Goal: Task Accomplishment & Management: Manage account settings

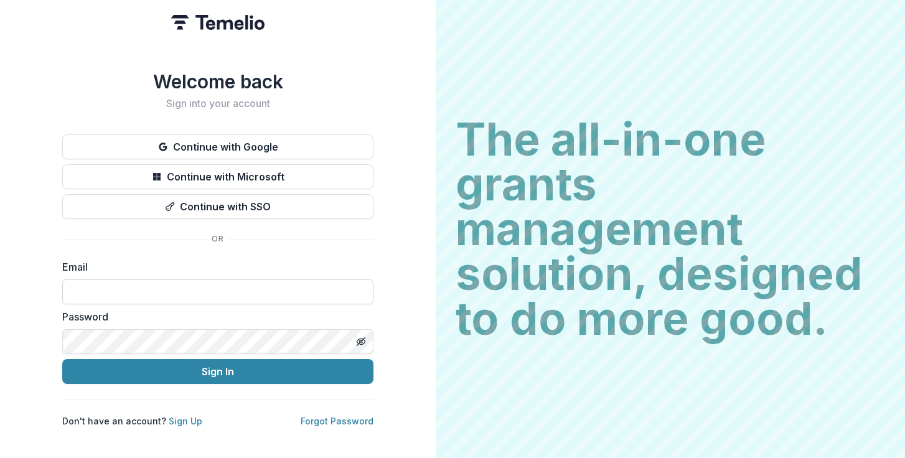
click at [198, 290] on input at bounding box center [217, 291] width 311 height 25
type input "**********"
click at [62, 359] on button "Sign In" at bounding box center [217, 371] width 311 height 25
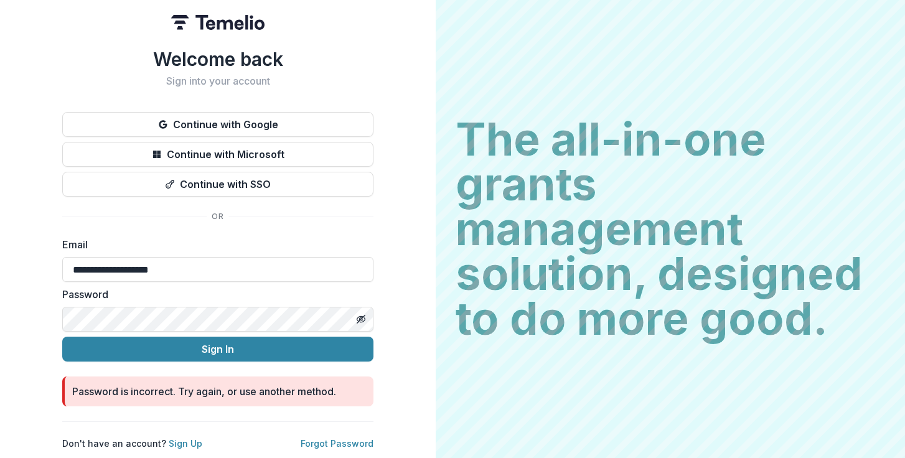
click at [62, 337] on button "Sign In" at bounding box center [217, 349] width 311 height 25
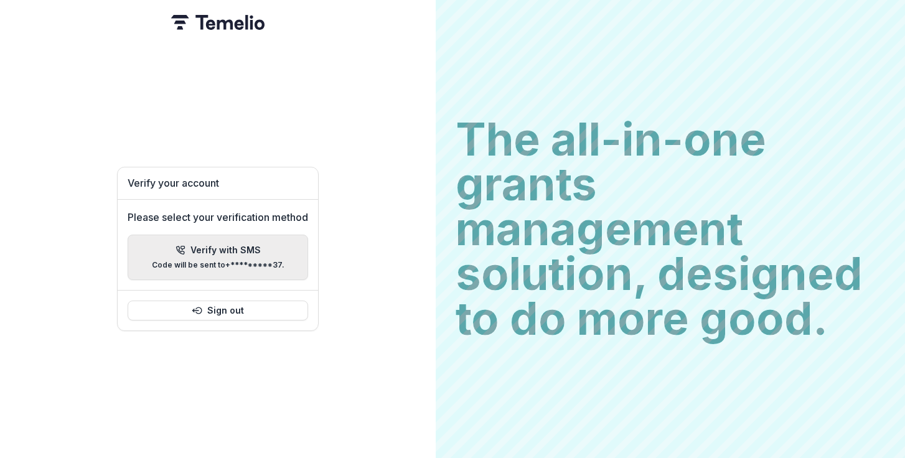
click at [298, 251] on button "Verify with SMS Code will be sent to +*********37 ." at bounding box center [218, 257] width 180 height 45
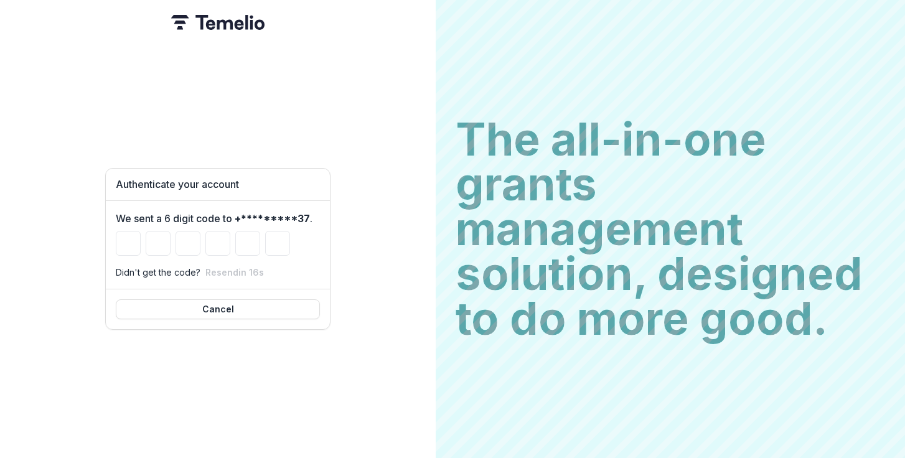
type input "*"
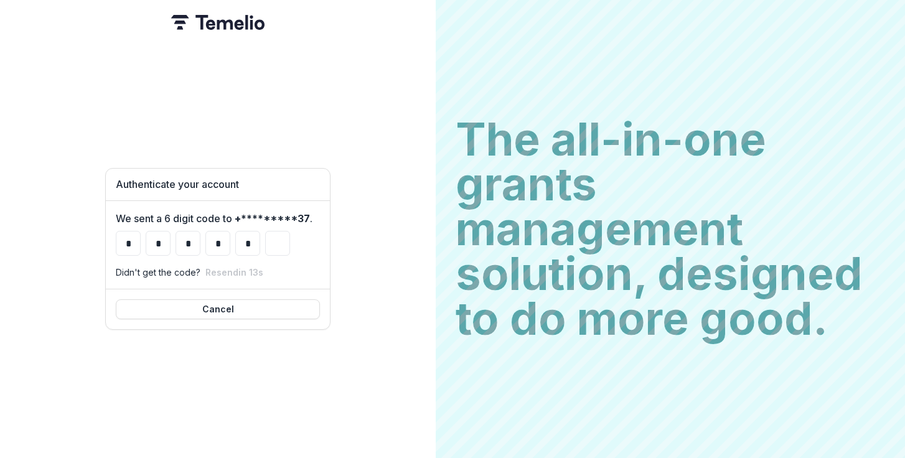
type input "*"
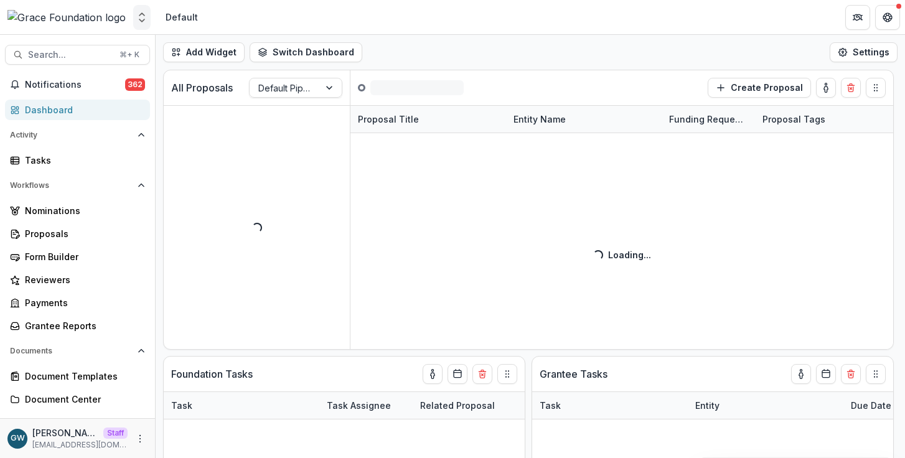
click at [147, 24] on button "Open entity switcher" at bounding box center [141, 17] width 17 height 25
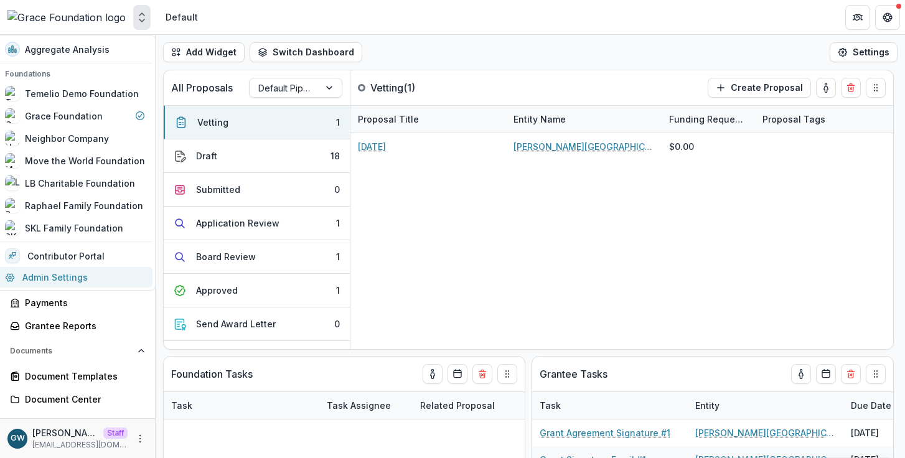
click at [96, 268] on link "Admin Settings" at bounding box center [75, 277] width 155 height 21
select select "**********"
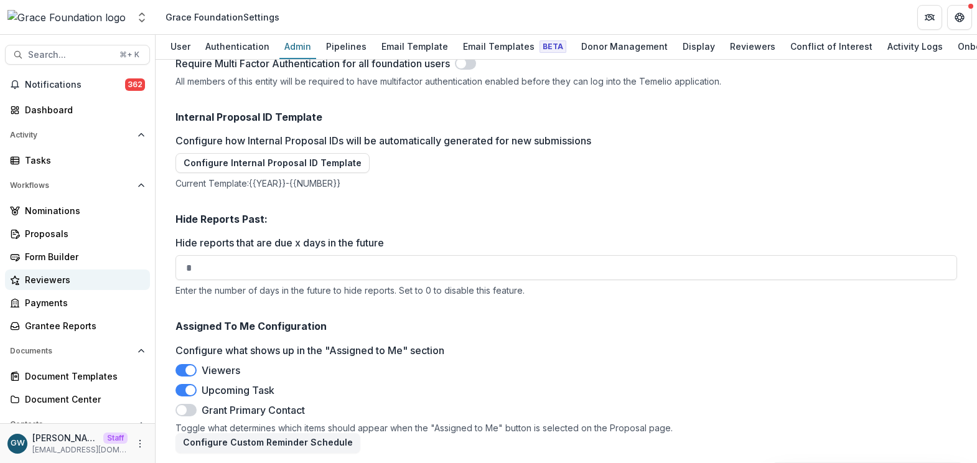
scroll to position [1789, 0]
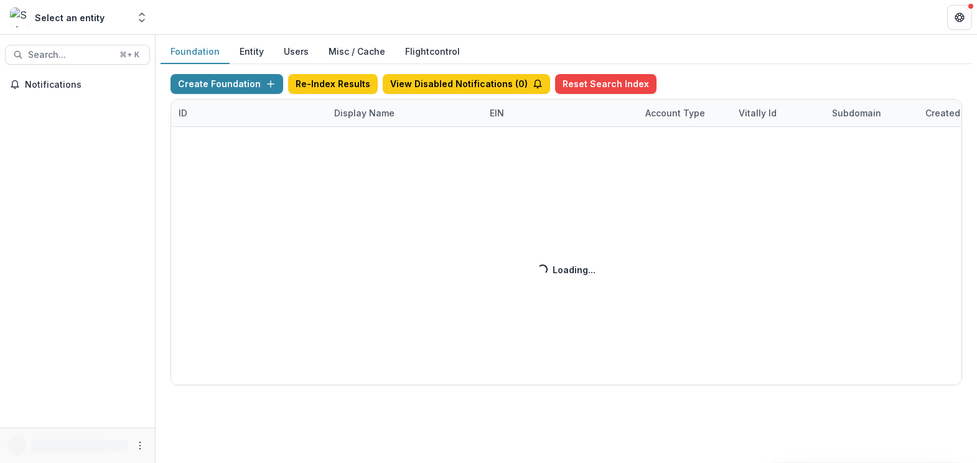
click at [357, 114] on div "Create Foundation Re-Index Results View Disabled Notifications ( 0 ) Reset Sear…" at bounding box center [565, 229] width 791 height 311
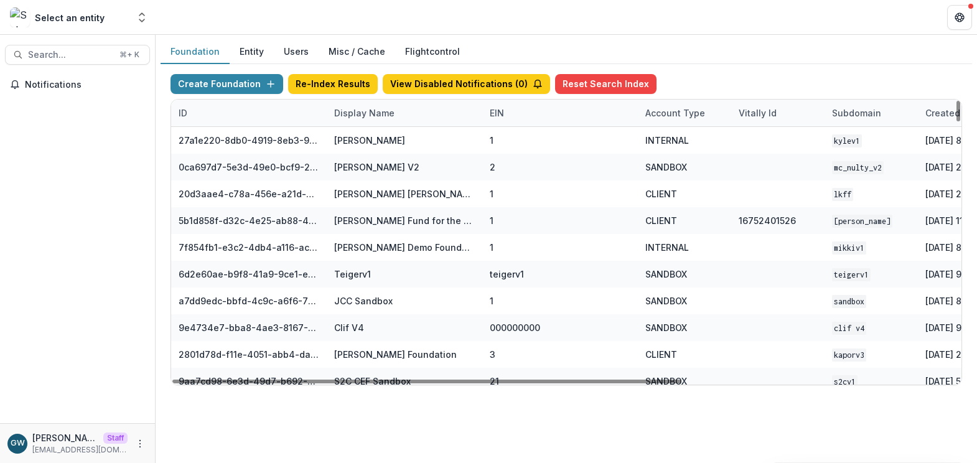
click at [363, 113] on div "Display Name" at bounding box center [364, 112] width 75 height 13
click at [365, 146] on input at bounding box center [403, 141] width 149 height 20
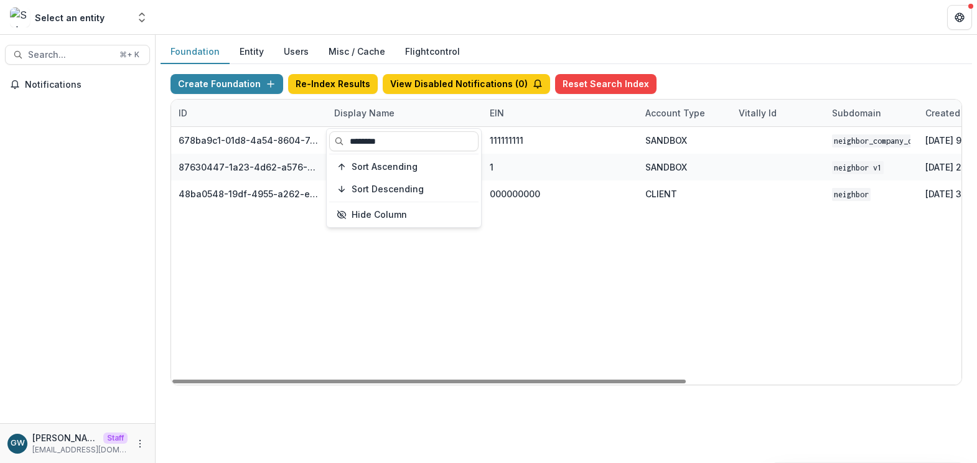
type input "********"
click at [590, 263] on div "678ba9c1-01d8-4a54-8604-7ea765c4379e Neighbor_Company_DEMO 111111111 SANDBOX Ne…" at bounding box center [777, 256] width 1213 height 258
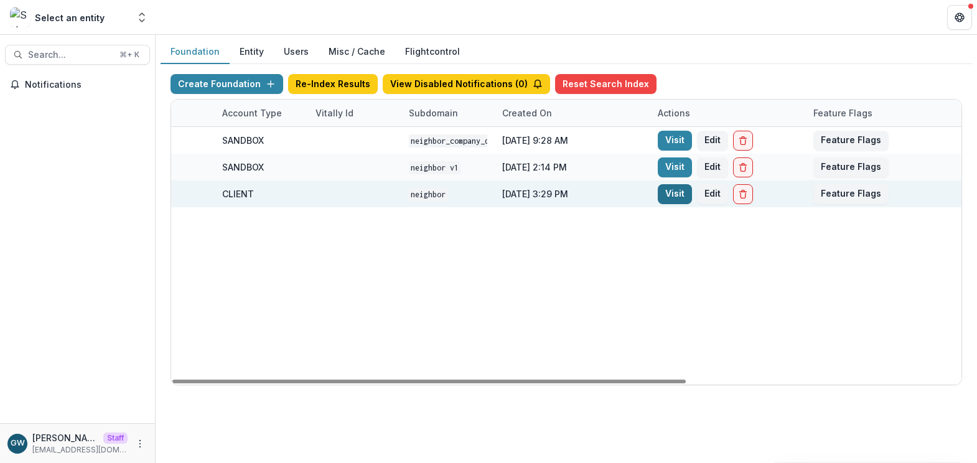
click at [675, 192] on link "Visit" at bounding box center [675, 194] width 34 height 20
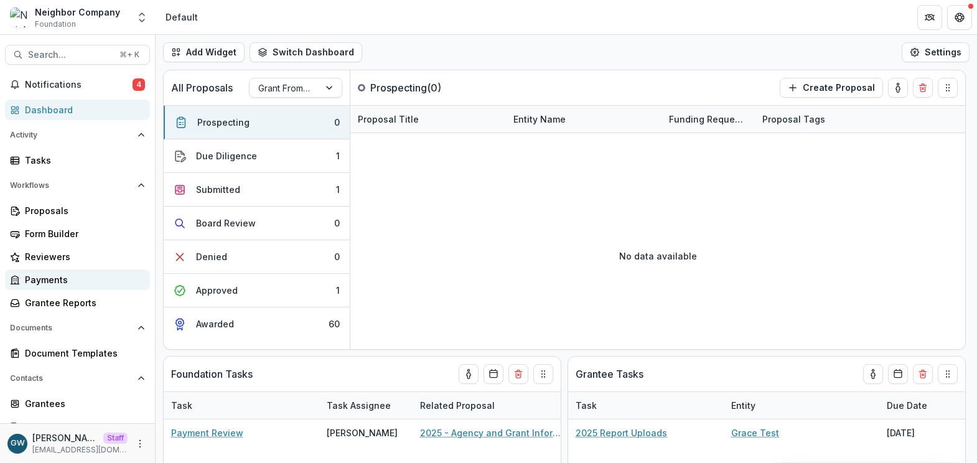
click at [67, 278] on div "Payments" at bounding box center [82, 279] width 115 height 13
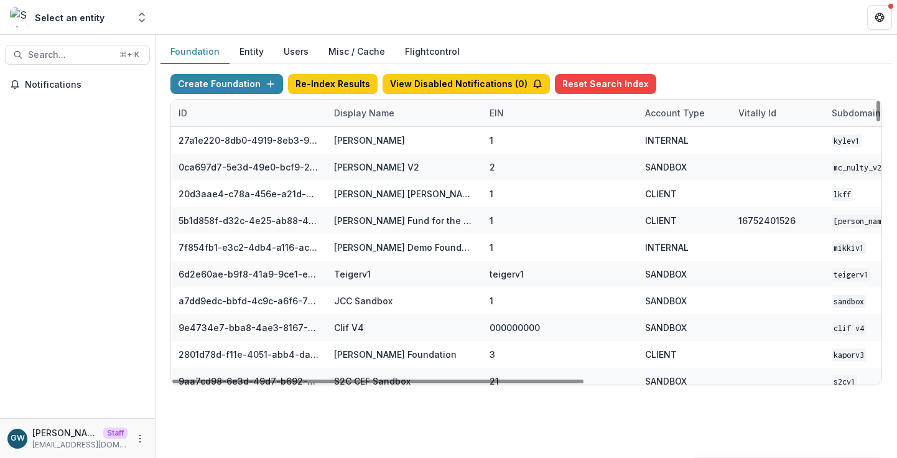
click at [380, 110] on div "Display Name" at bounding box center [364, 112] width 75 height 13
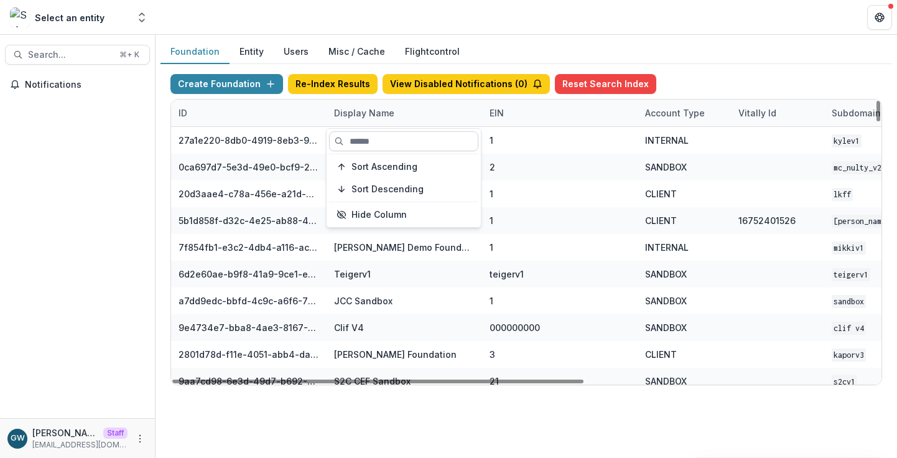
click at [363, 142] on input at bounding box center [403, 141] width 149 height 20
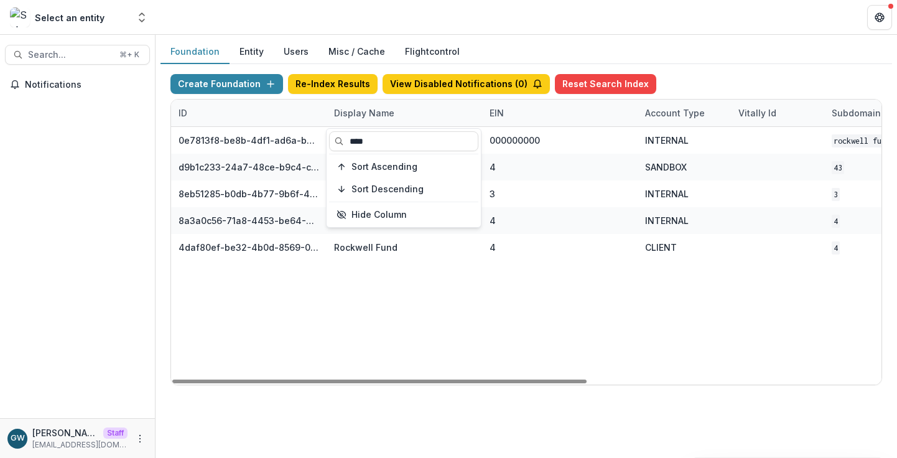
type input "****"
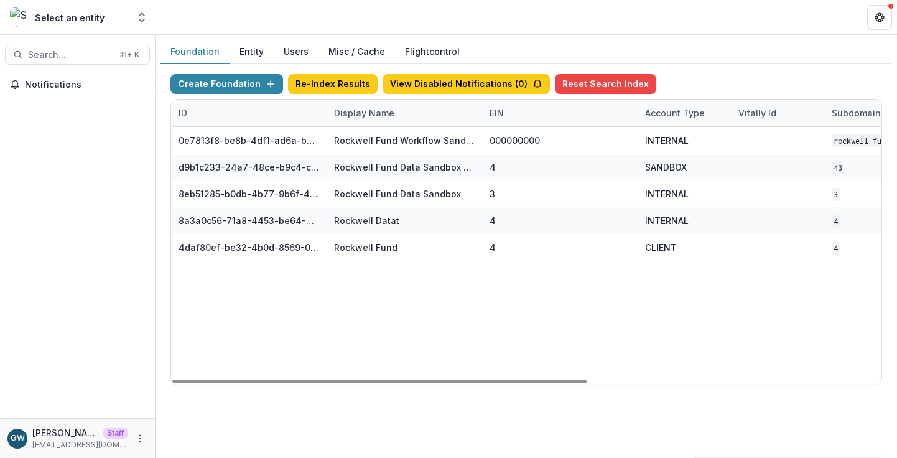
click at [725, 75] on div "Create Foundation Re-Index Results View Disabled Notifications ( 0 ) Reset Sear…" at bounding box center [526, 86] width 712 height 25
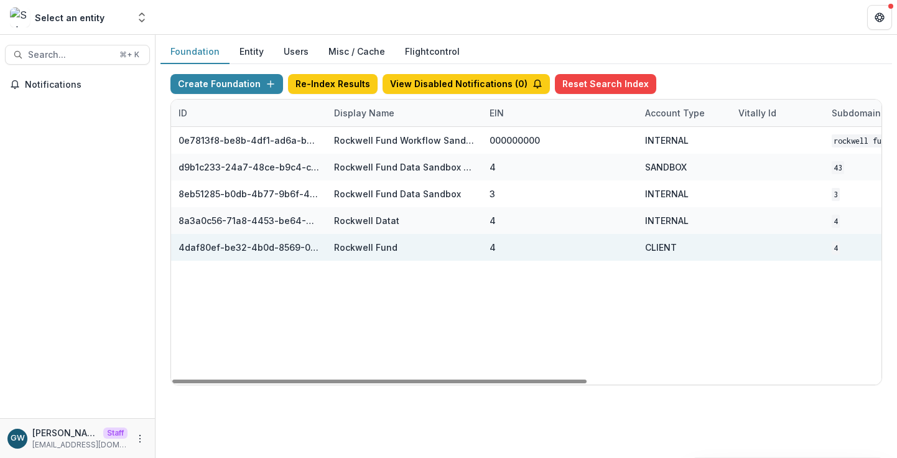
scroll to position [0, 503]
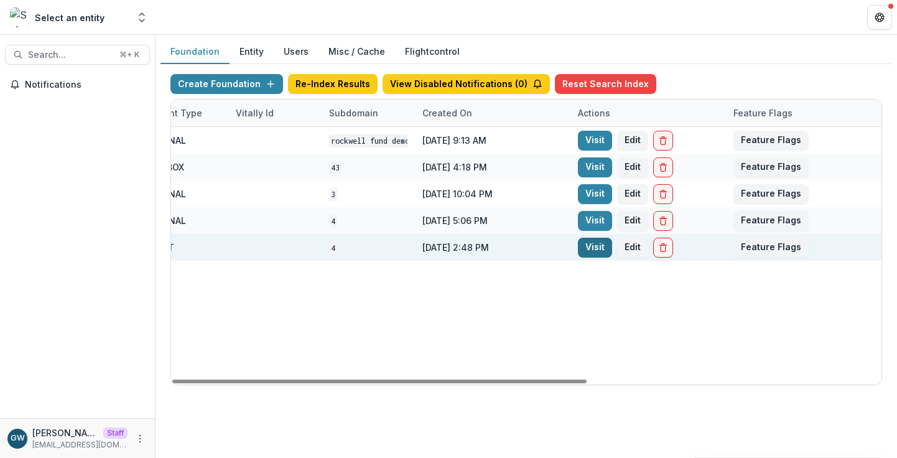
click at [607, 249] on link "Visit" at bounding box center [595, 248] width 34 height 20
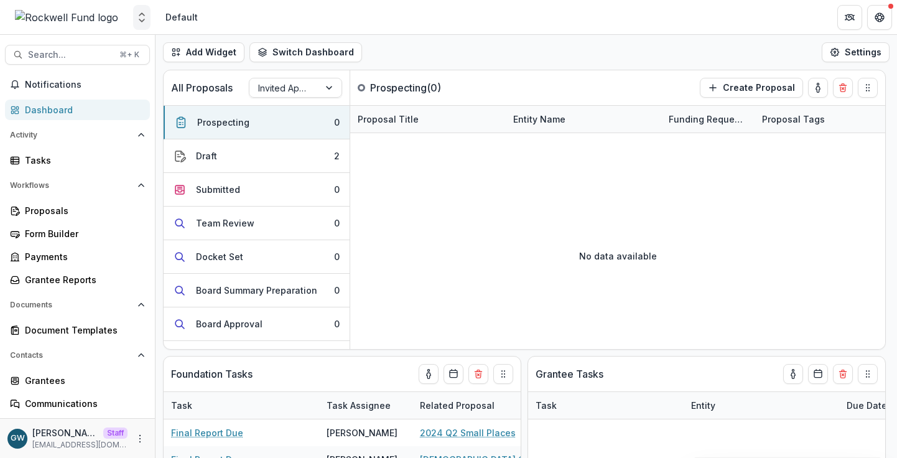
click at [136, 16] on icon "Open entity switcher" at bounding box center [142, 17] width 12 height 12
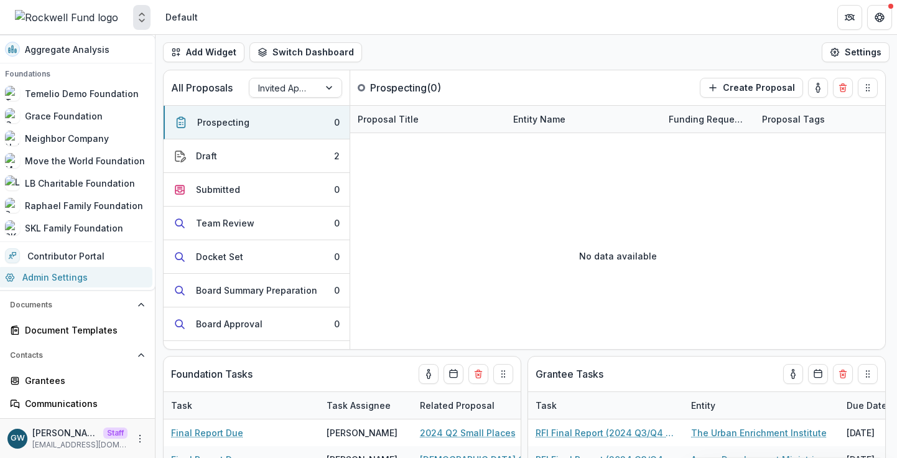
click at [85, 273] on link "Admin Settings" at bounding box center [75, 277] width 155 height 21
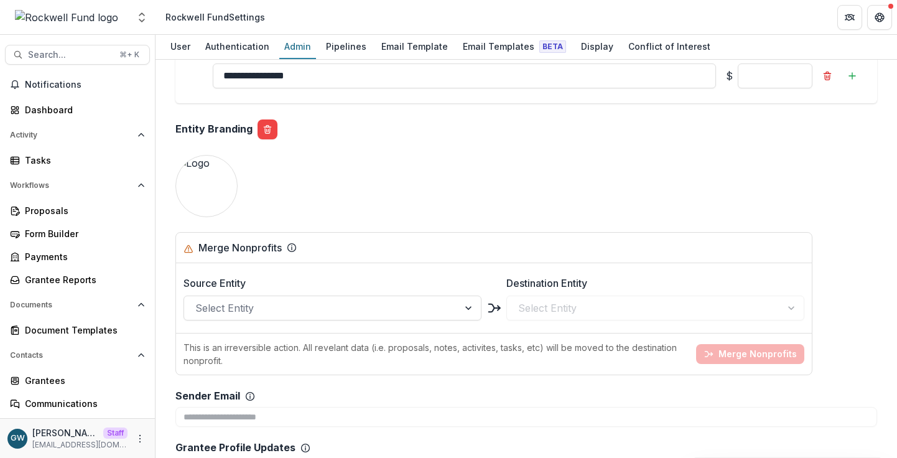
scroll to position [1587, 0]
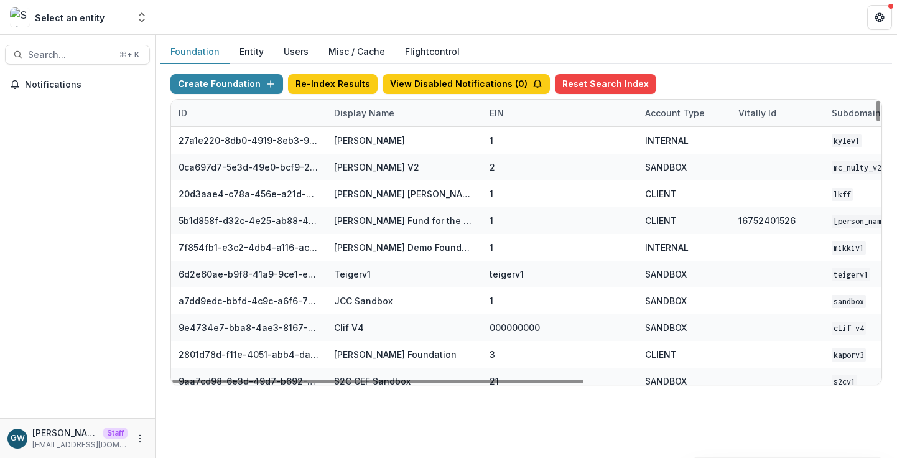
click at [380, 113] on div "Display Name" at bounding box center [364, 112] width 75 height 13
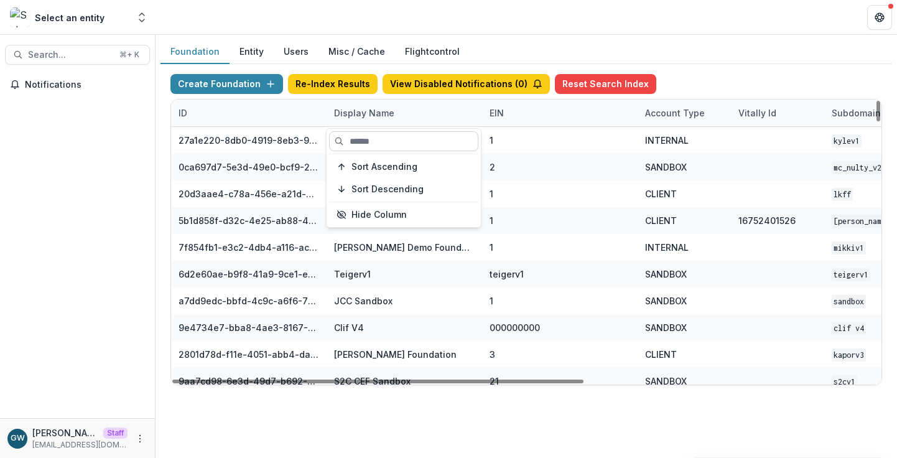
click at [380, 141] on input at bounding box center [403, 141] width 149 height 20
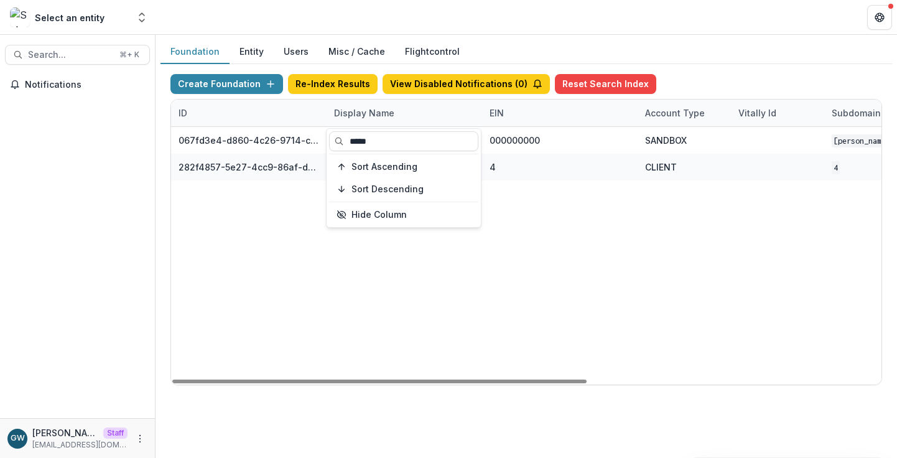
type input "*****"
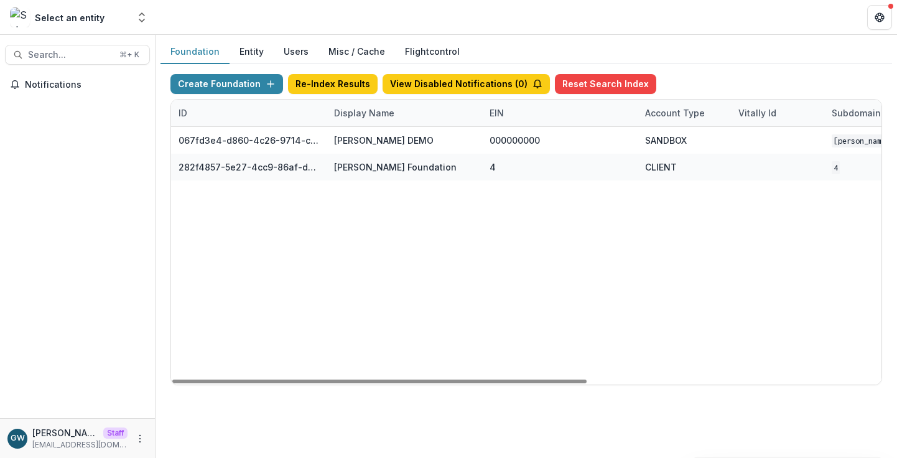
click at [715, 64] on div "Create Foundation Re-Index Results View Disabled Notifications ( 0 ) Reset Sear…" at bounding box center [527, 229] width 732 height 331
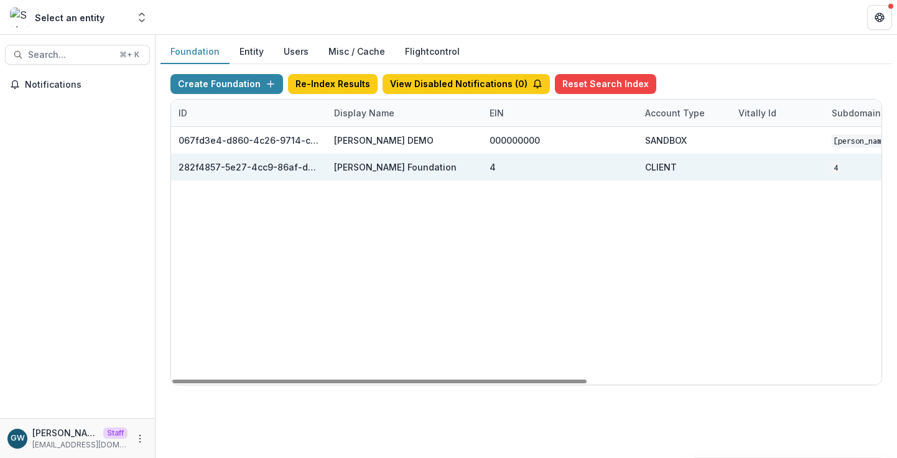
scroll to position [0, 503]
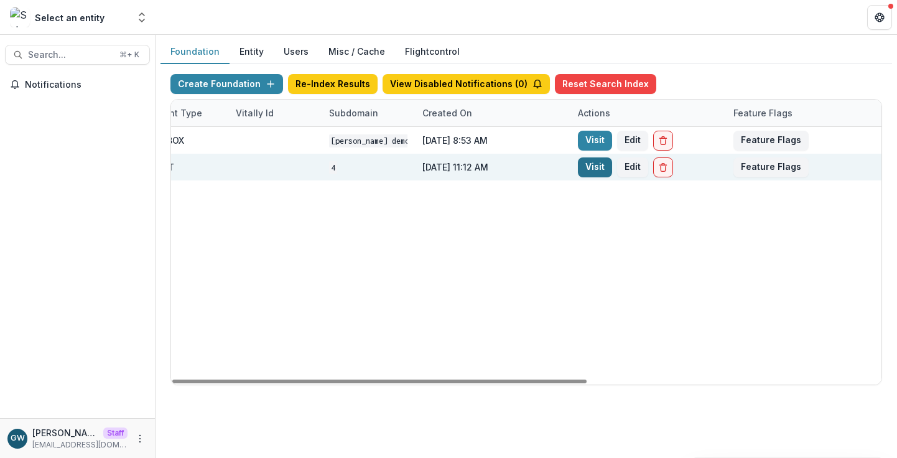
click at [587, 167] on link "Visit" at bounding box center [595, 167] width 34 height 20
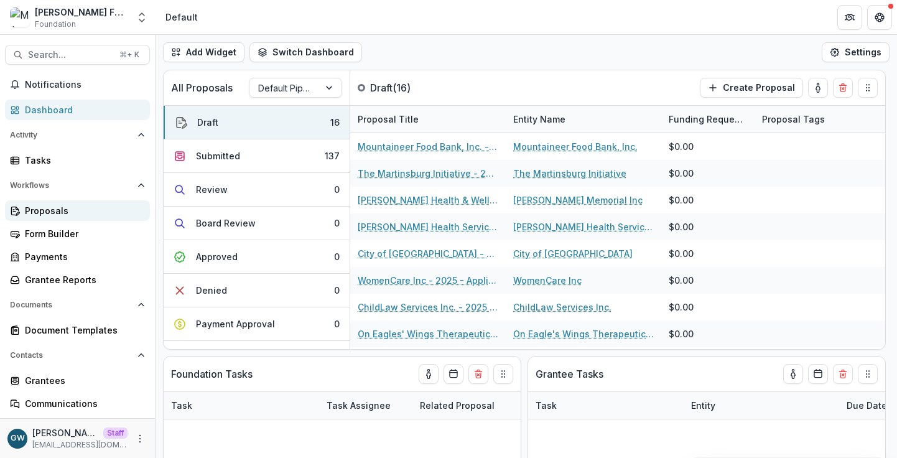
click at [57, 215] on div "Proposals" at bounding box center [82, 210] width 115 height 13
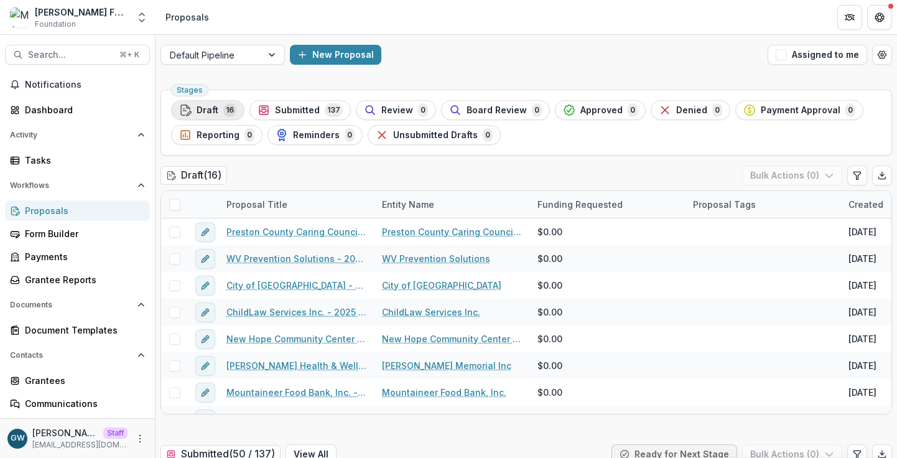
click at [212, 105] on span "Draft" at bounding box center [208, 110] width 22 height 11
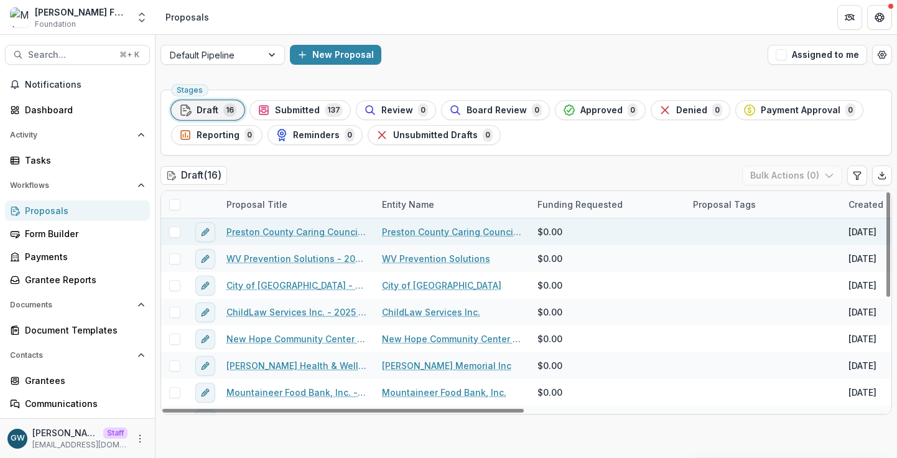
click at [177, 230] on span at bounding box center [174, 231] width 11 height 11
click at [803, 175] on button "Bulk Actions ( 1 )" at bounding box center [794, 176] width 98 height 20
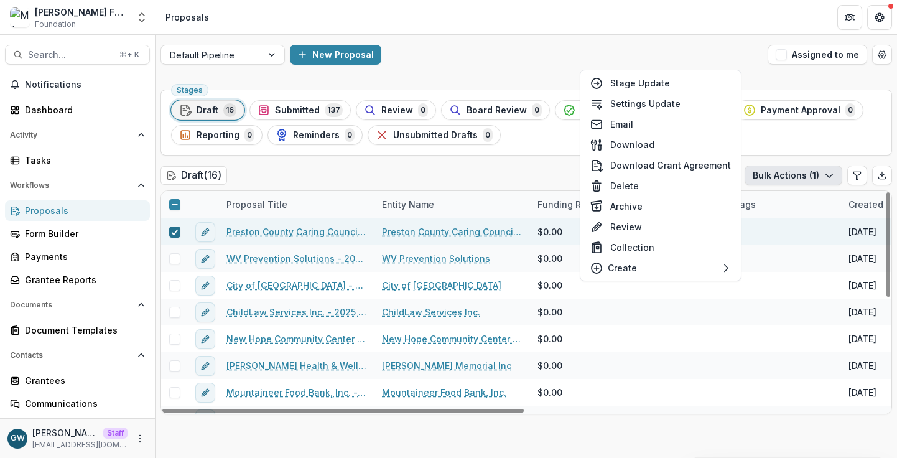
click at [178, 230] on span at bounding box center [174, 231] width 11 height 11
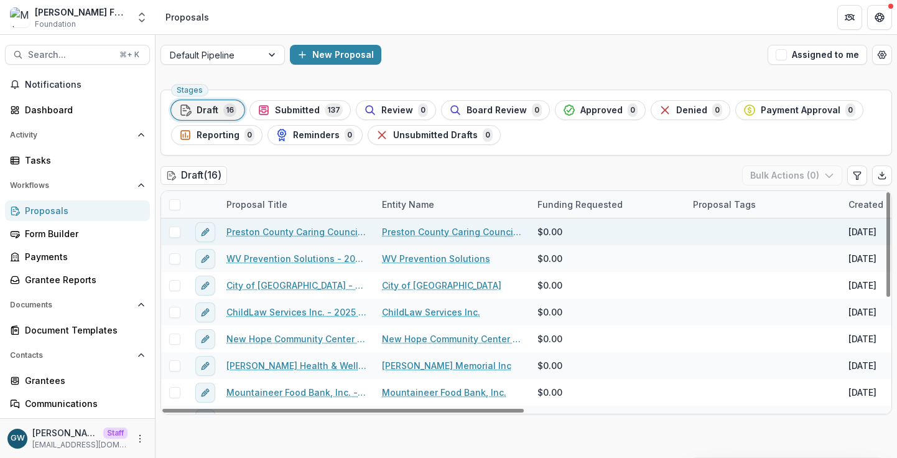
click at [277, 232] on link "Preston County Caring Council Inc - 2025 - Application Form" at bounding box center [296, 231] width 141 height 13
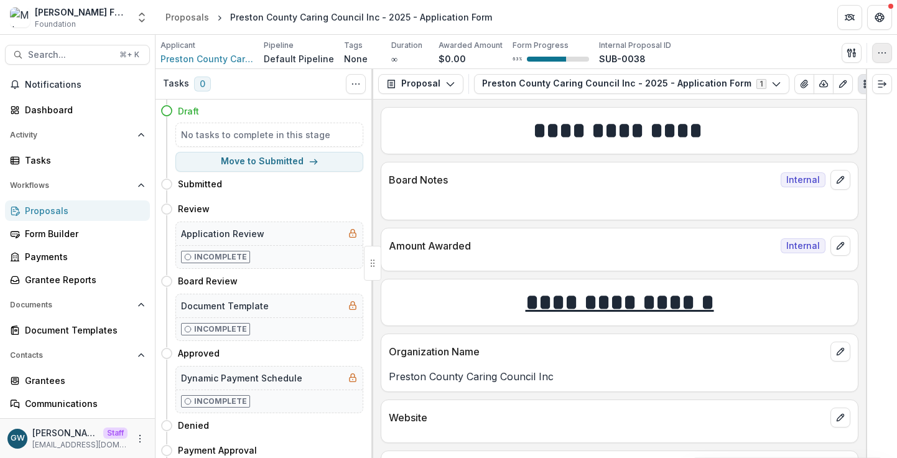
click at [884, 45] on button "button" at bounding box center [882, 53] width 20 height 20
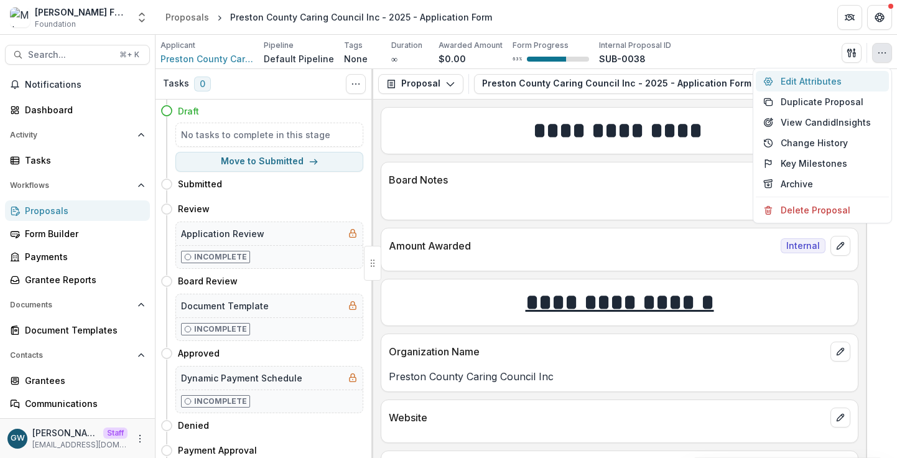
click at [836, 77] on button "Edit Attributes" at bounding box center [822, 81] width 133 height 21
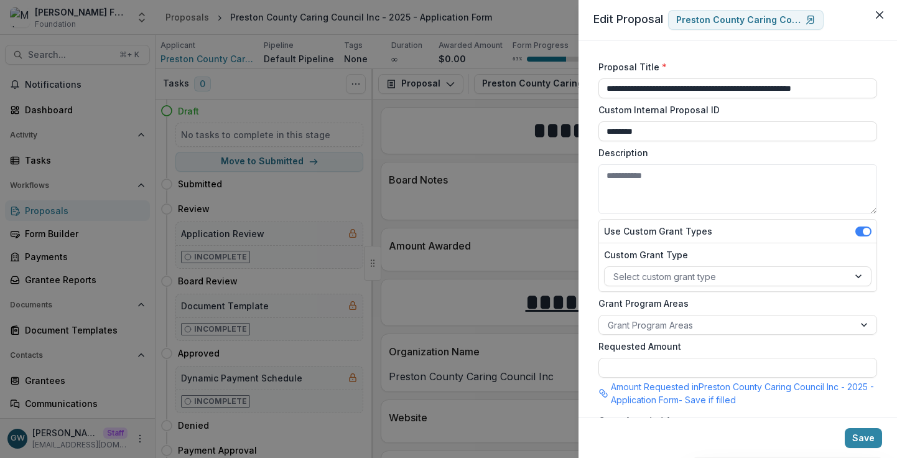
scroll to position [449, 0]
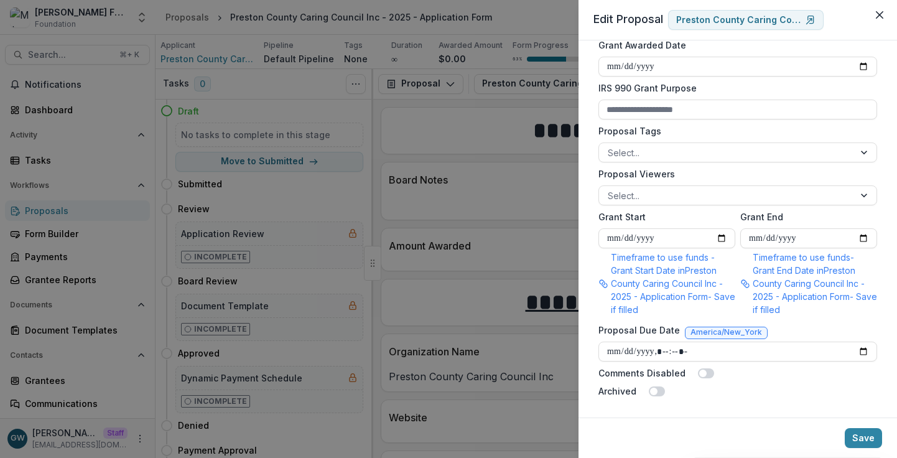
click at [469, 106] on div "**********" at bounding box center [448, 229] width 897 height 458
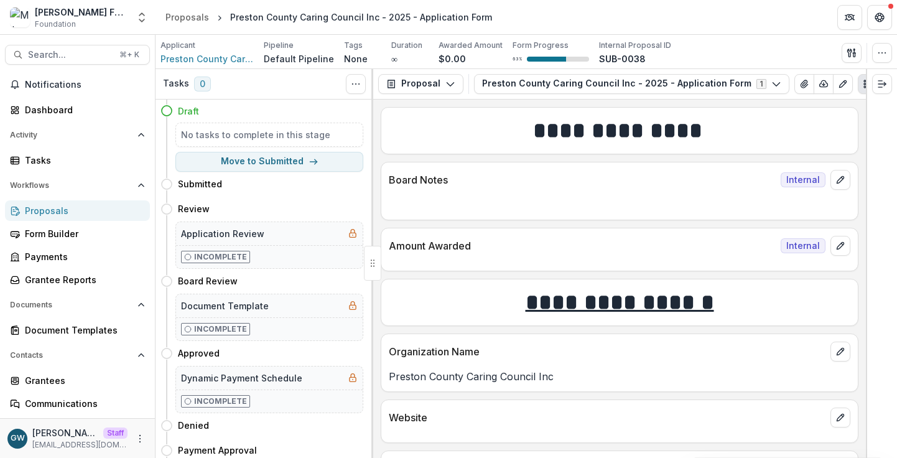
click at [54, 216] on div "Proposals" at bounding box center [82, 210] width 115 height 13
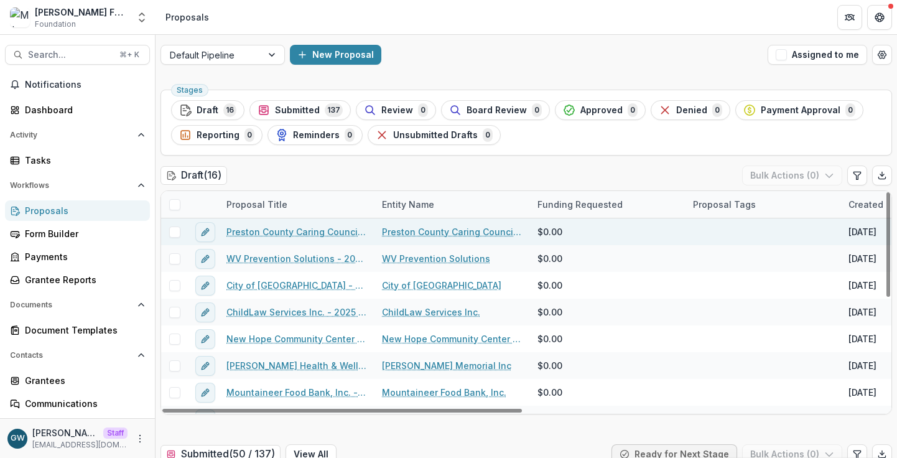
click at [170, 230] on span at bounding box center [174, 231] width 11 height 11
click at [786, 174] on button "Bulk Actions ( 1 )" at bounding box center [794, 176] width 98 height 20
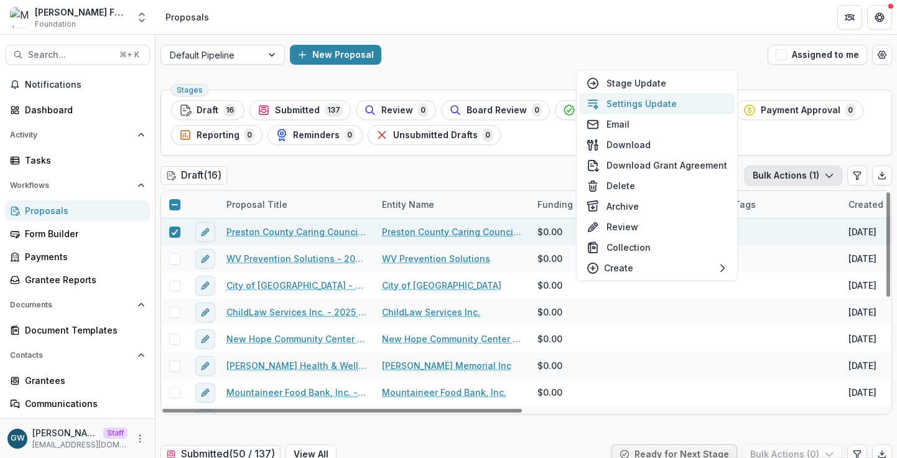
click at [629, 101] on button "Settings Update" at bounding box center [657, 103] width 156 height 21
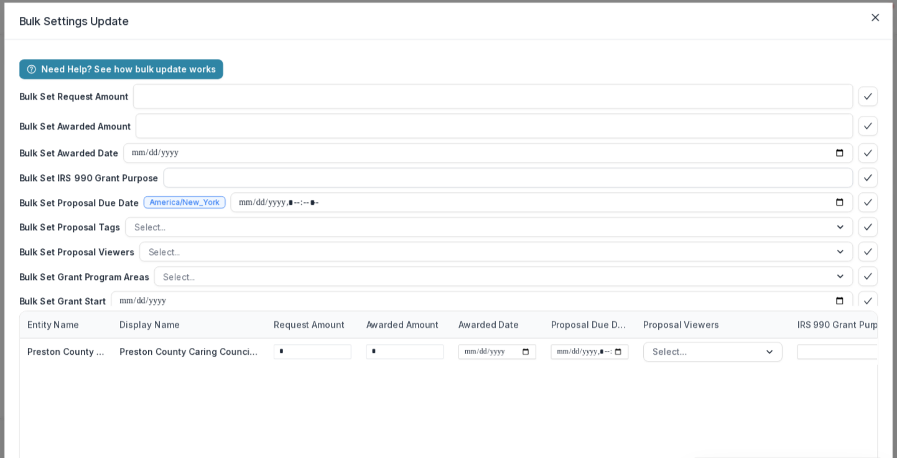
type input "**"
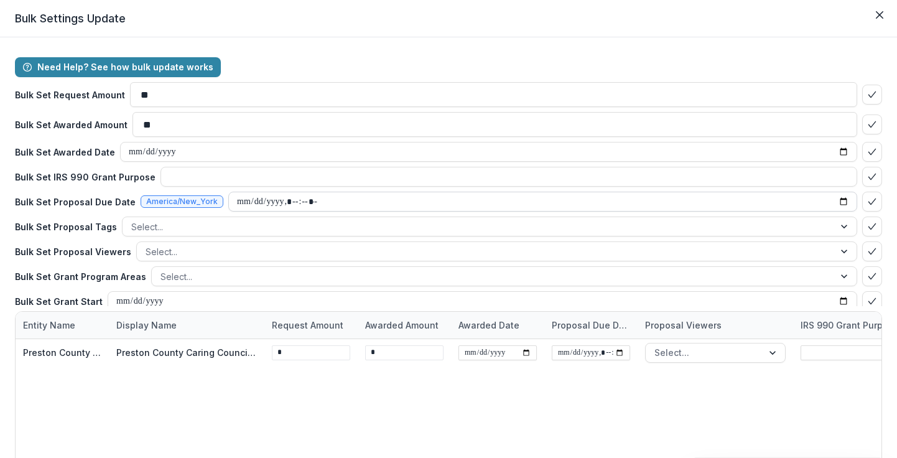
click at [837, 201] on input "datetime-local" at bounding box center [542, 202] width 629 height 20
type input "**********"
click at [884, 67] on div "Need Help? See how bulk update works Bulk Set Request Amount ** Bulk Set Awarde…" at bounding box center [448, 269] width 897 height 465
click at [869, 201] on icon "bulk-confirm-option" at bounding box center [872, 202] width 10 height 10
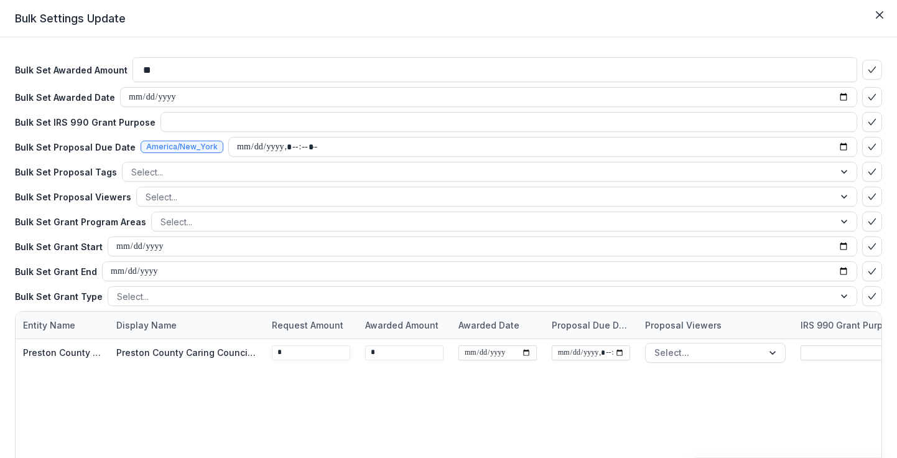
scroll to position [85, 0]
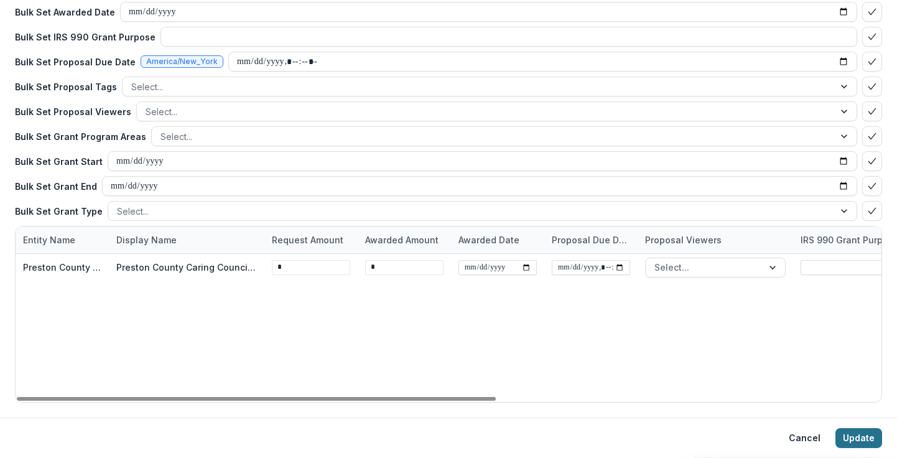
click at [849, 434] on button "Update" at bounding box center [859, 438] width 47 height 20
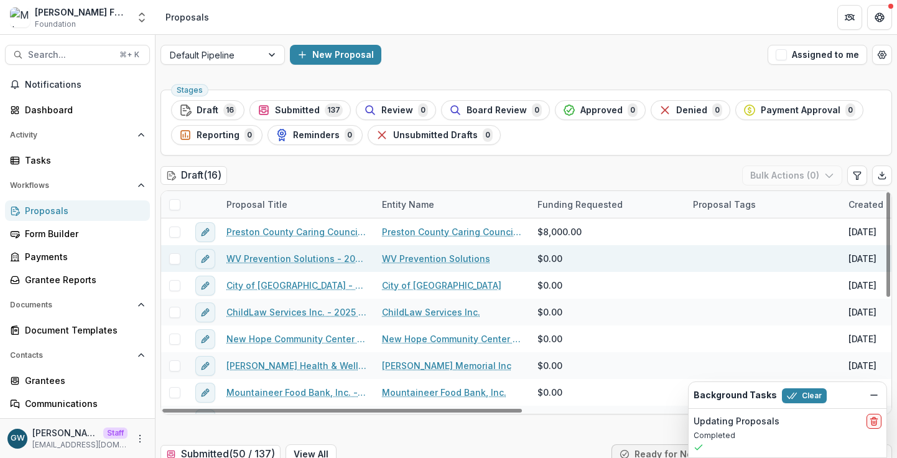
click at [176, 261] on span at bounding box center [174, 258] width 11 height 11
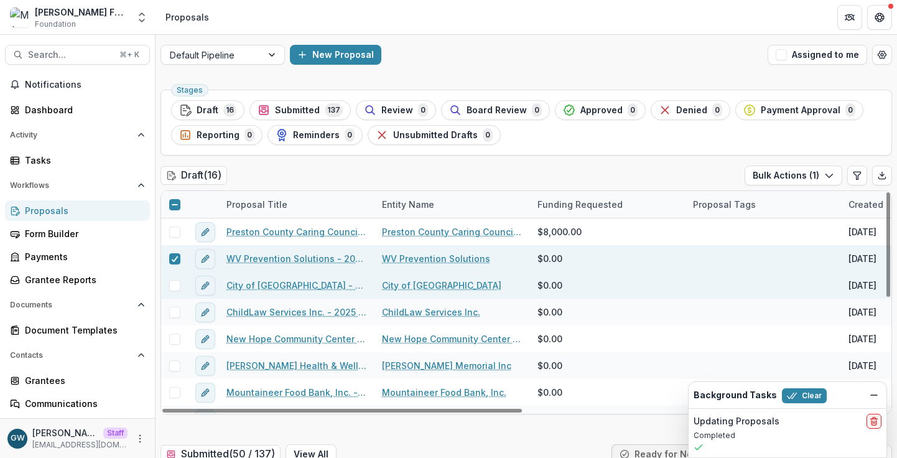
click at [175, 285] on span at bounding box center [174, 285] width 11 height 11
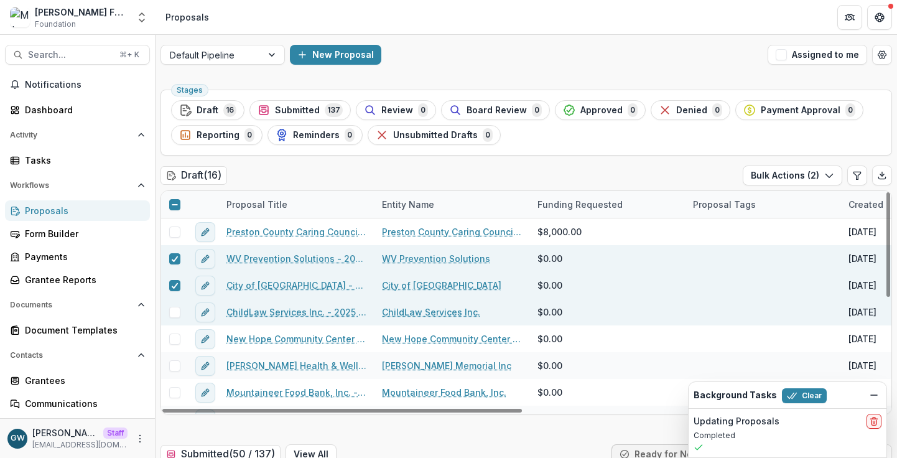
click at [177, 315] on span at bounding box center [174, 312] width 11 height 11
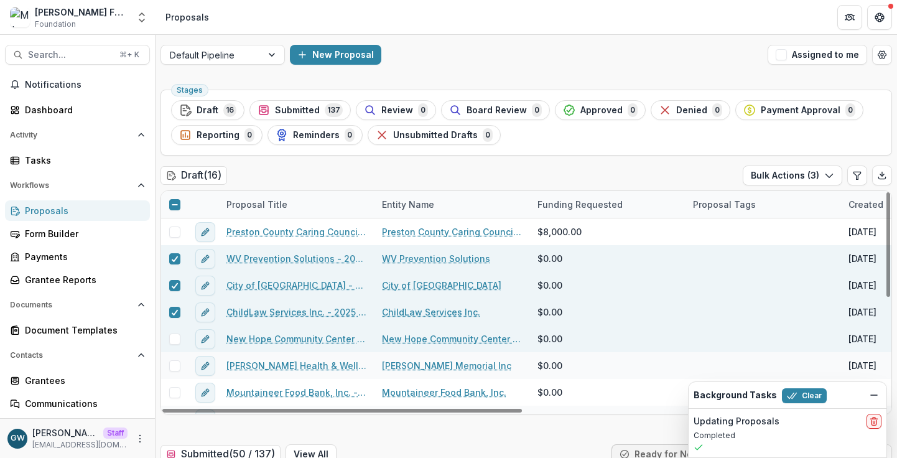
click at [175, 339] on span at bounding box center [174, 338] width 11 height 11
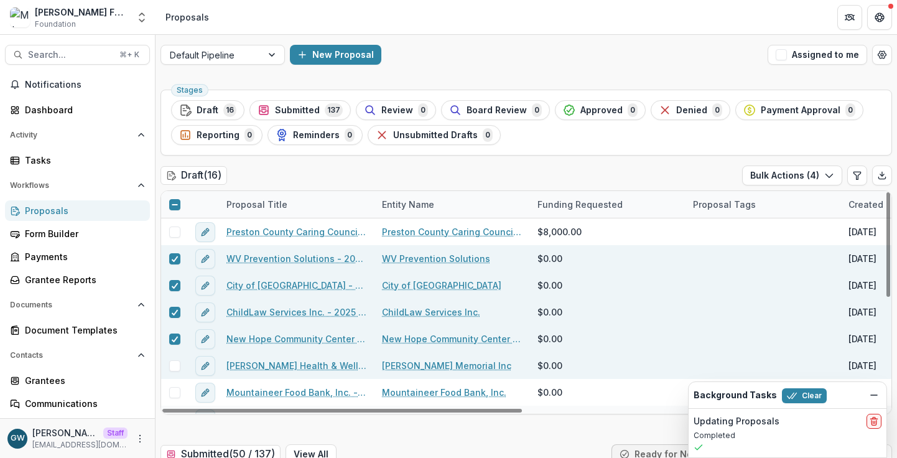
click at [174, 368] on span at bounding box center [174, 365] width 11 height 11
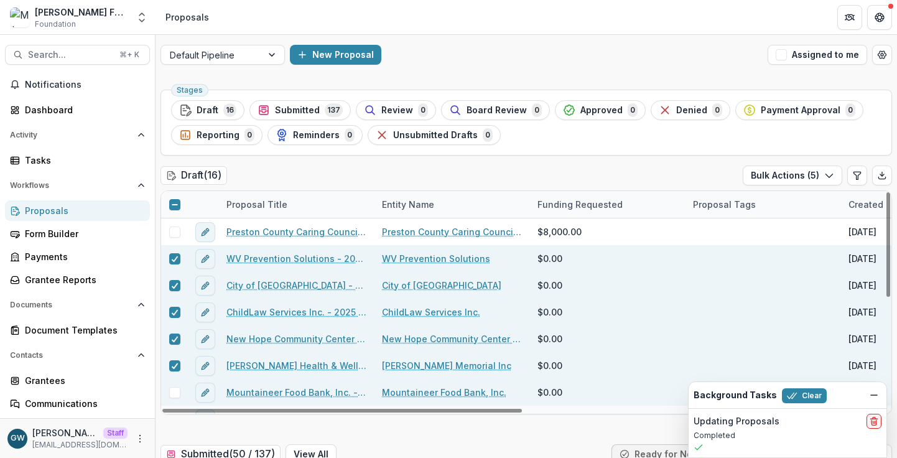
click at [176, 391] on span at bounding box center [174, 392] width 11 height 11
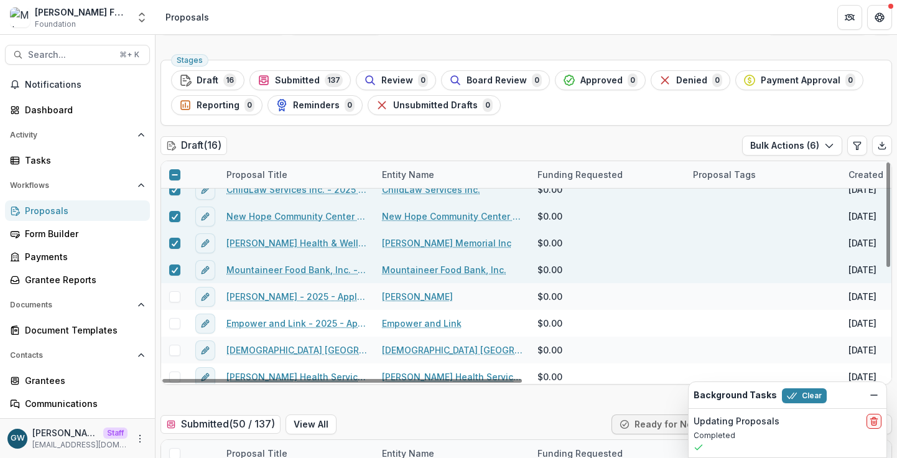
scroll to position [85, 0]
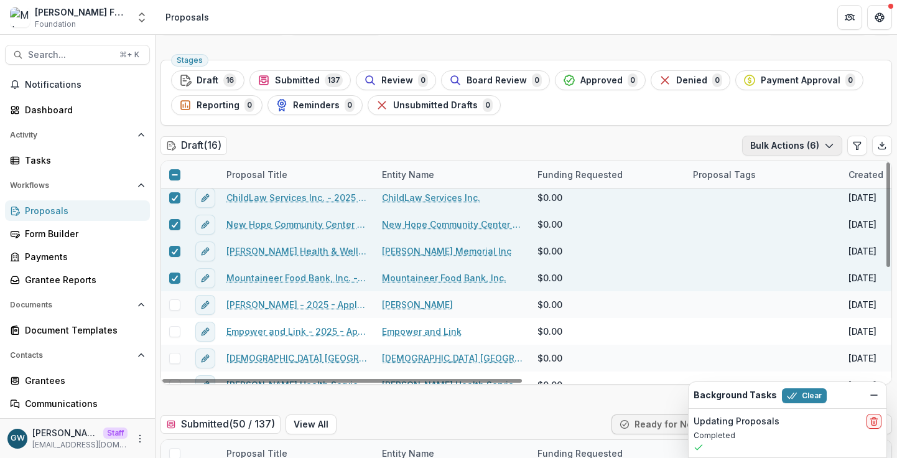
click at [815, 144] on button "Bulk Actions ( 6 )" at bounding box center [792, 146] width 100 height 20
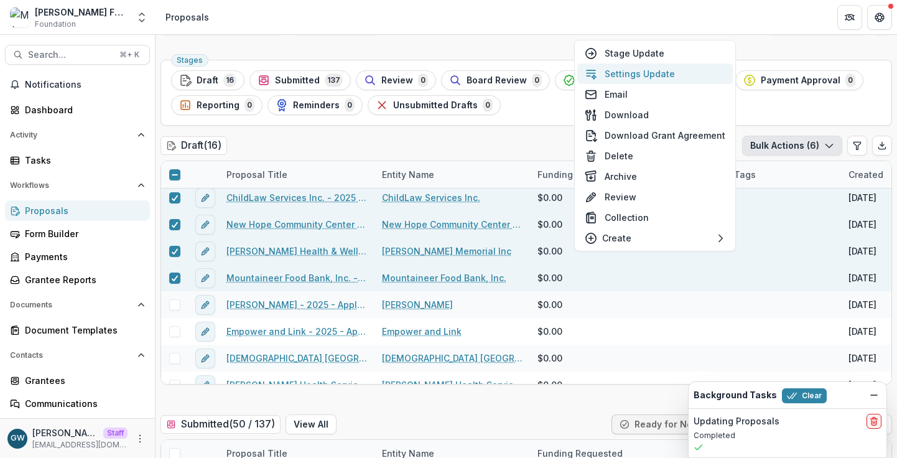
click at [653, 72] on button "Settings Update" at bounding box center [655, 73] width 156 height 21
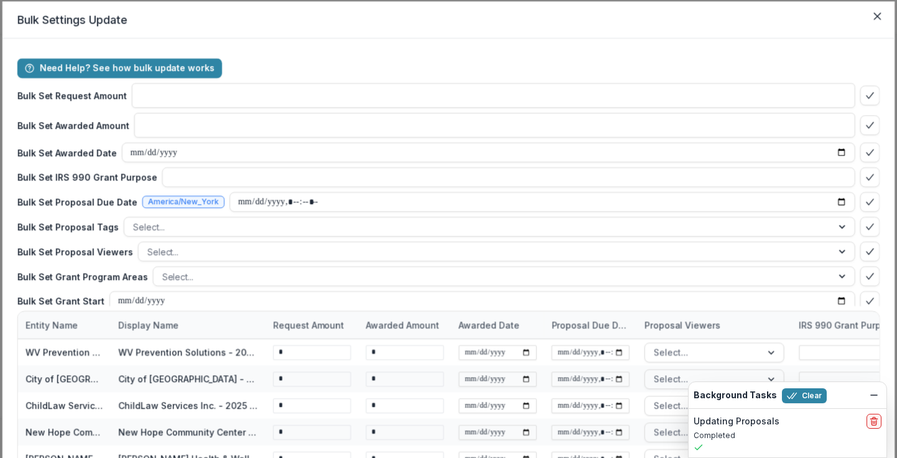
type input "**"
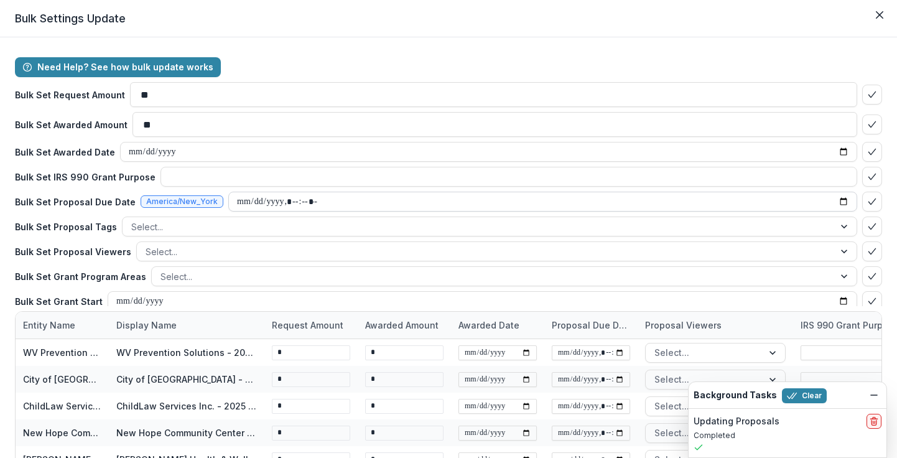
click at [340, 199] on input "datetime-local" at bounding box center [542, 202] width 629 height 20
click at [836, 204] on input "datetime-local" at bounding box center [542, 202] width 629 height 20
type input "**********"
click at [887, 198] on div "Need Help? See how bulk update works Bulk Set Request Amount ** Bulk Set Awarde…" at bounding box center [448, 276] width 897 height 478
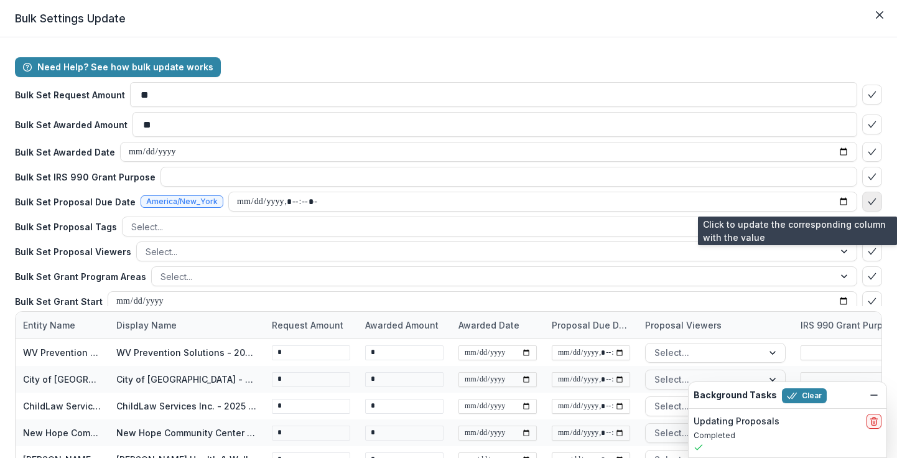
click at [867, 203] on icon "bulk-confirm-option" at bounding box center [872, 202] width 10 height 10
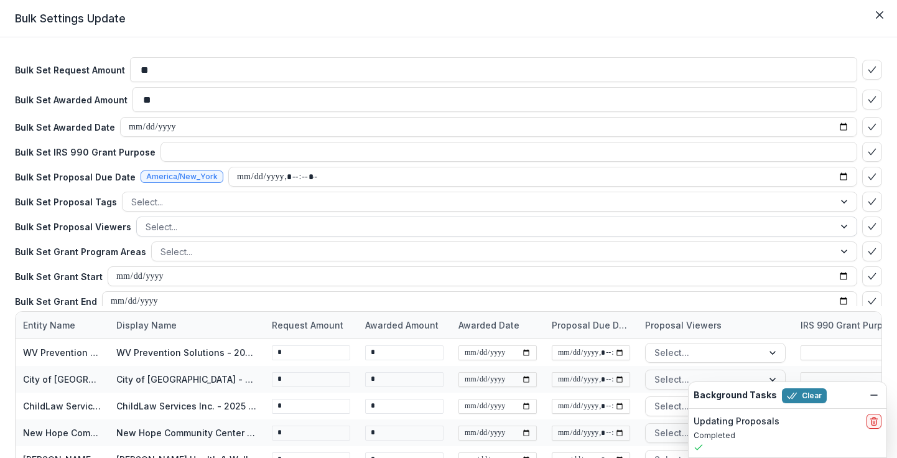
scroll to position [55, 0]
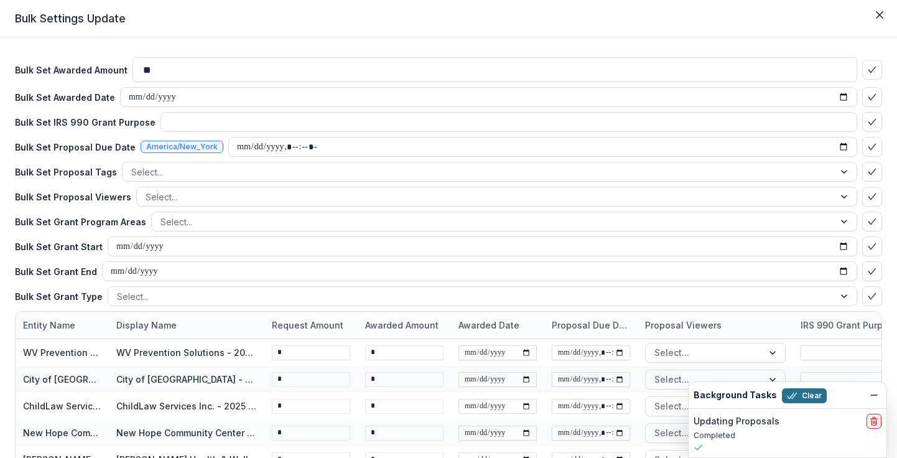
click at [801, 395] on button "Clear" at bounding box center [804, 395] width 45 height 15
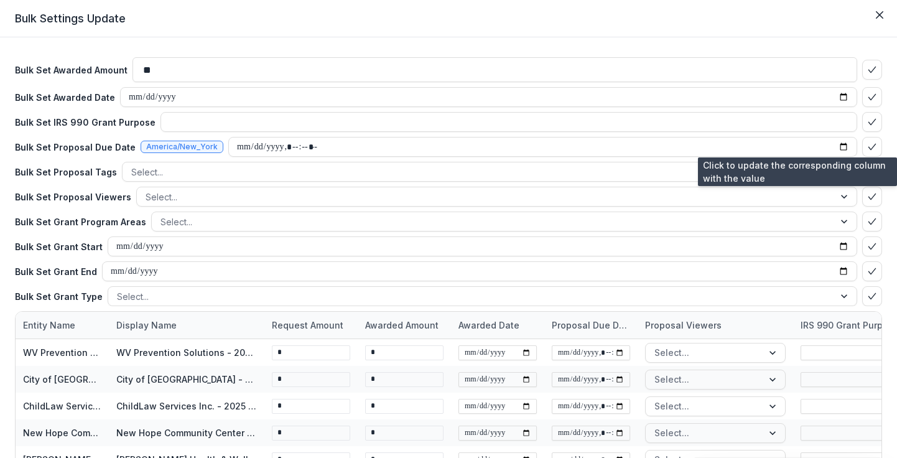
scroll to position [98, 0]
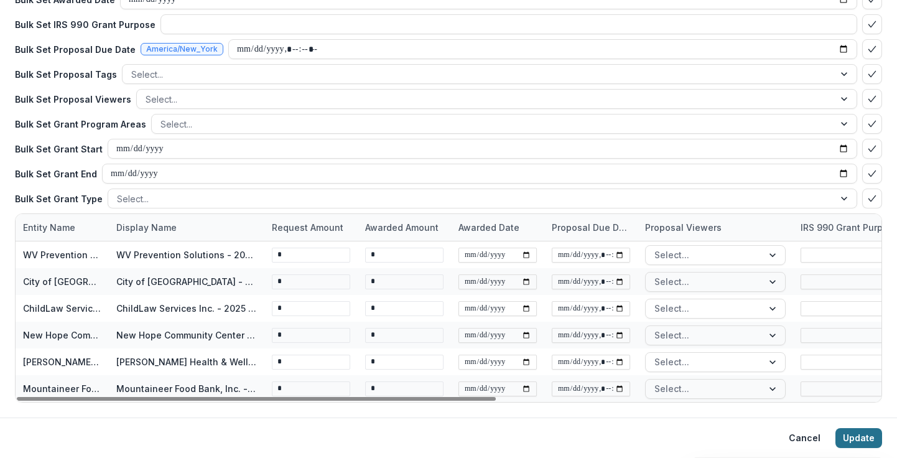
click at [852, 436] on button "Update" at bounding box center [859, 438] width 47 height 20
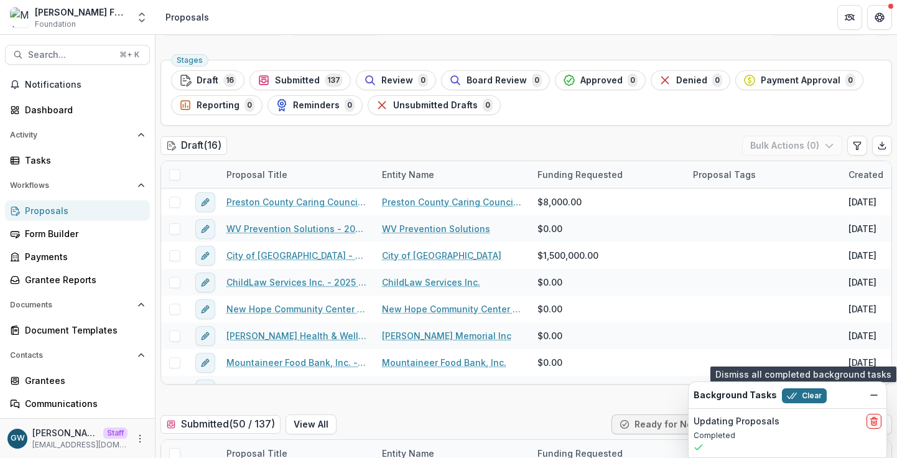
click at [806, 399] on button "Clear" at bounding box center [804, 395] width 45 height 15
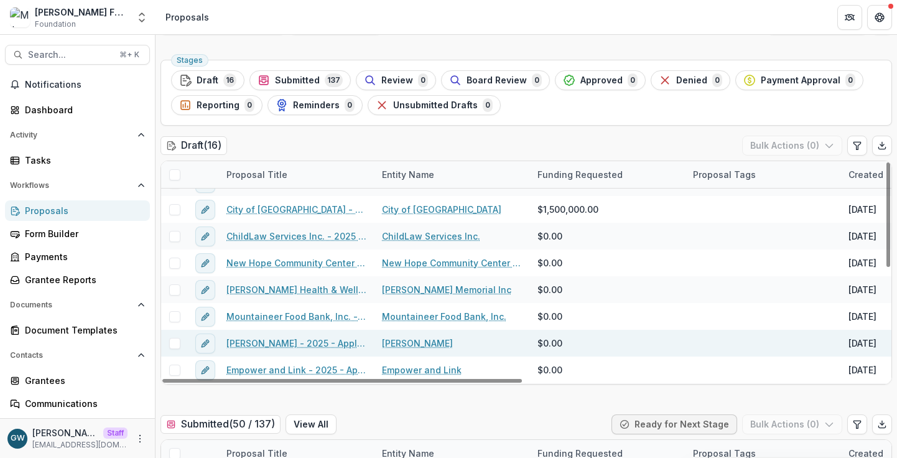
scroll to position [49, 0]
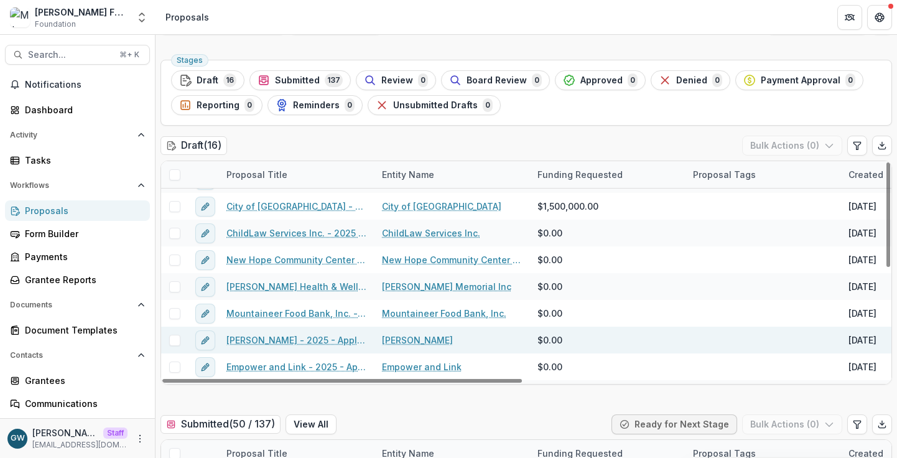
click at [173, 342] on span at bounding box center [174, 340] width 11 height 11
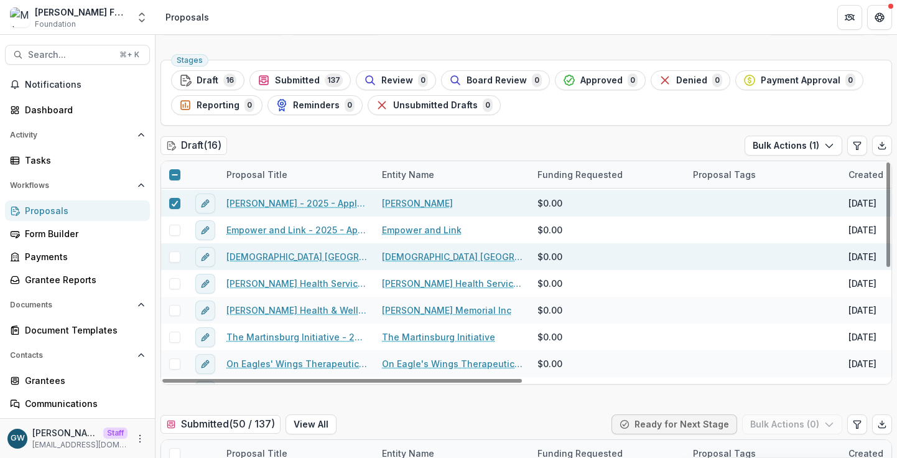
scroll to position [189, 0]
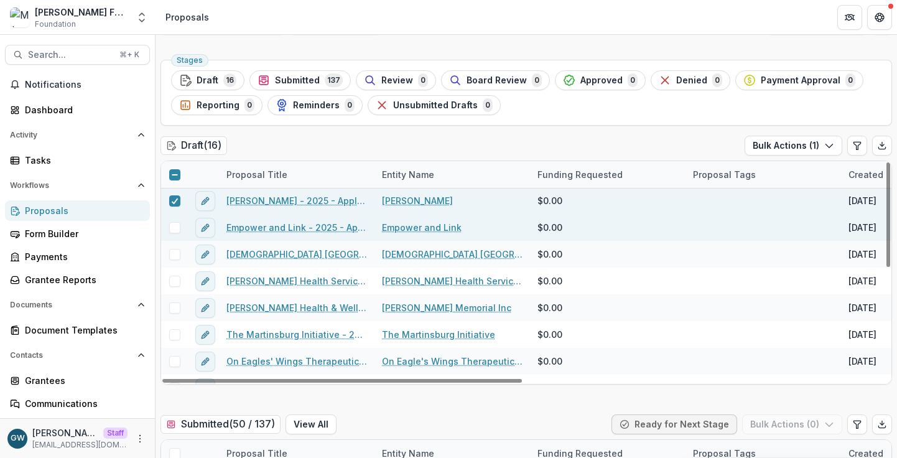
click at [179, 230] on span at bounding box center [174, 227] width 11 height 11
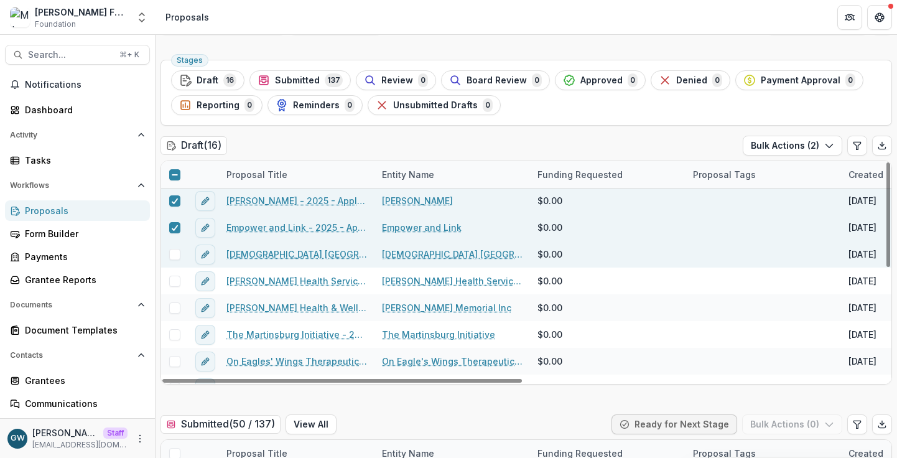
click at [174, 253] on span at bounding box center [174, 254] width 11 height 11
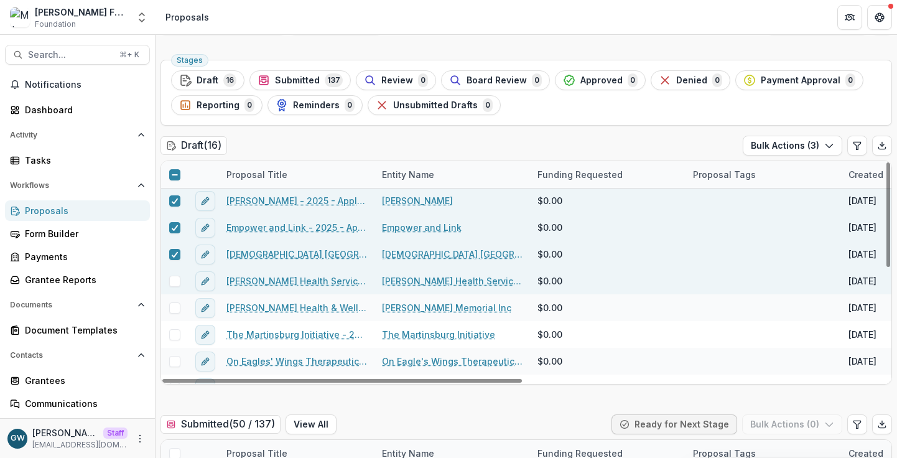
click at [177, 279] on span at bounding box center [174, 281] width 11 height 11
click at [350, 146] on div "Draft ( 16 ) Bulk Actions ( 4 )" at bounding box center [527, 148] width 732 height 25
click at [172, 200] on icon at bounding box center [174, 201] width 7 height 6
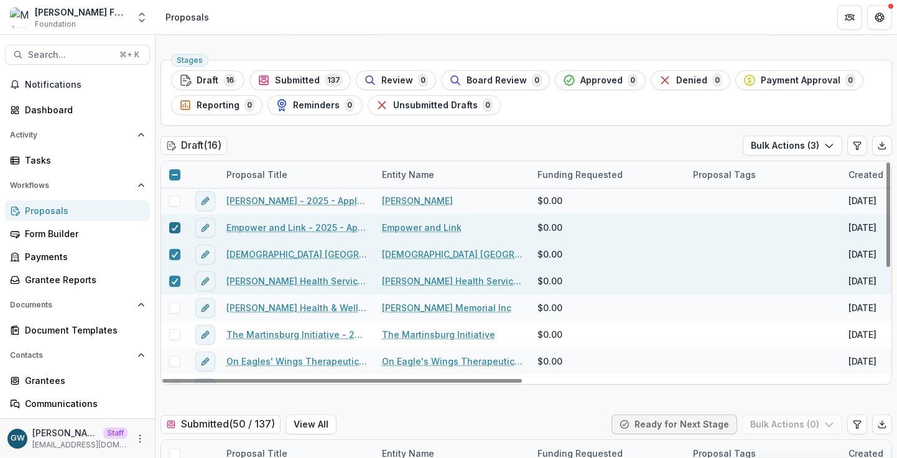
click at [174, 230] on polyline at bounding box center [175, 227] width 6 height 5
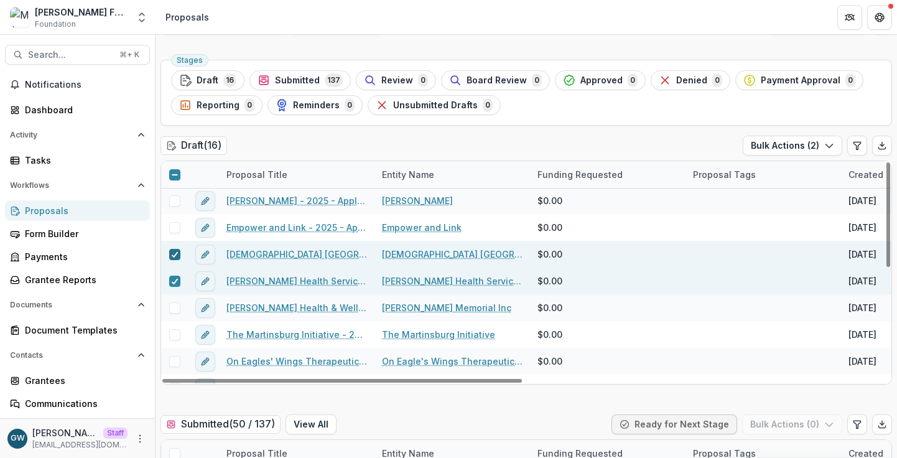
click at [176, 253] on polyline at bounding box center [175, 254] width 6 height 5
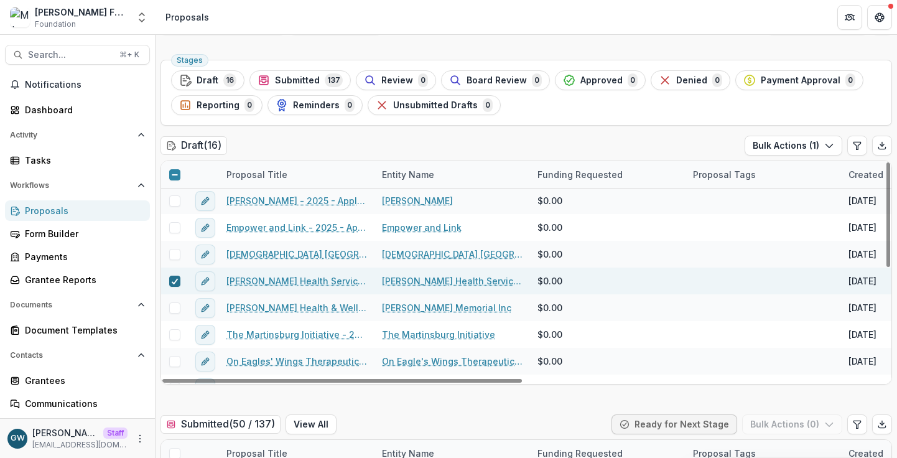
click at [175, 280] on polyline at bounding box center [175, 281] width 6 height 5
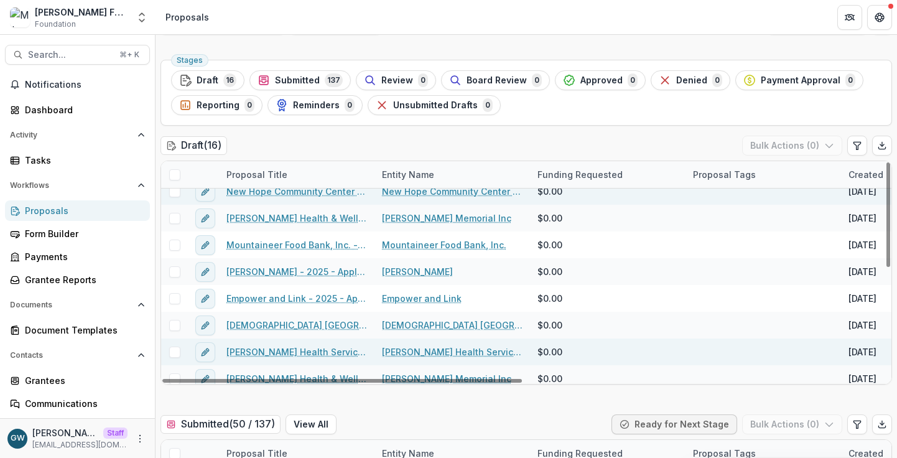
scroll to position [88, 0]
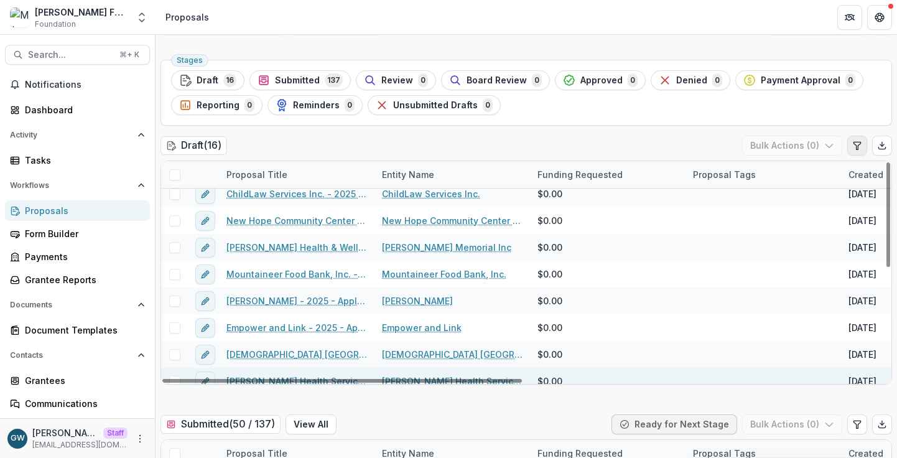
click at [855, 144] on icon "Edit table settings" at bounding box center [857, 146] width 10 height 10
select select "******"
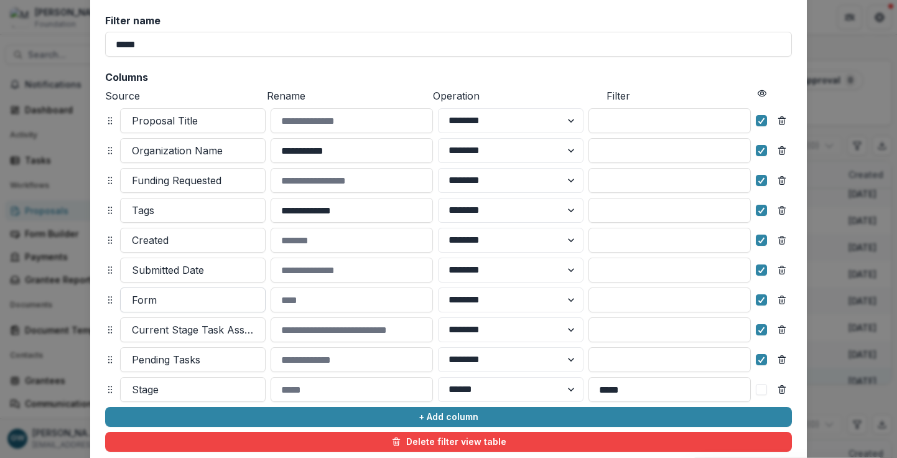
scroll to position [166, 0]
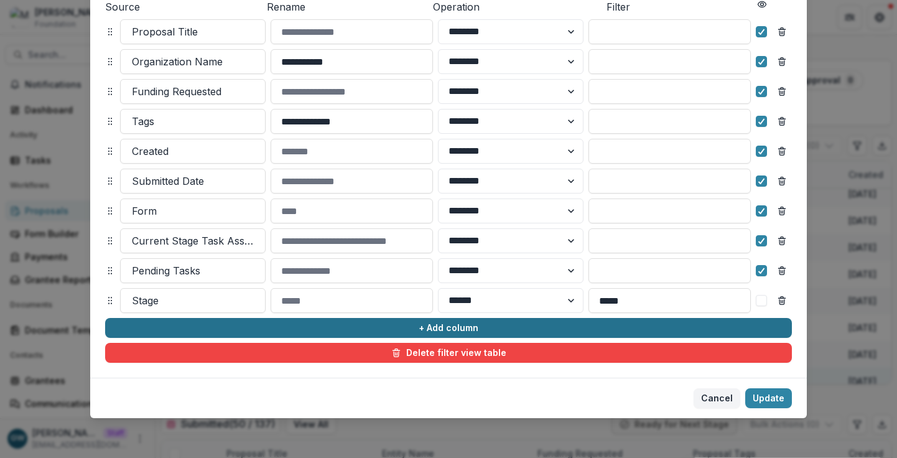
click at [187, 326] on button "+ Add column" at bounding box center [448, 328] width 687 height 20
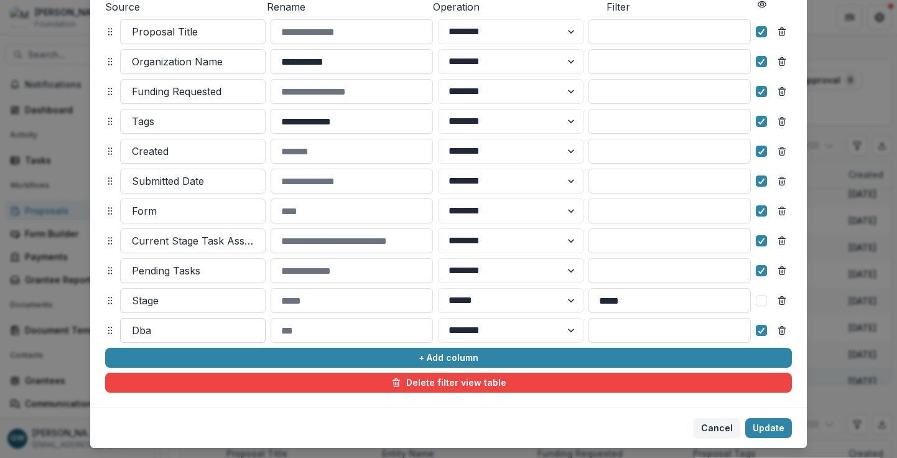
click at [202, 327] on div at bounding box center [193, 330] width 122 height 17
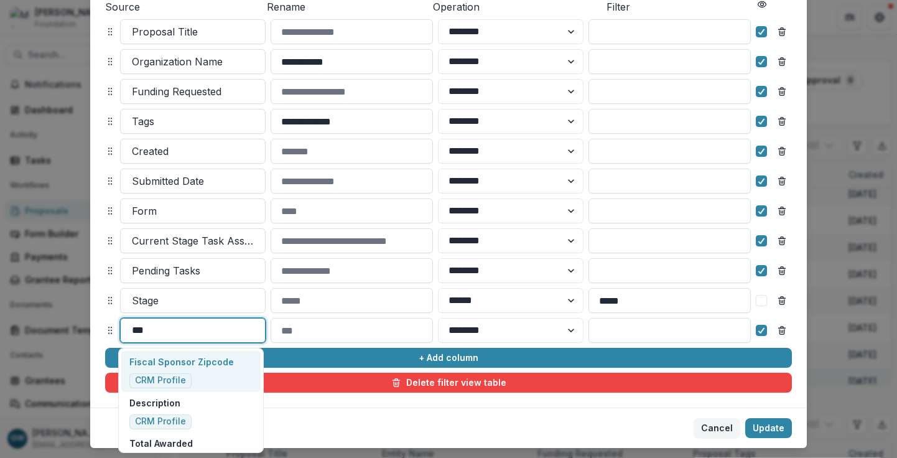
type input "****"
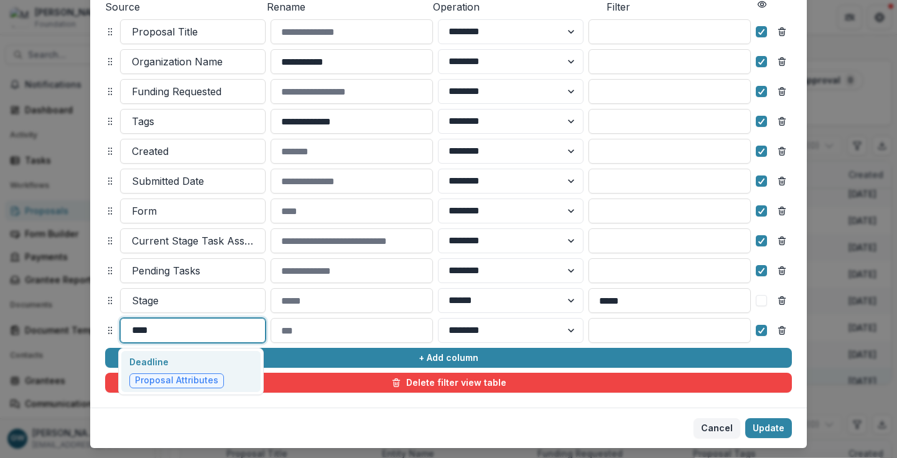
click at [197, 358] on p "Deadline" at bounding box center [176, 361] width 95 height 13
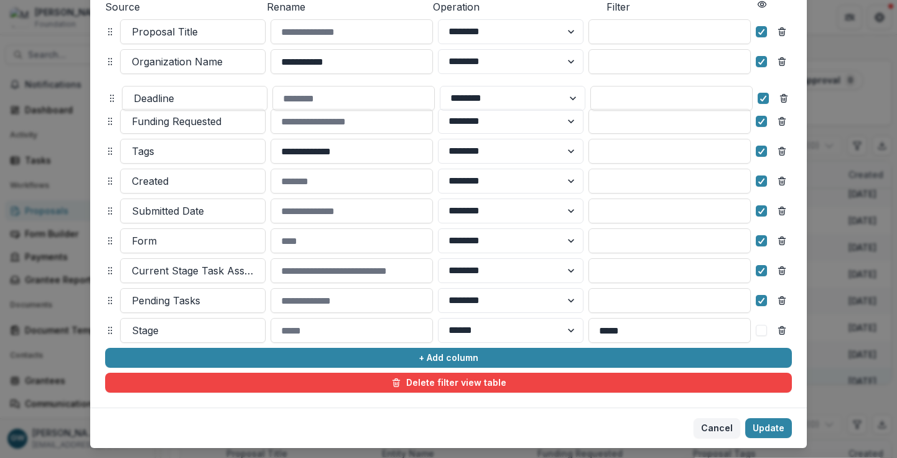
drag, startPoint x: 108, startPoint y: 330, endPoint x: 110, endPoint y: 98, distance: 232.1
click at [110, 98] on icon at bounding box center [112, 98] width 10 height 10
select select "******"
click at [778, 428] on button "Update" at bounding box center [768, 428] width 47 height 20
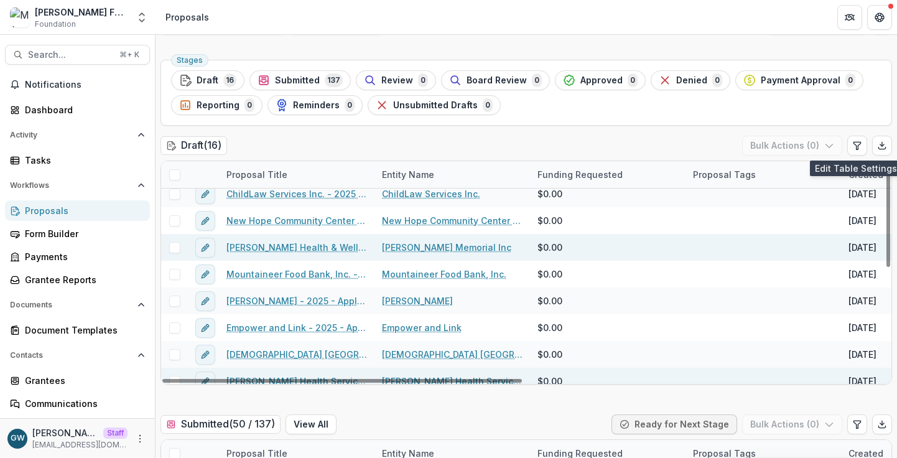
scroll to position [0, 0]
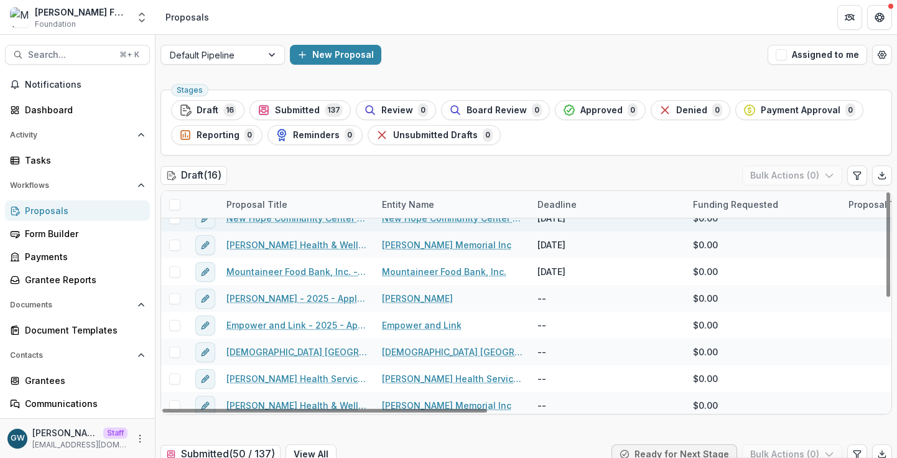
scroll to position [131, 0]
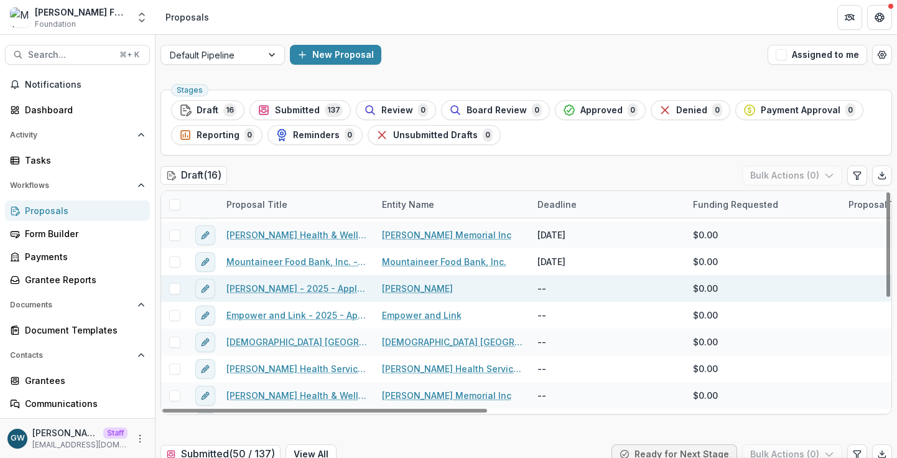
click at [177, 288] on span at bounding box center [174, 288] width 11 height 11
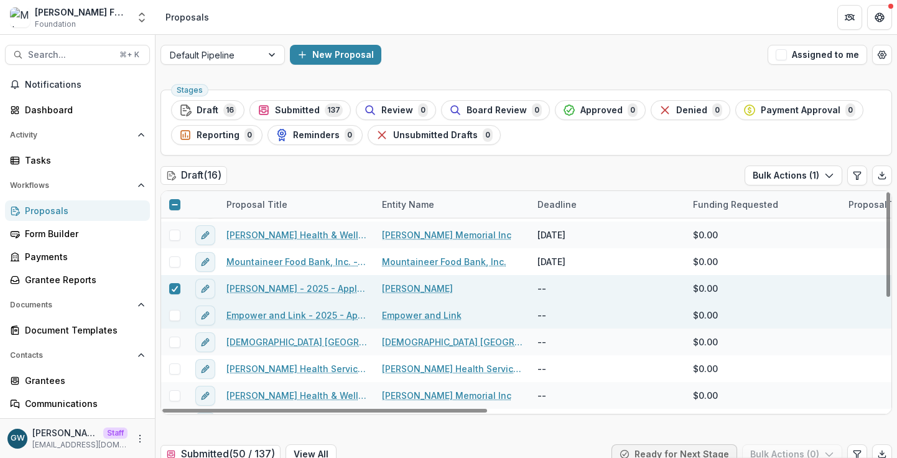
click at [177, 317] on span at bounding box center [174, 315] width 11 height 11
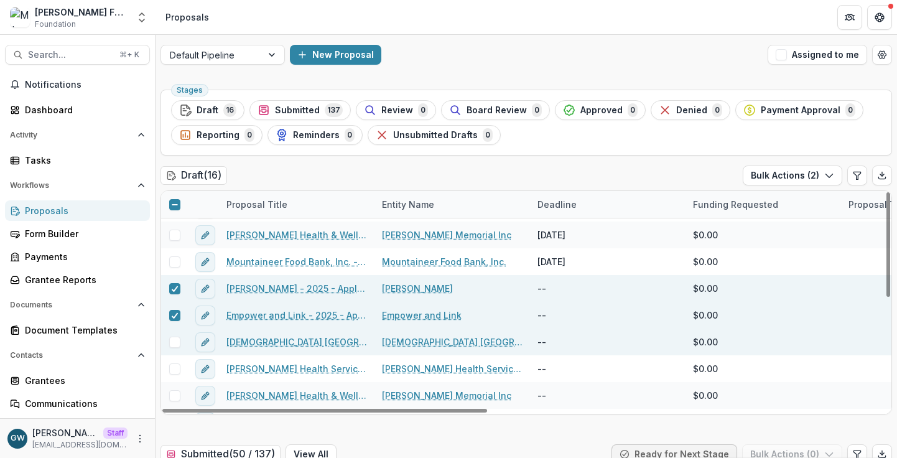
click at [176, 342] on span at bounding box center [174, 342] width 11 height 11
click at [785, 174] on button "Bulk Actions ( 3 )" at bounding box center [793, 176] width 100 height 20
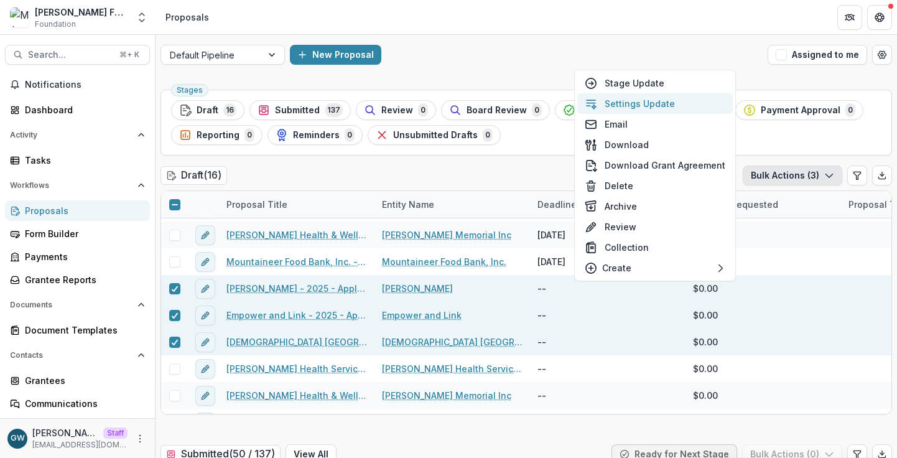
click at [636, 101] on button "Settings Update" at bounding box center [655, 103] width 156 height 21
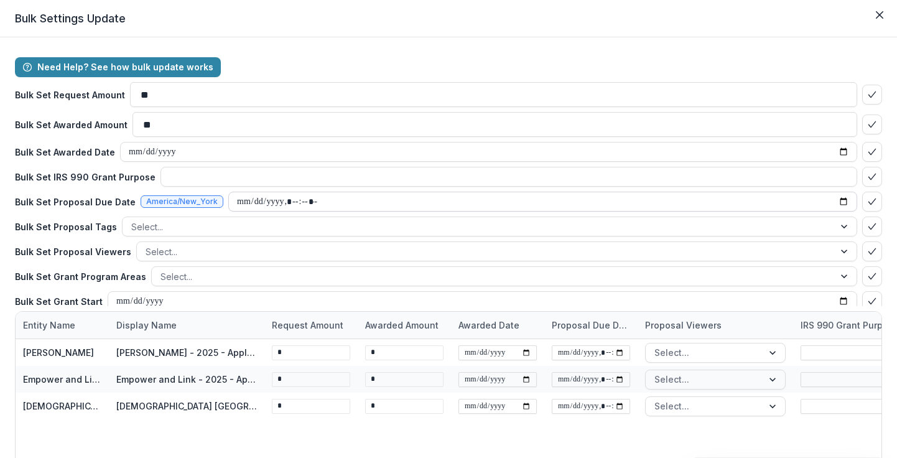
click at [606, 203] on input "datetime-local" at bounding box center [542, 202] width 629 height 20
click at [837, 201] on input "datetime-local" at bounding box center [542, 202] width 629 height 20
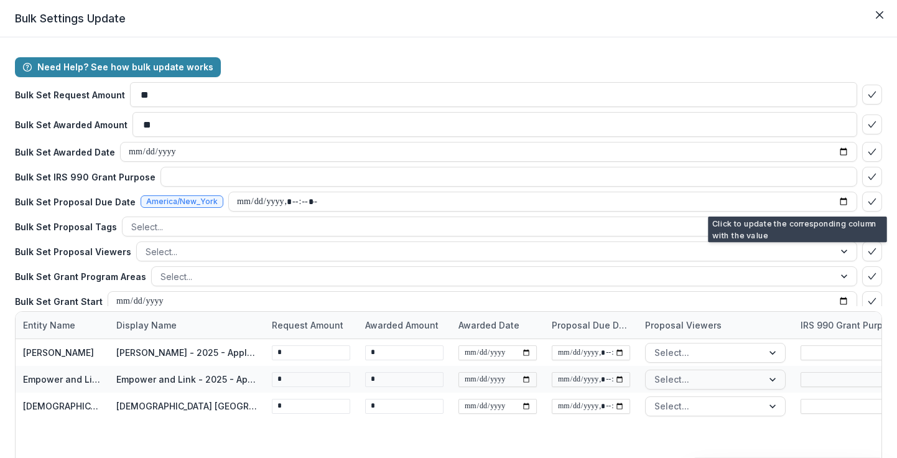
type input "**********"
click at [886, 213] on div "Need Help? See how bulk update works Bulk Set Request Amount ** Bulk Set Awarde…" at bounding box center [448, 269] width 897 height 465
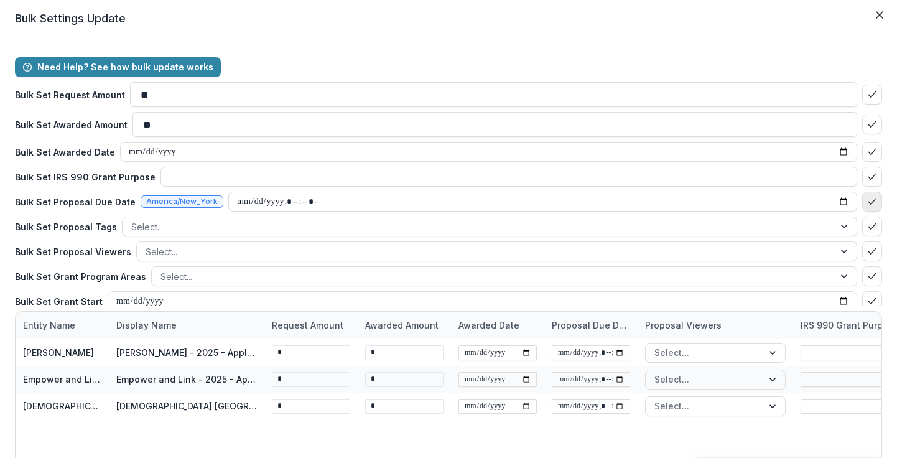
click at [867, 202] on icon "bulk-confirm-option" at bounding box center [872, 202] width 10 height 10
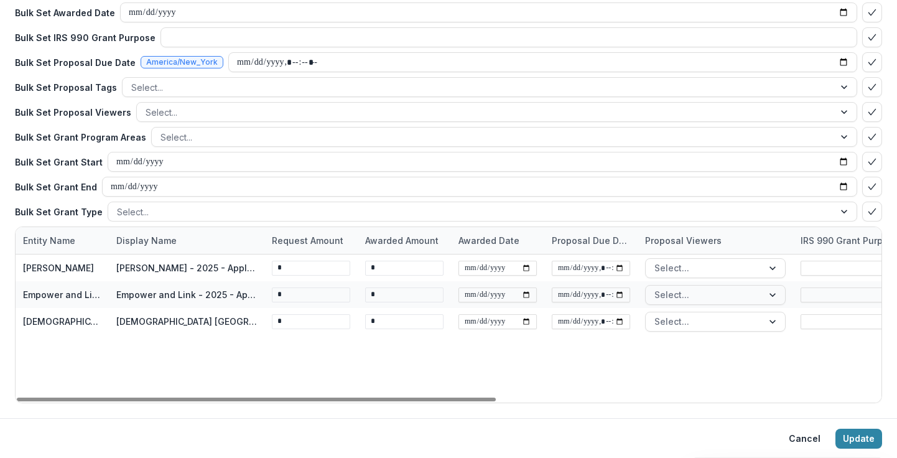
scroll to position [85, 0]
click at [849, 436] on button "Update" at bounding box center [859, 438] width 47 height 20
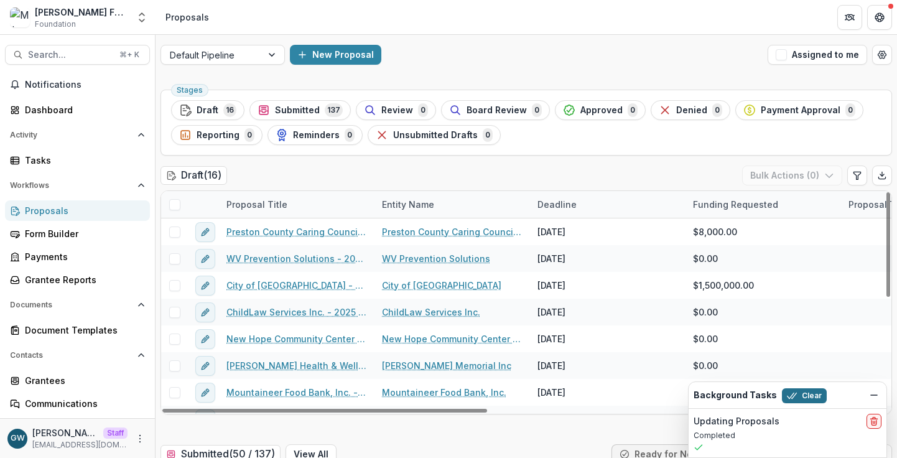
click at [802, 395] on button "Clear" at bounding box center [804, 395] width 45 height 15
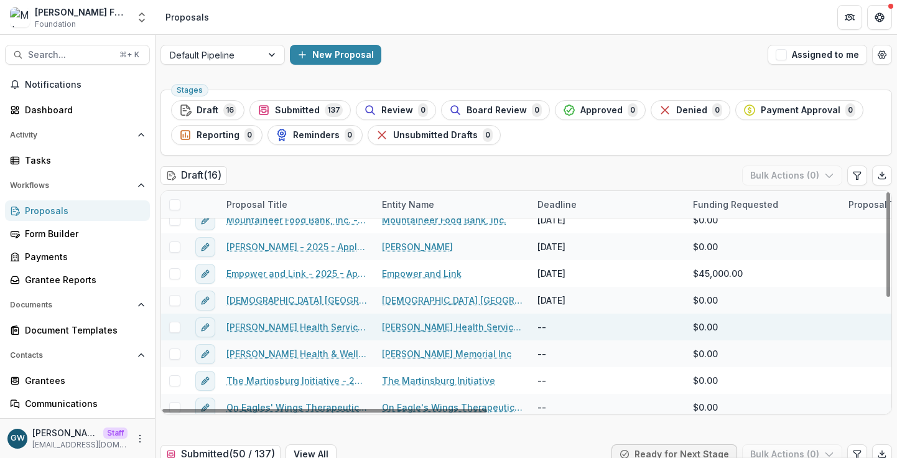
scroll to position [185, 0]
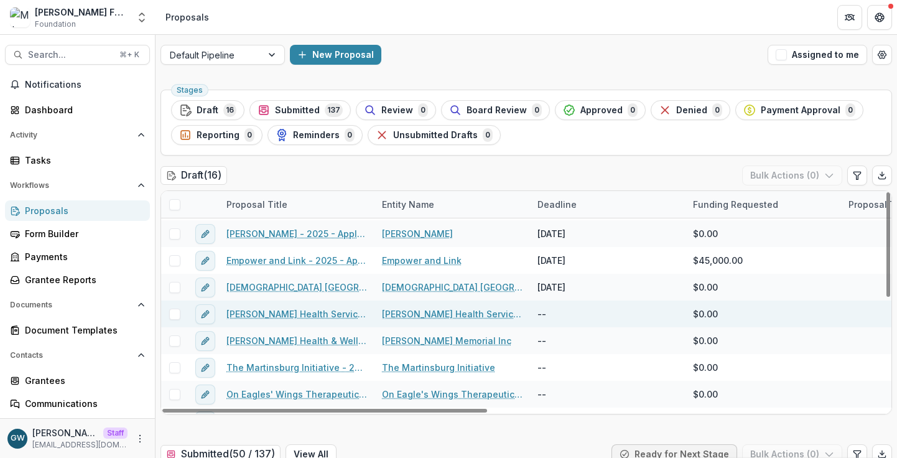
click at [175, 314] on span at bounding box center [174, 314] width 11 height 11
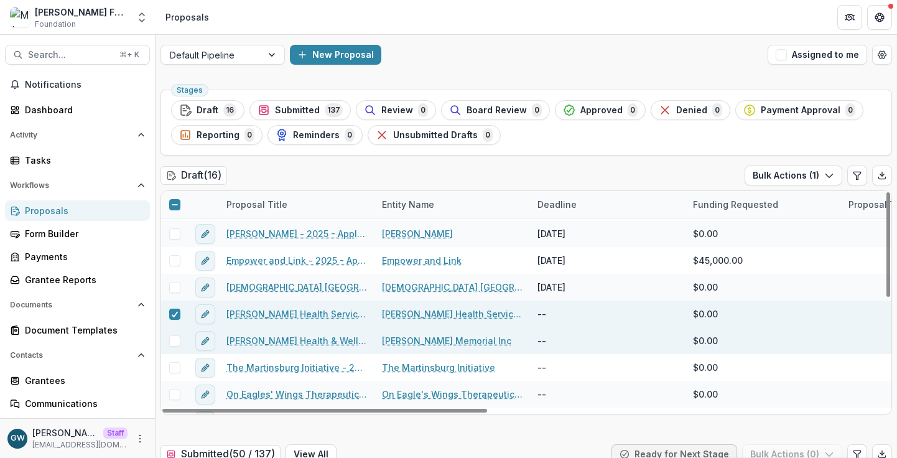
click at [173, 339] on span at bounding box center [174, 340] width 11 height 11
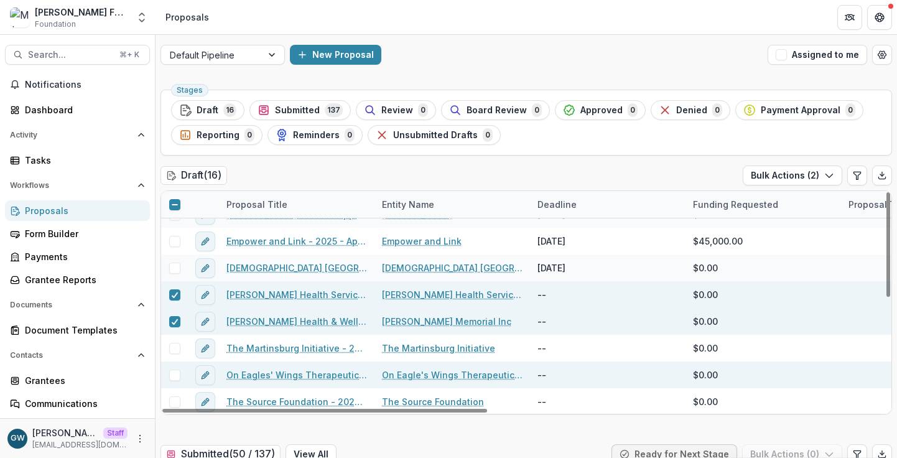
scroll to position [233, 0]
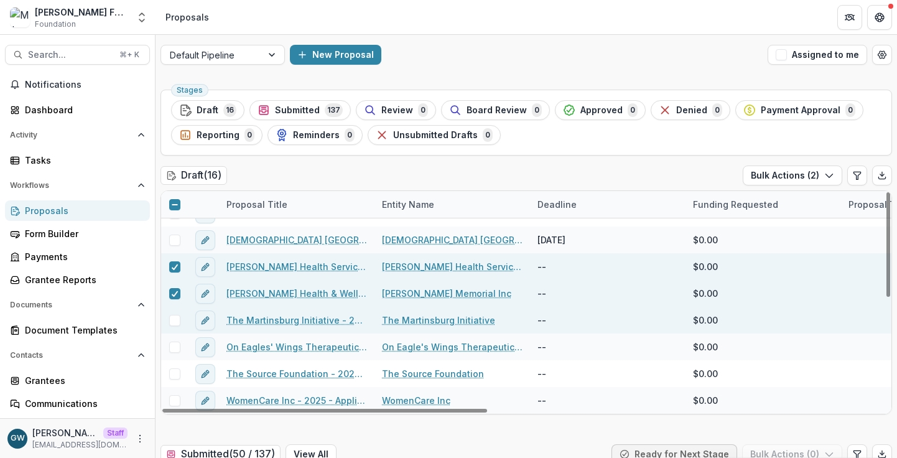
click at [174, 324] on span at bounding box center [174, 320] width 11 height 11
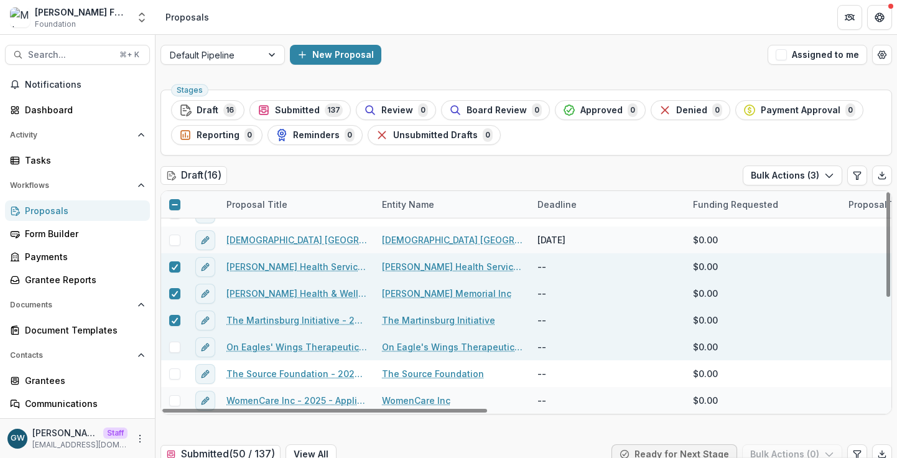
click at [176, 345] on span at bounding box center [174, 347] width 11 height 11
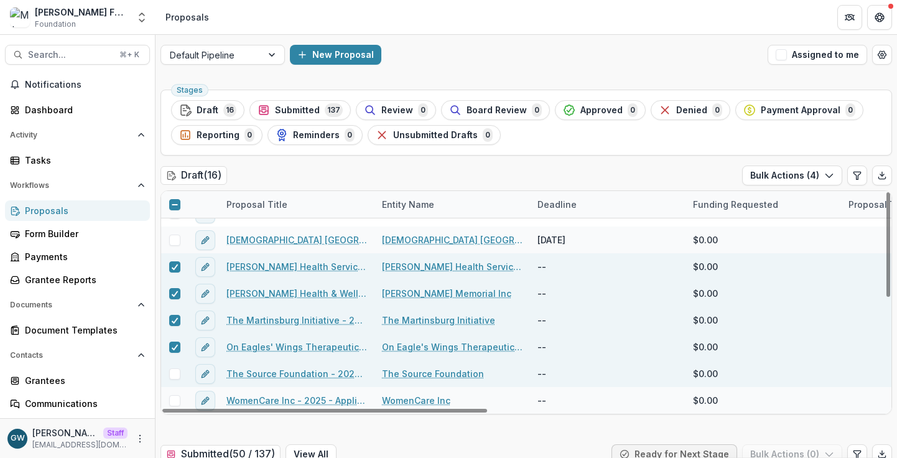
click at [174, 372] on span at bounding box center [174, 373] width 11 height 11
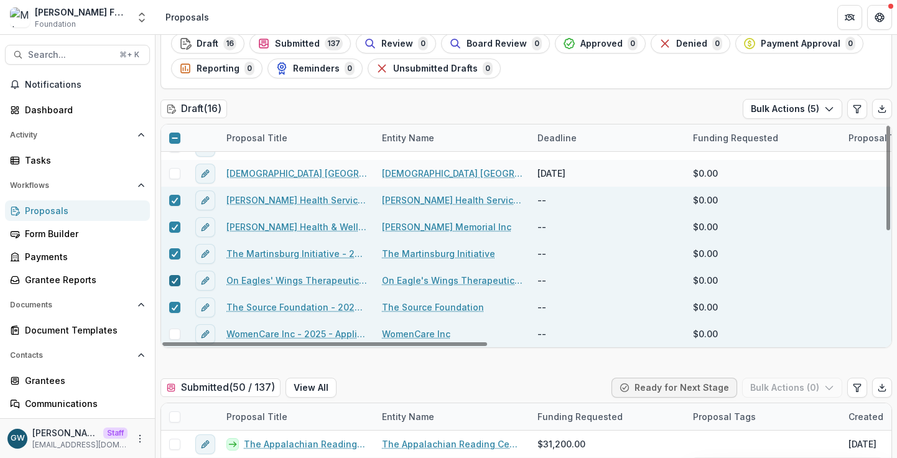
scroll to position [67, 0]
click at [177, 330] on span at bounding box center [174, 333] width 11 height 11
click at [824, 109] on icon "button" at bounding box center [829, 108] width 10 height 10
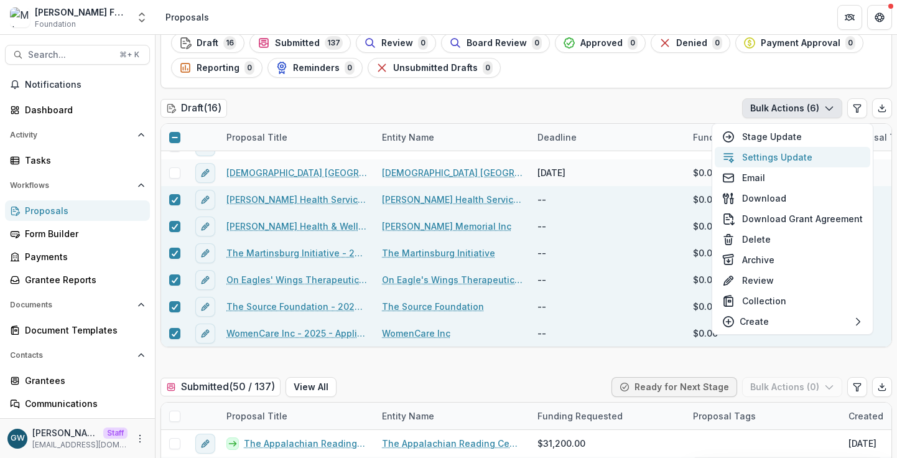
click at [773, 154] on button "Settings Update" at bounding box center [793, 157] width 156 height 21
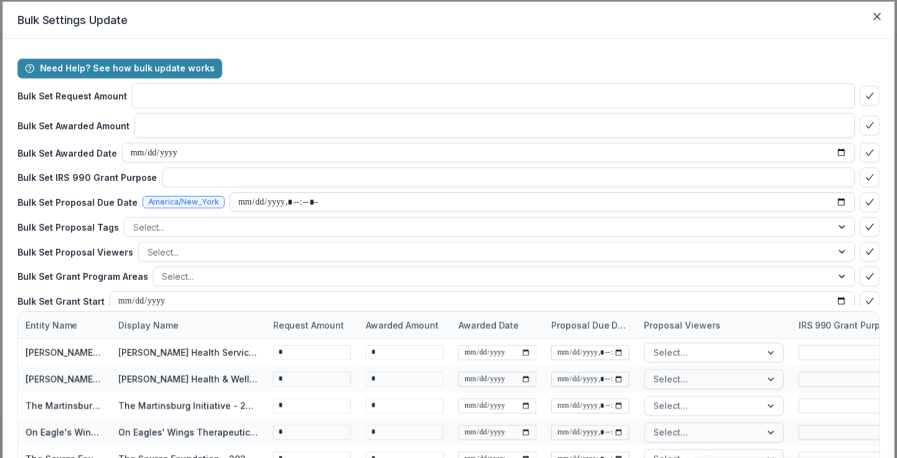
type input "**"
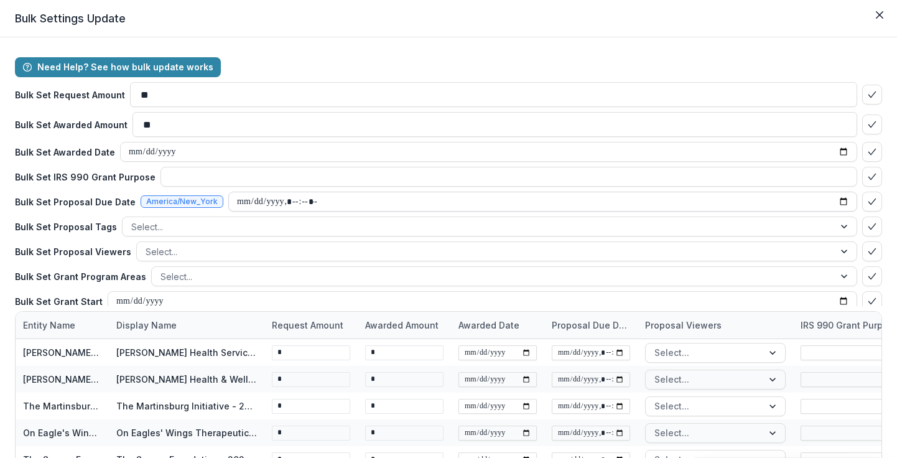
click at [488, 203] on input "datetime-local" at bounding box center [542, 202] width 629 height 20
click at [834, 198] on input "datetime-local" at bounding box center [542, 202] width 629 height 20
type input "**********"
click at [882, 221] on div "Need Help? See how bulk update works Bulk Set Request Amount ** Bulk Set Awarde…" at bounding box center [448, 276] width 897 height 478
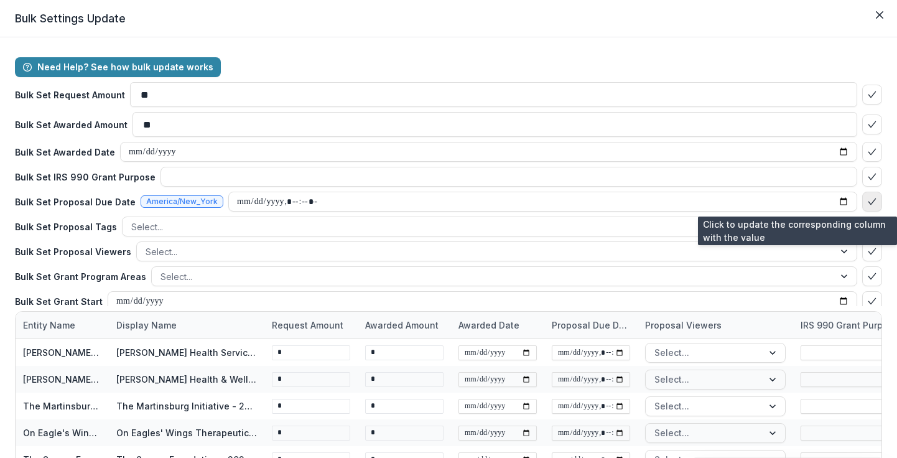
click at [874, 199] on button "bulk-confirm-option" at bounding box center [872, 202] width 20 height 20
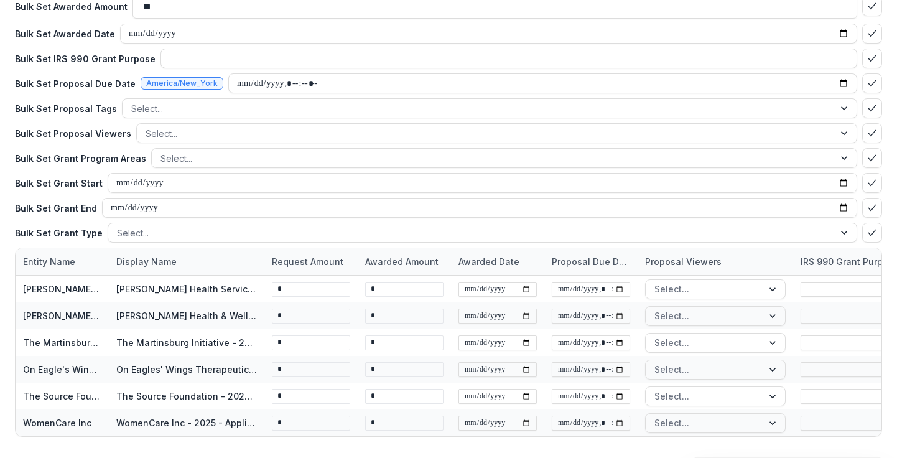
scroll to position [98, 0]
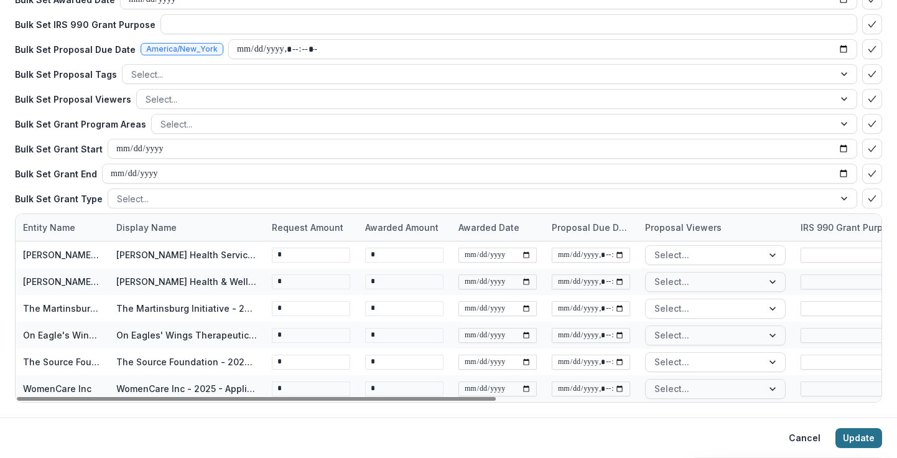
click at [856, 441] on button "Update" at bounding box center [859, 438] width 47 height 20
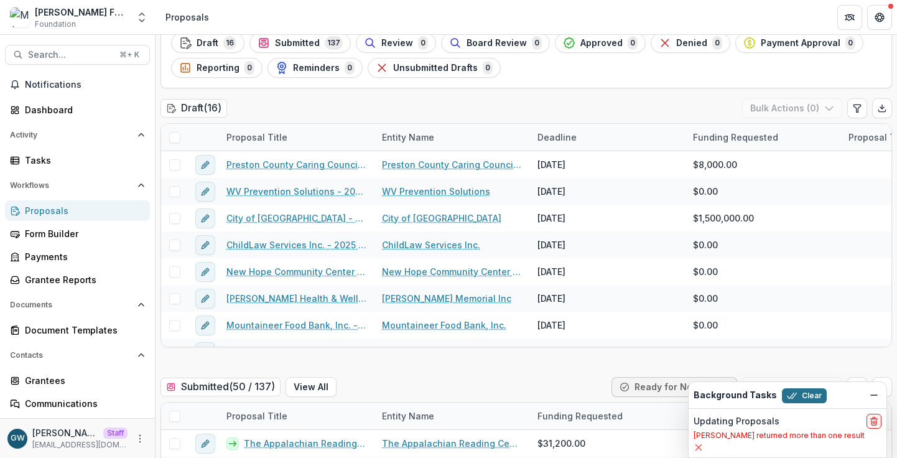
click at [802, 397] on button "Clear" at bounding box center [804, 395] width 45 height 15
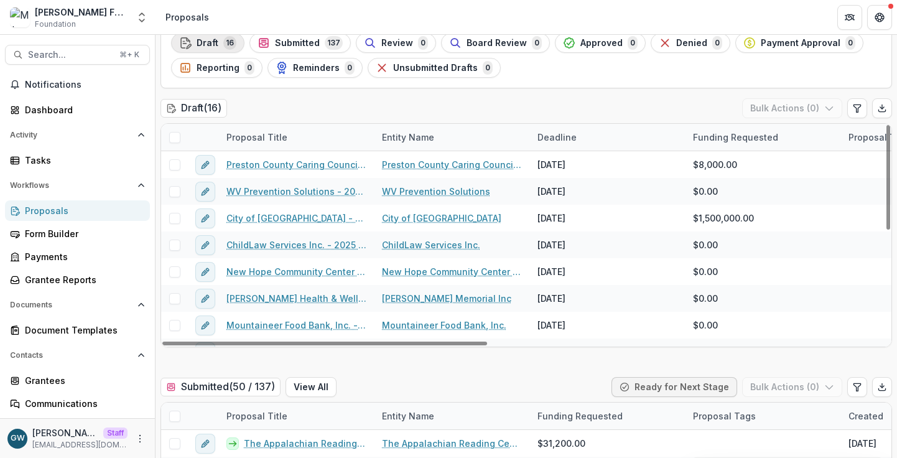
click at [218, 42] on div "Draft 16" at bounding box center [207, 43] width 57 height 14
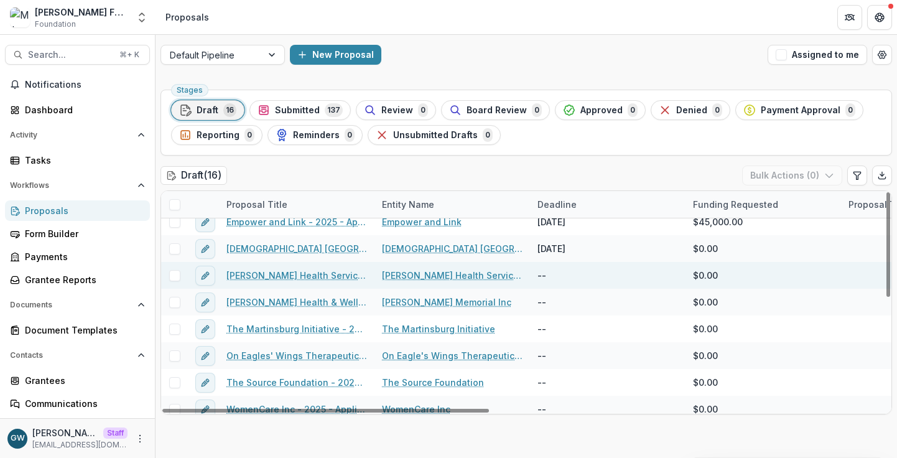
scroll to position [233, 0]
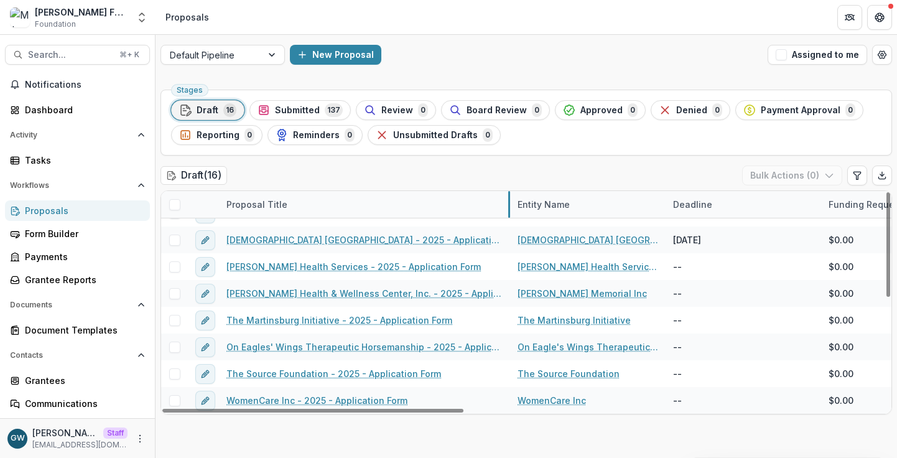
drag, startPoint x: 373, startPoint y: 205, endPoint x: 497, endPoint y: 208, distance: 124.5
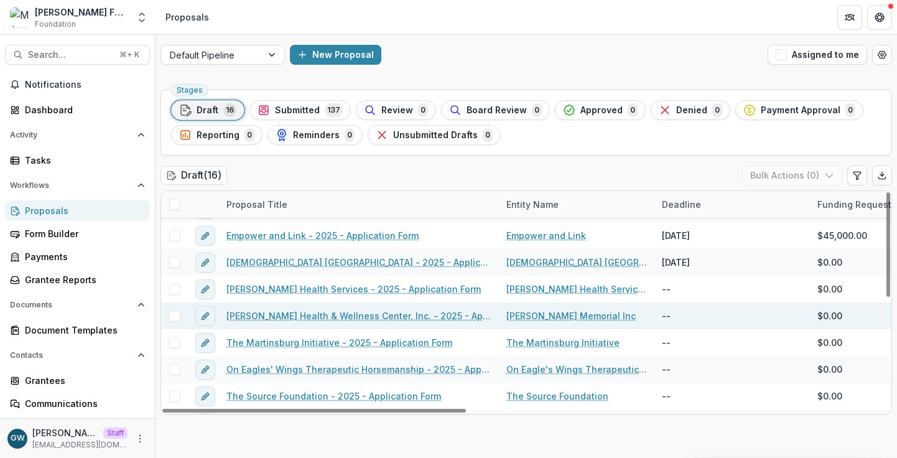
scroll to position [211, 0]
click at [178, 288] on span at bounding box center [174, 288] width 11 height 11
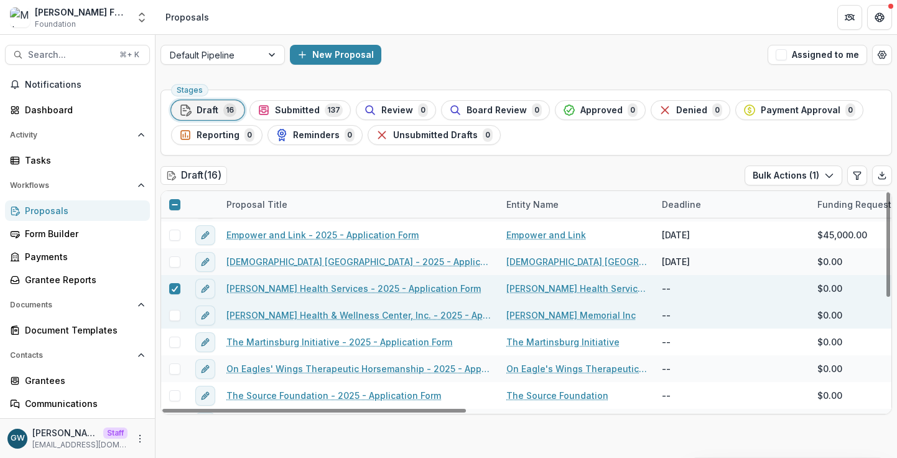
click at [172, 316] on span at bounding box center [174, 315] width 11 height 11
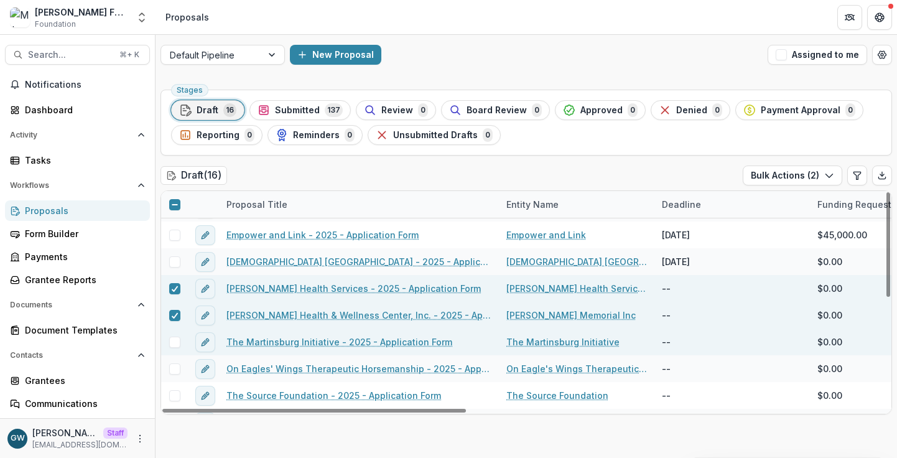
click at [175, 340] on span at bounding box center [174, 342] width 11 height 11
click at [857, 179] on icon "Edit table settings" at bounding box center [857, 175] width 7 height 7
select select "******"
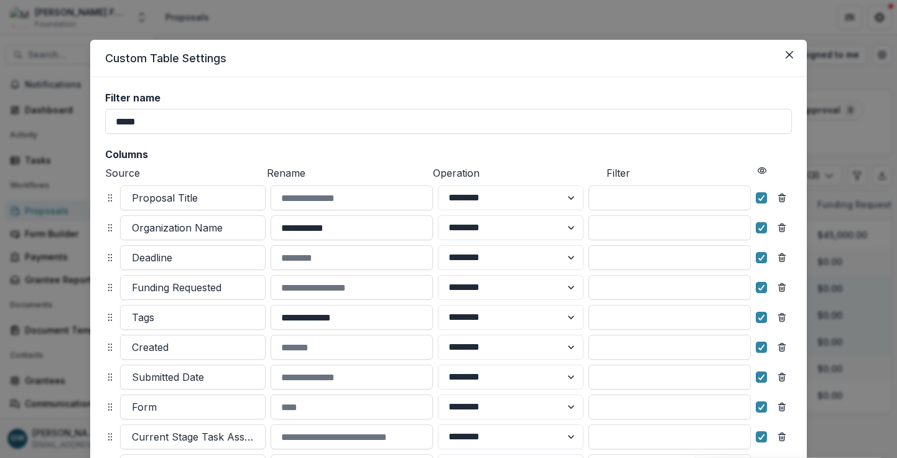
click at [859, 78] on div "**********" at bounding box center [448, 229] width 897 height 458
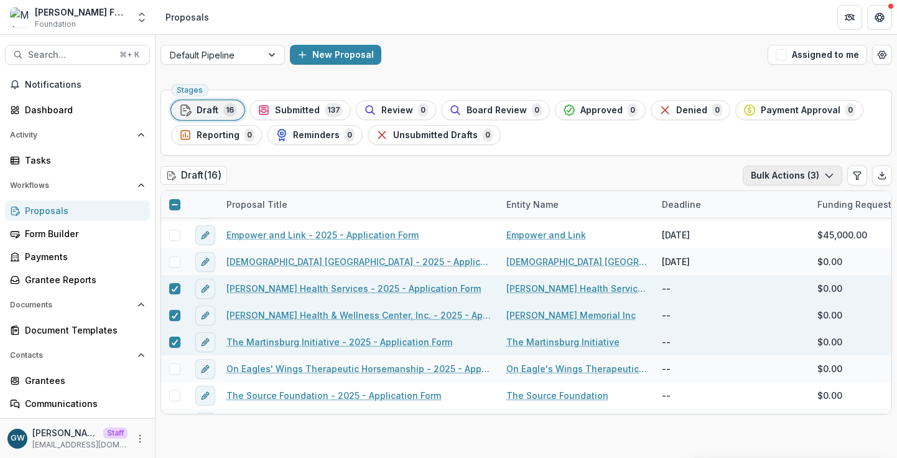
click at [808, 174] on button "Bulk Actions ( 3 )" at bounding box center [793, 176] width 100 height 20
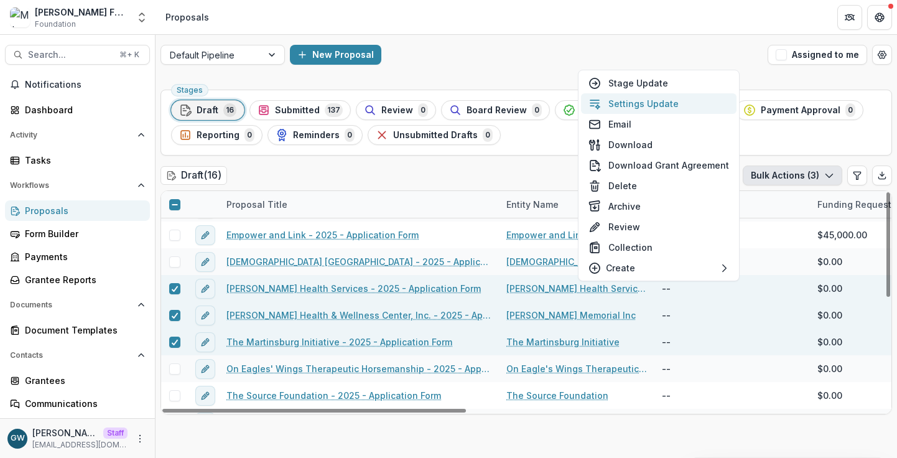
click at [660, 103] on button "Settings Update" at bounding box center [659, 103] width 156 height 21
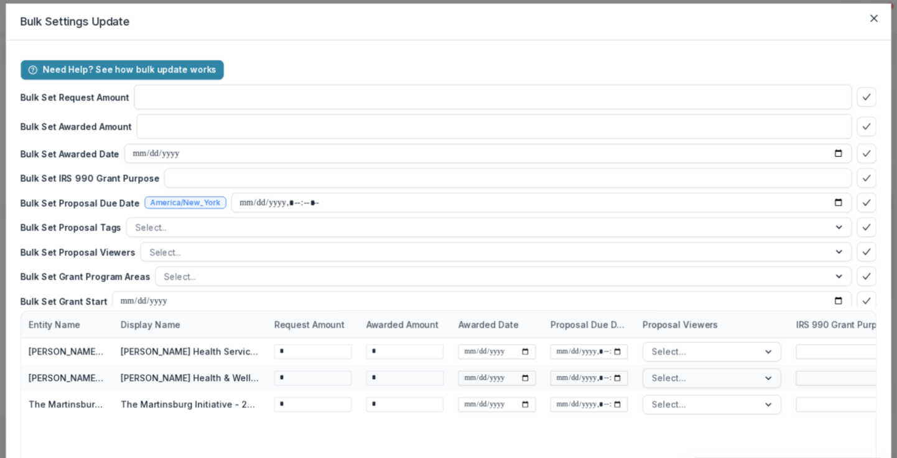
type input "**"
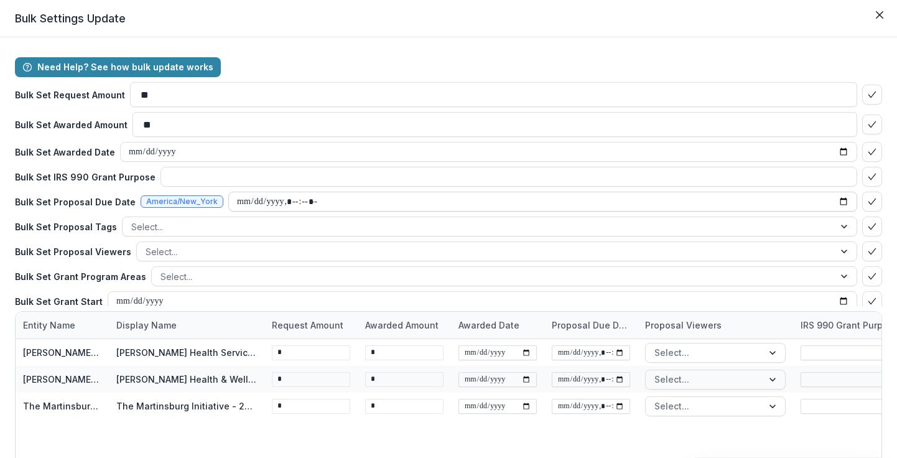
click at [278, 197] on input "datetime-local" at bounding box center [542, 202] width 629 height 20
click at [834, 201] on input "datetime-local" at bounding box center [542, 202] width 629 height 20
type input "**********"
click at [887, 207] on div "Need Help? See how bulk update works Bulk Set Request Amount ** Bulk Set Awarde…" at bounding box center [448, 269] width 897 height 465
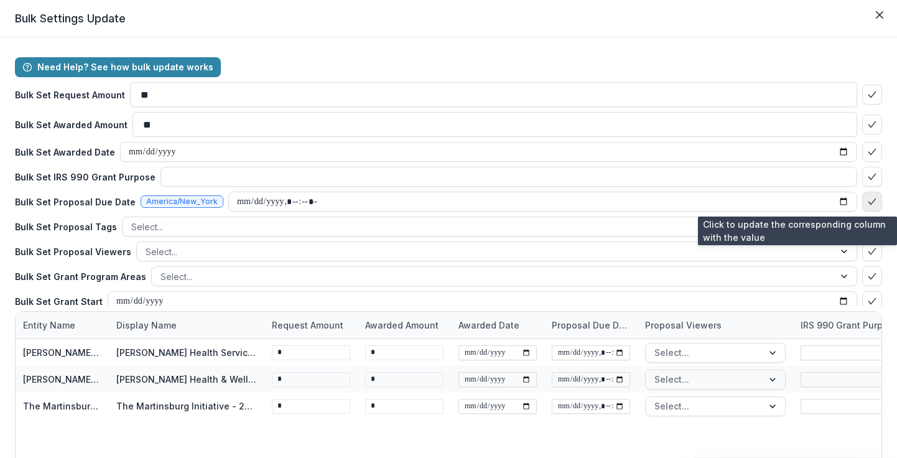
click at [867, 204] on icon "bulk-confirm-option" at bounding box center [872, 202] width 10 height 10
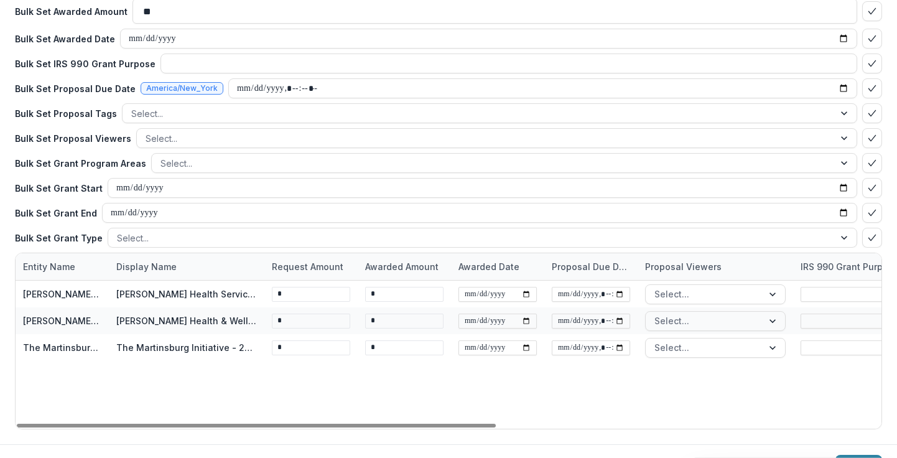
scroll to position [85, 0]
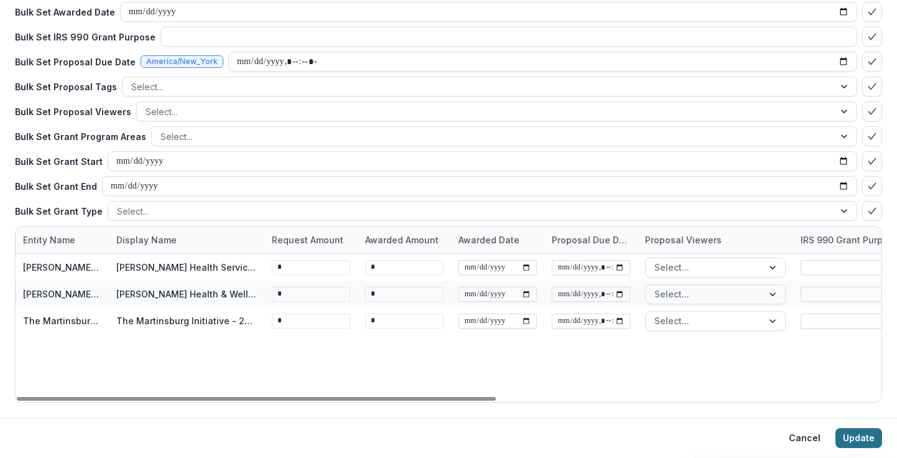
click at [849, 436] on button "Update" at bounding box center [859, 438] width 47 height 20
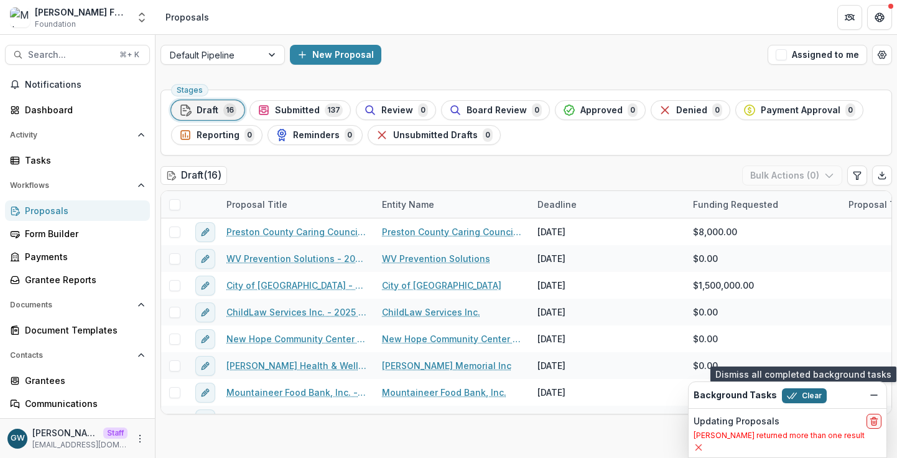
click at [803, 399] on button "Clear" at bounding box center [804, 395] width 45 height 15
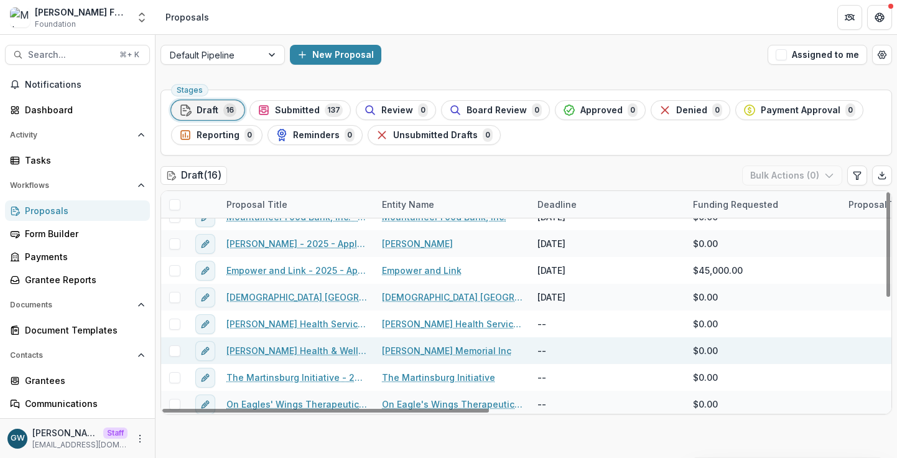
scroll to position [178, 0]
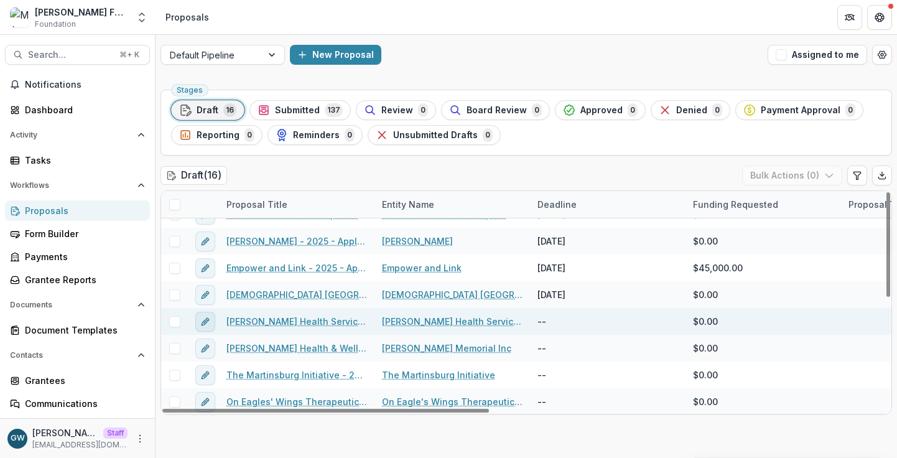
click at [207, 323] on icon "edit" at bounding box center [205, 322] width 10 height 10
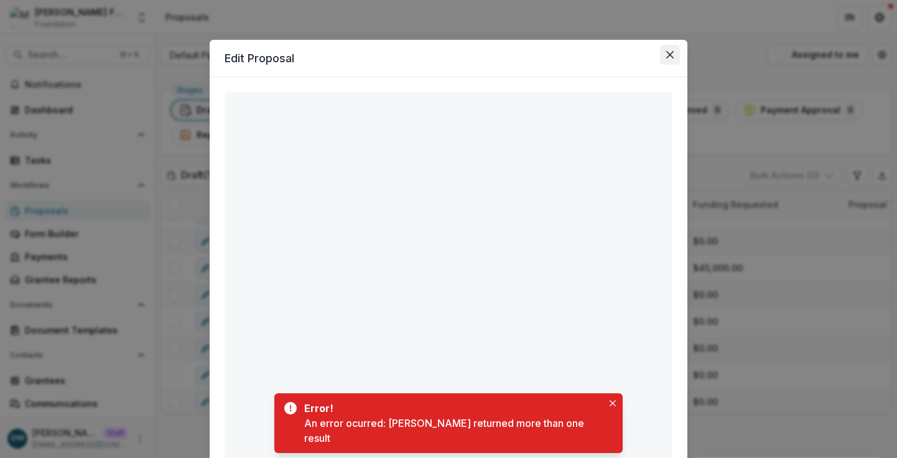
click at [666, 57] on icon "Close" at bounding box center [669, 54] width 7 height 7
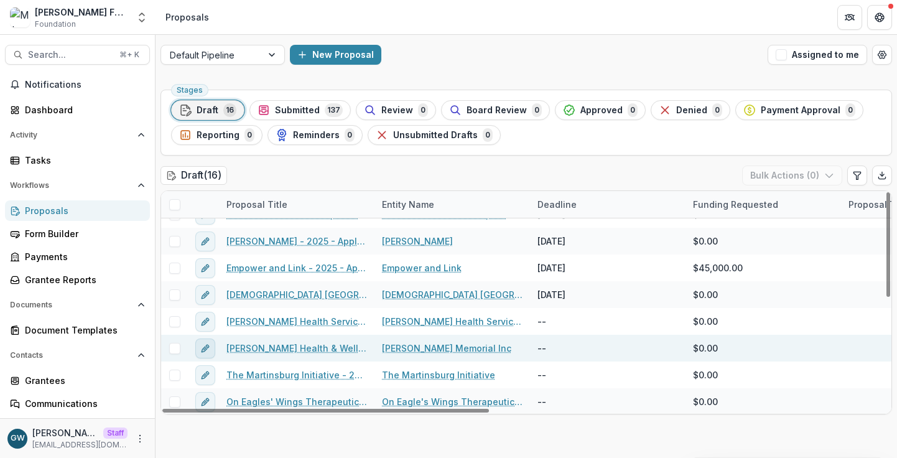
click at [202, 350] on icon "edit" at bounding box center [205, 349] width 6 height 6
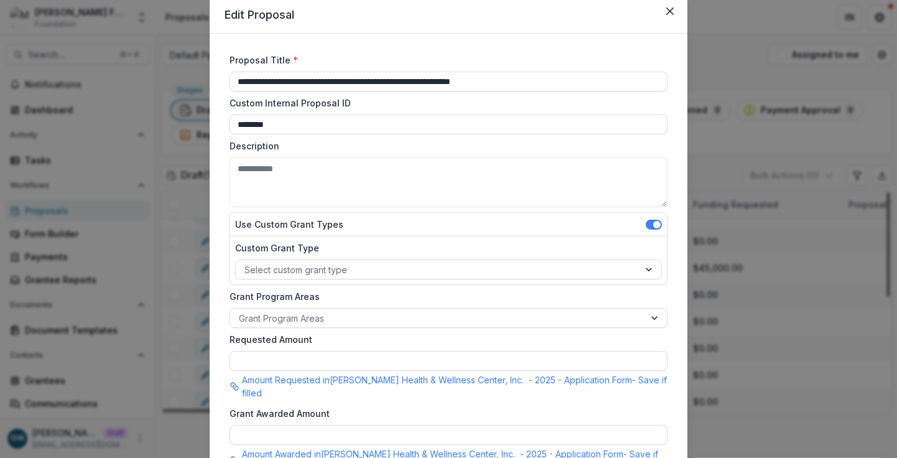
scroll to position [305, 0]
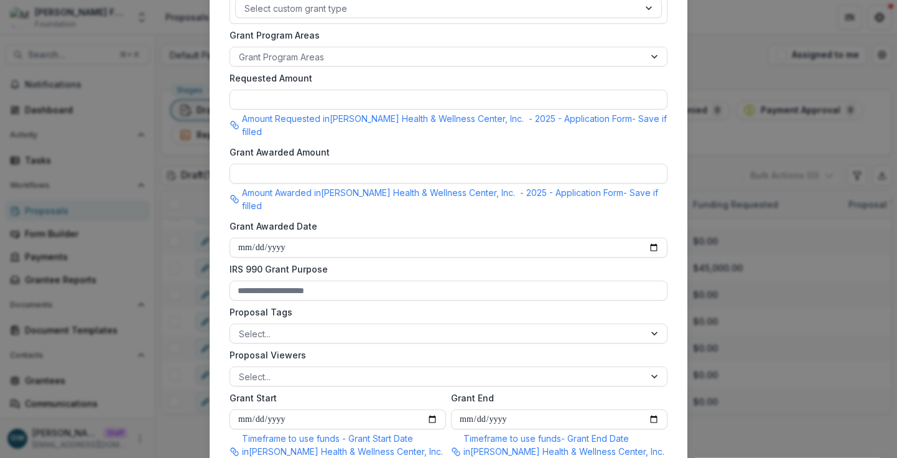
click at [825, 218] on div "**********" at bounding box center [448, 229] width 897 height 458
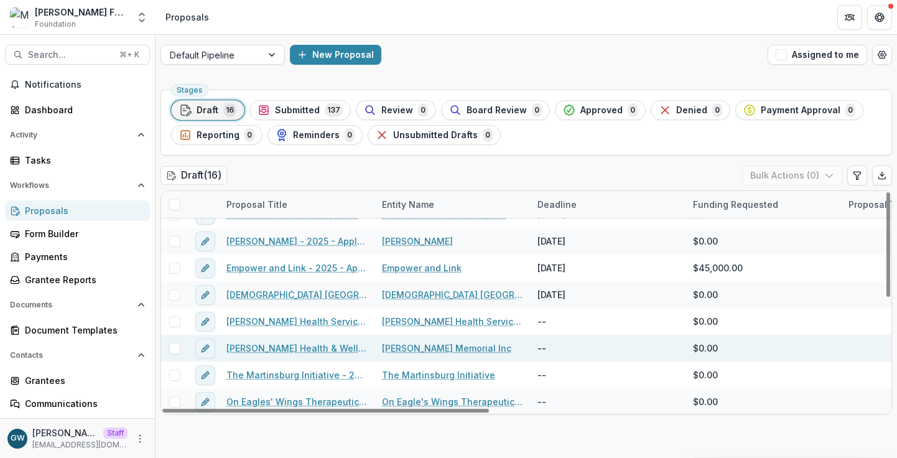
click at [175, 350] on span at bounding box center [174, 348] width 11 height 11
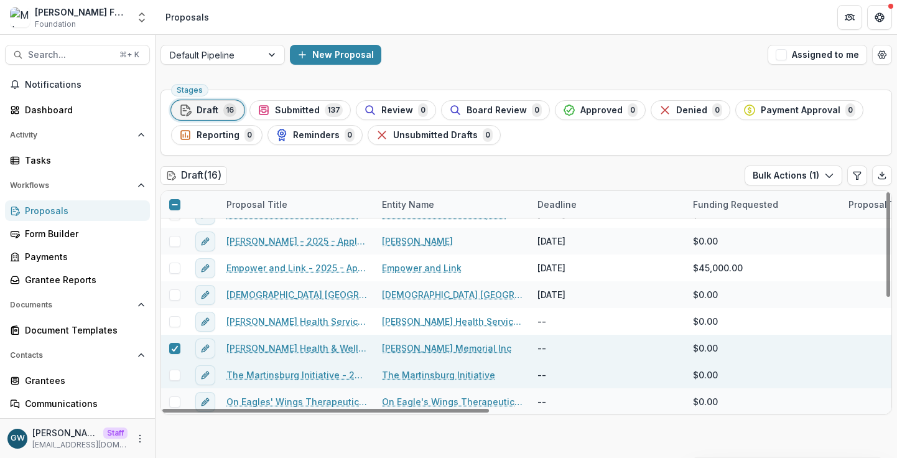
click at [174, 376] on span at bounding box center [174, 375] width 11 height 11
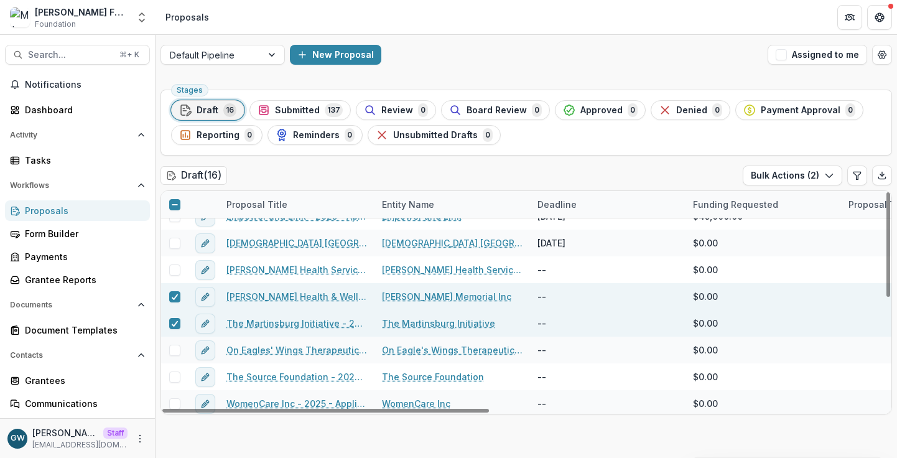
scroll to position [231, 0]
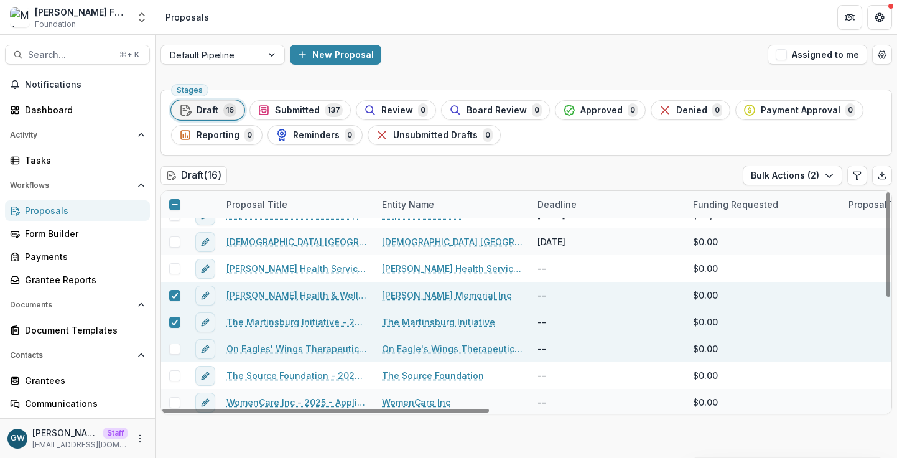
click at [177, 351] on span at bounding box center [174, 348] width 11 height 11
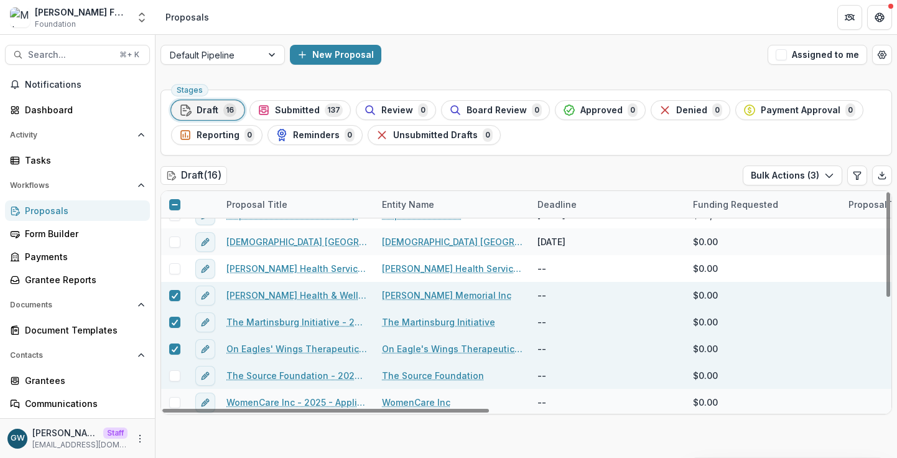
click at [175, 374] on span at bounding box center [174, 375] width 11 height 11
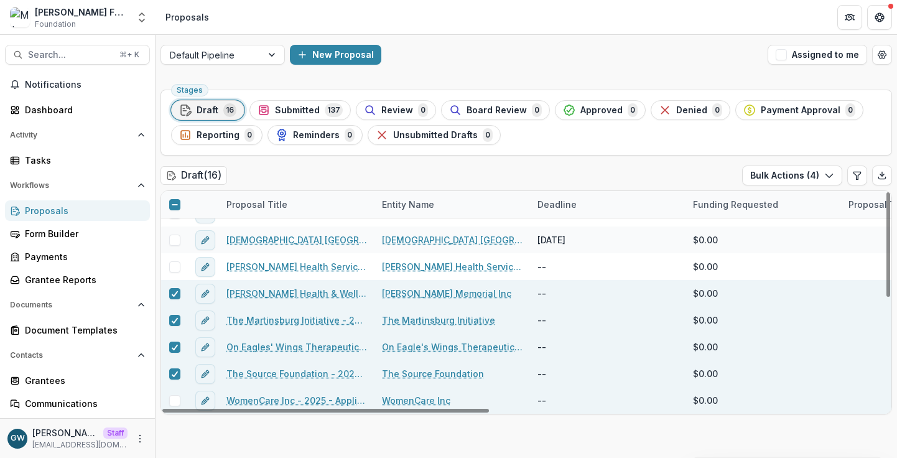
click at [172, 401] on span at bounding box center [174, 400] width 11 height 11
click at [803, 175] on button "Bulk Actions ( 5 )" at bounding box center [793, 176] width 100 height 20
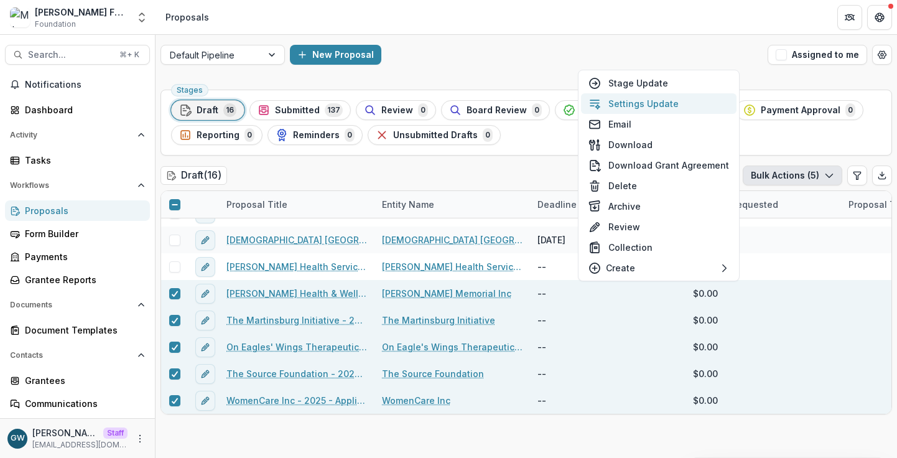
click at [641, 105] on button "Settings Update" at bounding box center [659, 103] width 156 height 21
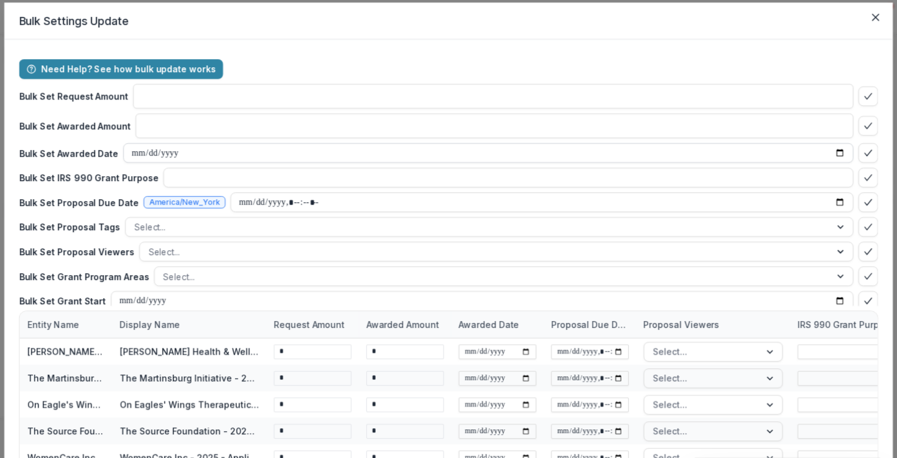
type input "**"
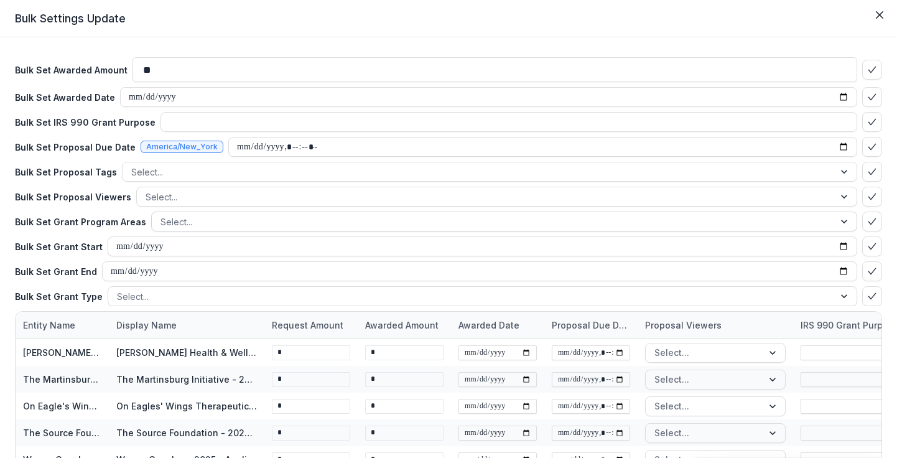
scroll to position [2, 0]
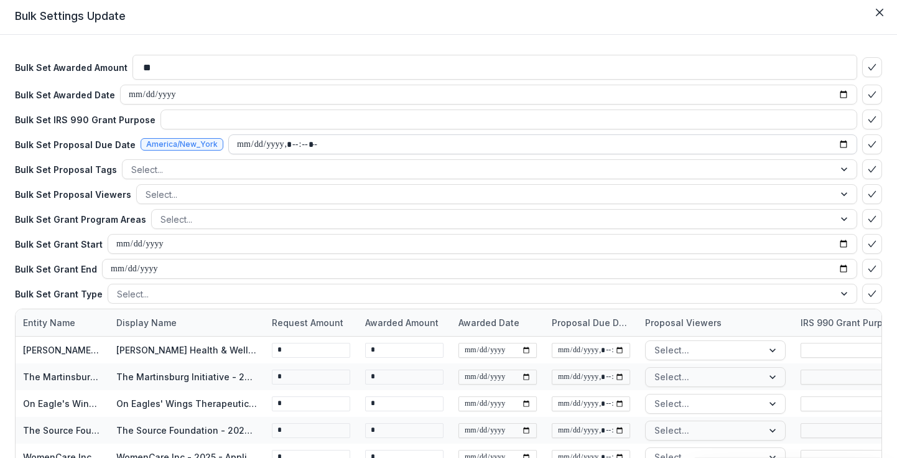
click at [298, 146] on input "datetime-local" at bounding box center [542, 144] width 629 height 20
click at [840, 145] on input "datetime-local" at bounding box center [542, 144] width 629 height 20
type input "**********"
click at [889, 194] on div "Need Help? See how bulk update works Bulk Set Request Amount ** Bulk Set Awarde…" at bounding box center [448, 267] width 897 height 465
click at [872, 147] on button "bulk-confirm-option" at bounding box center [872, 144] width 20 height 20
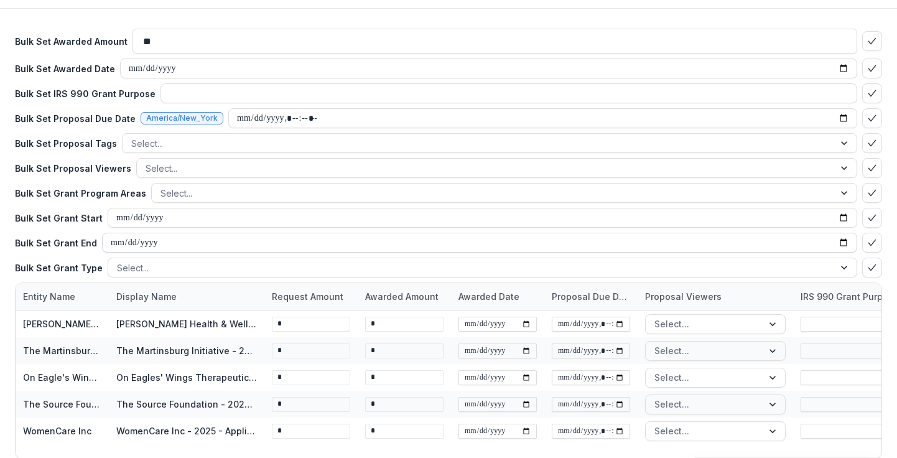
scroll to position [85, 0]
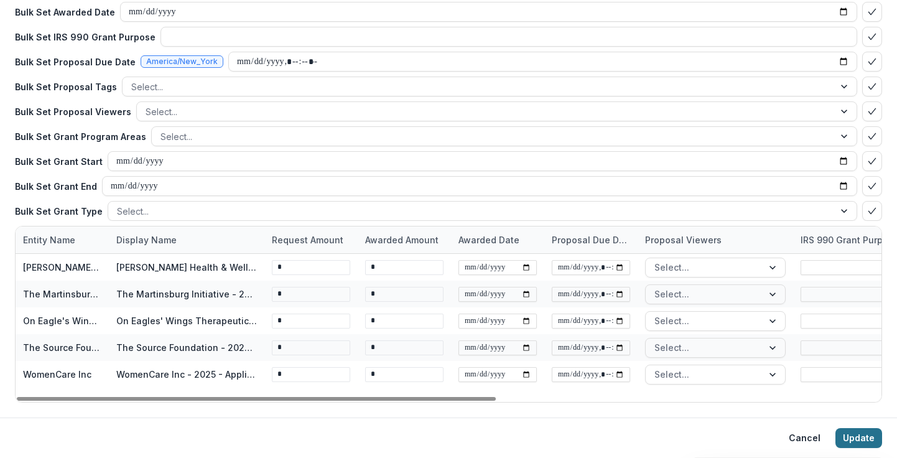
click at [842, 438] on button "Update" at bounding box center [859, 438] width 47 height 20
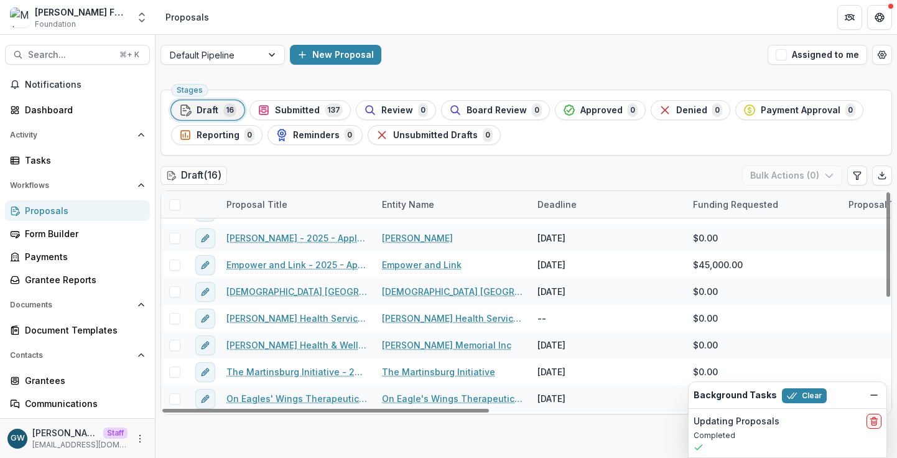
scroll to position [233, 0]
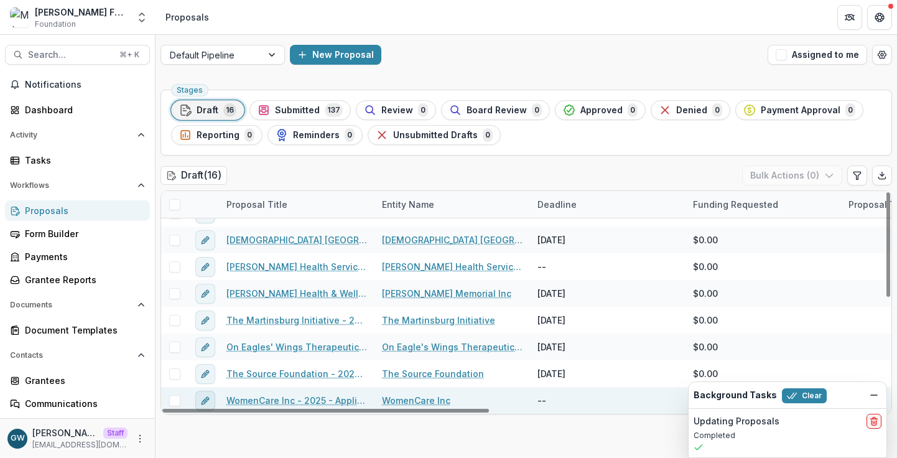
click at [205, 401] on line "edit" at bounding box center [205, 400] width 2 height 2
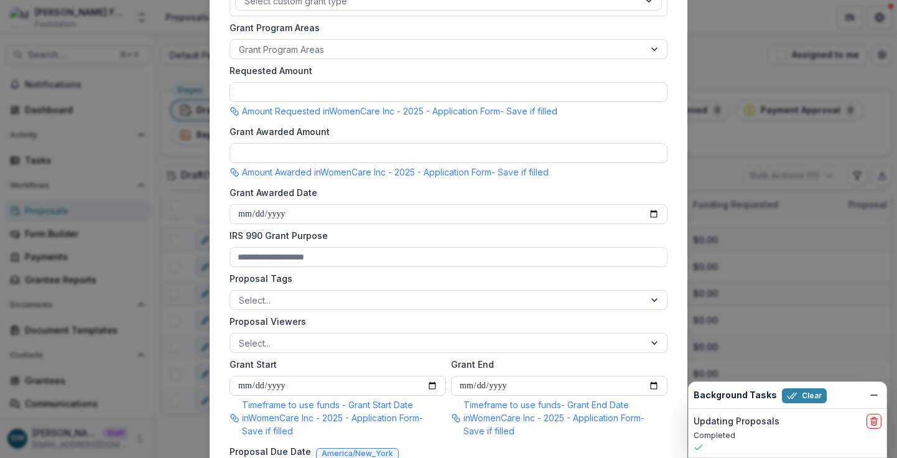
scroll to position [410, 0]
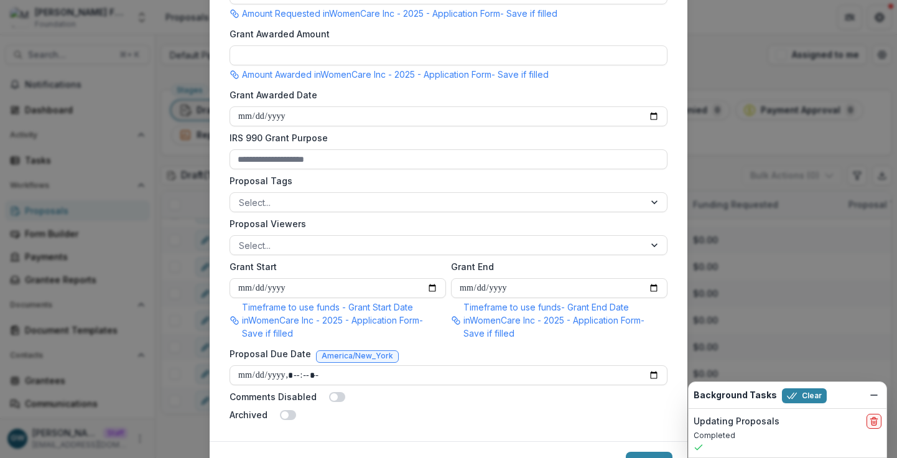
click at [823, 200] on div "**********" at bounding box center [448, 229] width 897 height 458
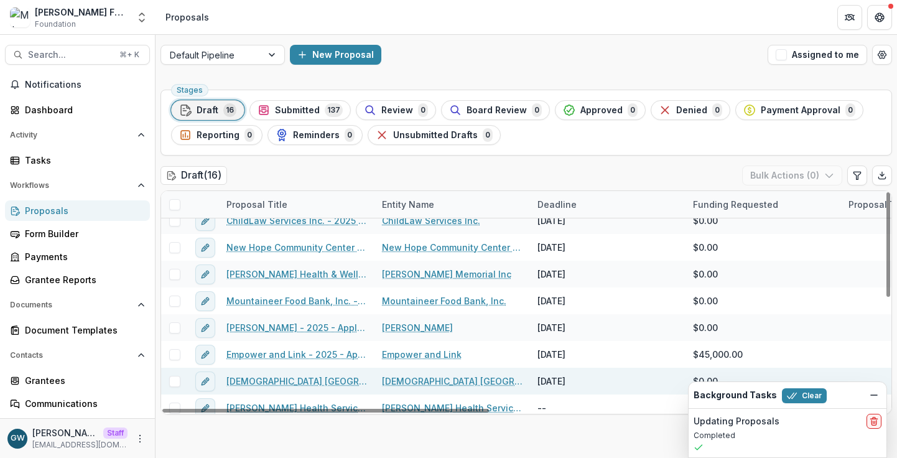
scroll to position [233, 0]
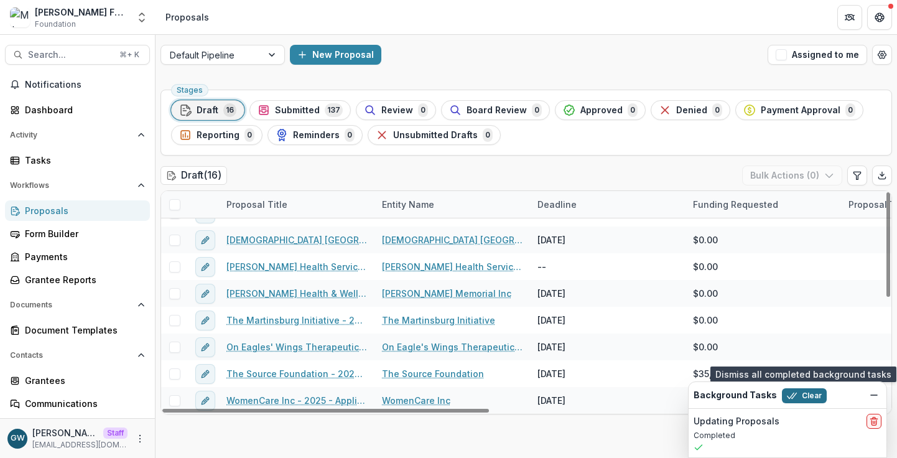
click at [800, 393] on button "Clear" at bounding box center [804, 395] width 45 height 15
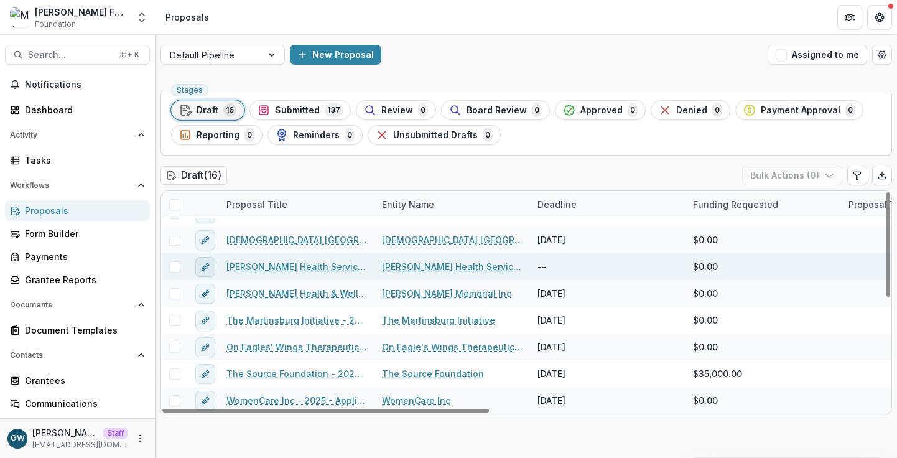
click at [200, 269] on icon "edit" at bounding box center [205, 267] width 10 height 10
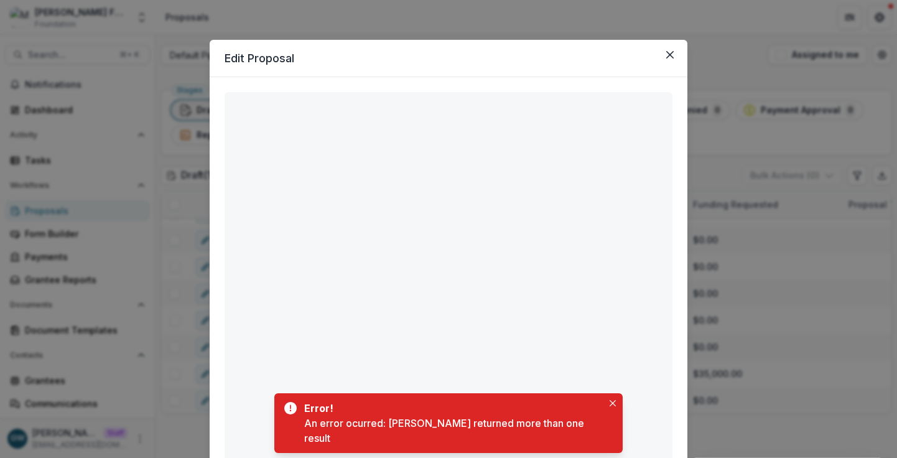
click at [734, 161] on div "**********" at bounding box center [448, 229] width 897 height 458
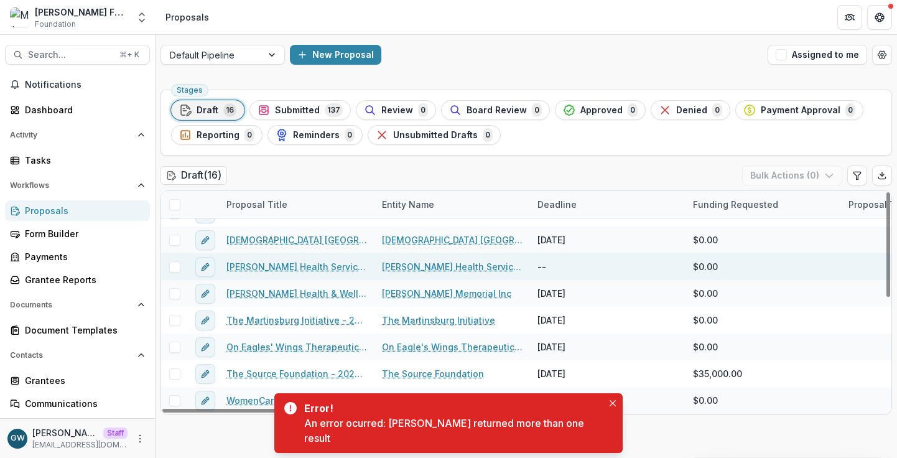
click at [320, 269] on link "[PERSON_NAME] Health Services - 2025 - Application Form" at bounding box center [296, 266] width 141 height 13
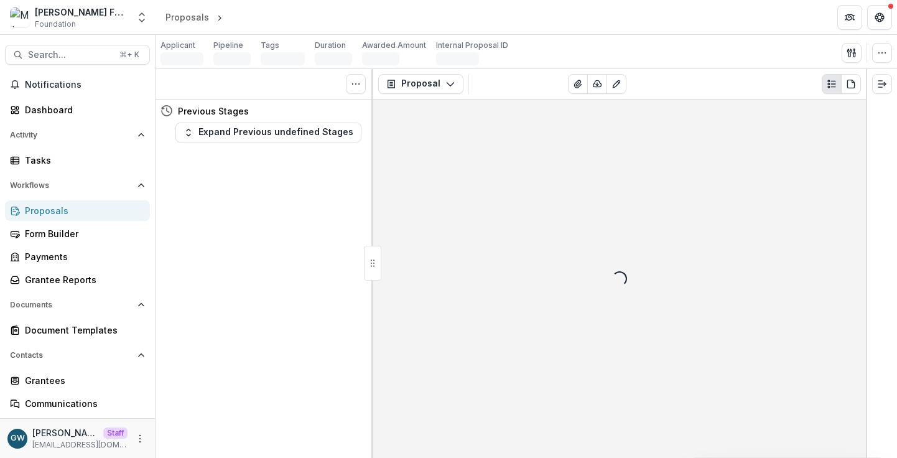
click at [58, 207] on div "Proposals" at bounding box center [82, 210] width 115 height 13
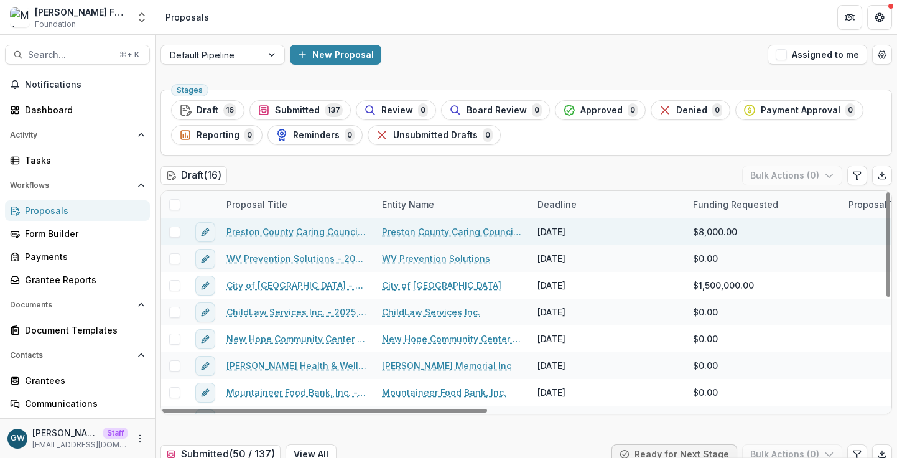
click at [171, 231] on span at bounding box center [174, 231] width 11 height 11
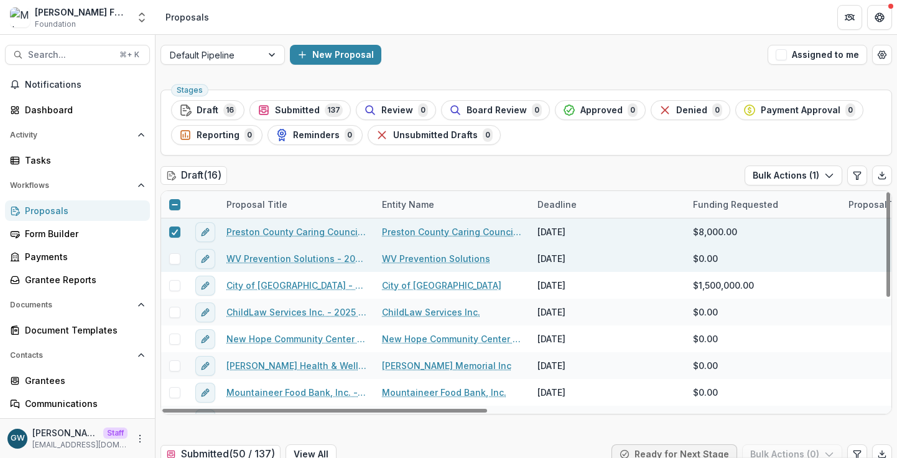
click at [172, 260] on span at bounding box center [174, 258] width 11 height 11
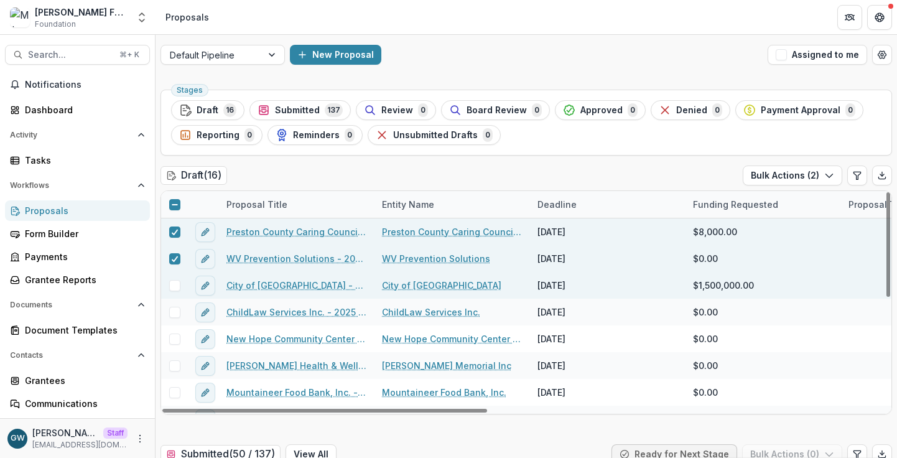
click at [175, 280] on span at bounding box center [174, 285] width 11 height 11
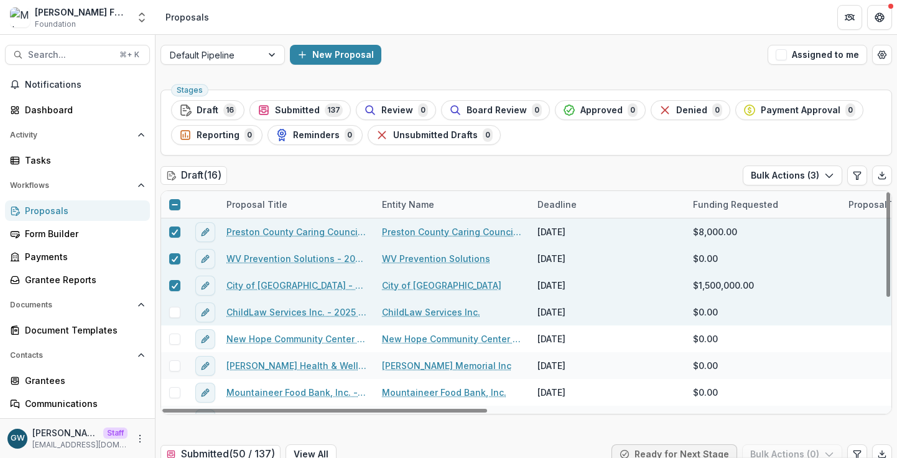
click at [175, 308] on span at bounding box center [174, 312] width 11 height 11
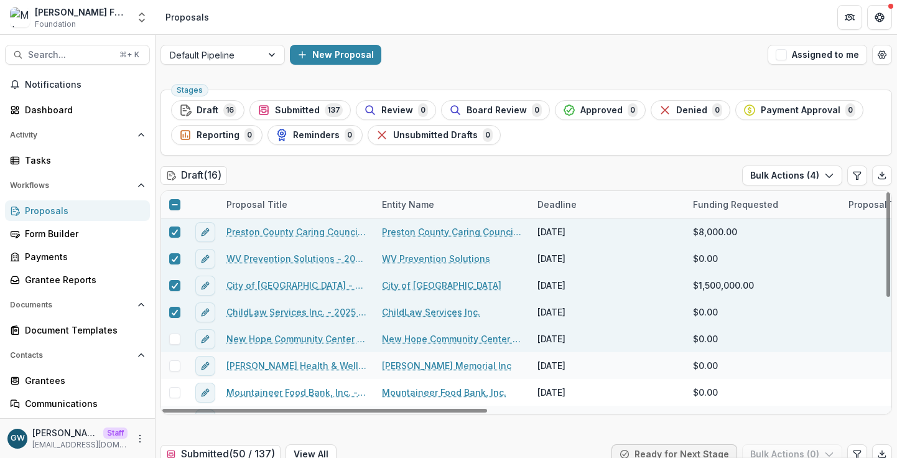
click at [175, 331] on div at bounding box center [174, 338] width 27 height 27
click at [175, 338] on span at bounding box center [174, 338] width 11 height 11
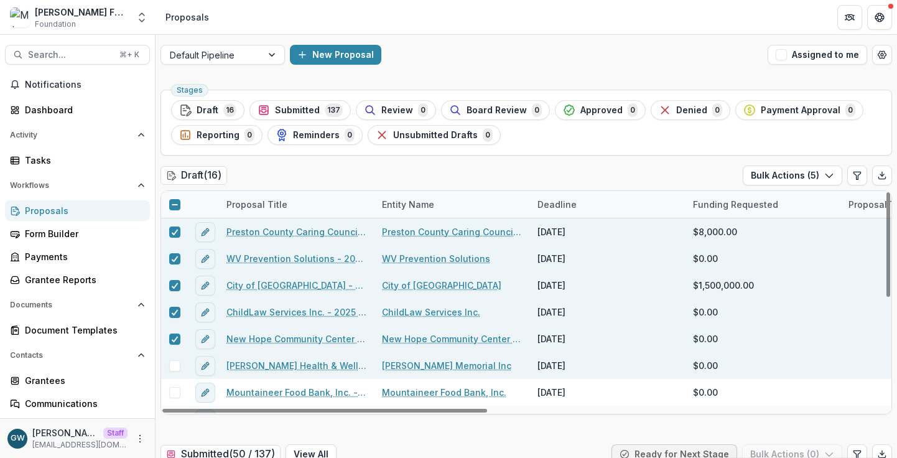
click at [175, 365] on span at bounding box center [174, 365] width 11 height 11
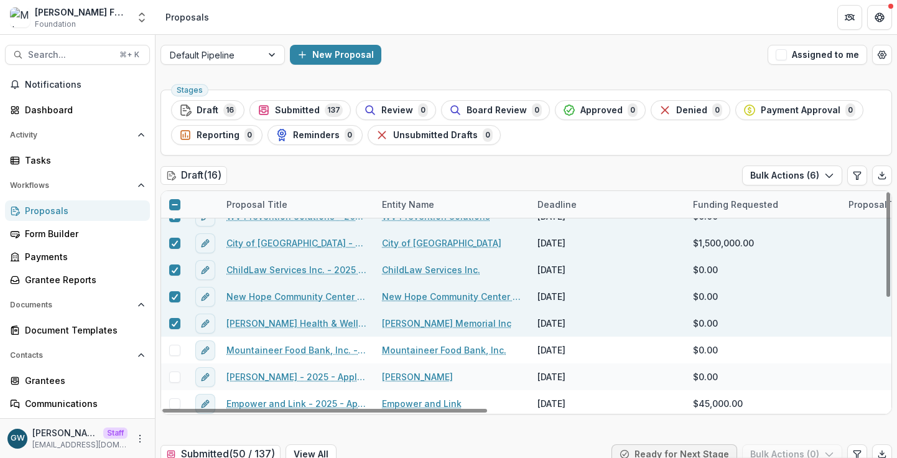
scroll to position [60, 0]
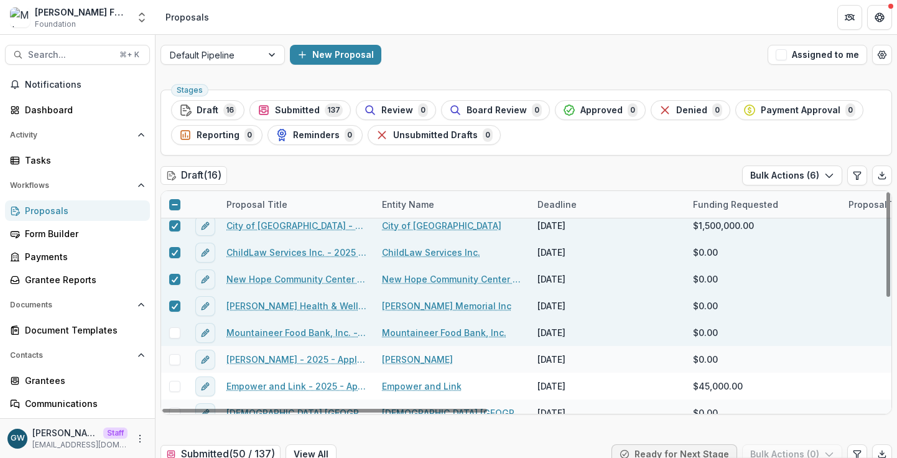
click at [177, 331] on span at bounding box center [174, 332] width 11 height 11
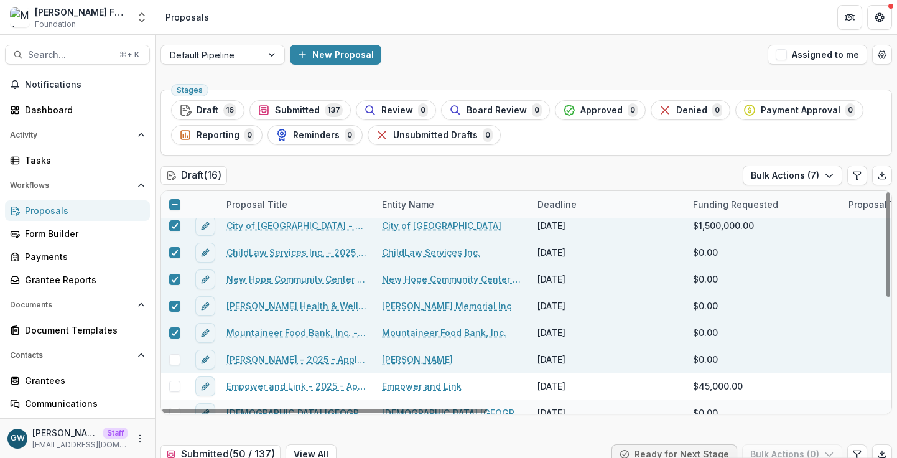
click at [175, 357] on span at bounding box center [174, 359] width 11 height 11
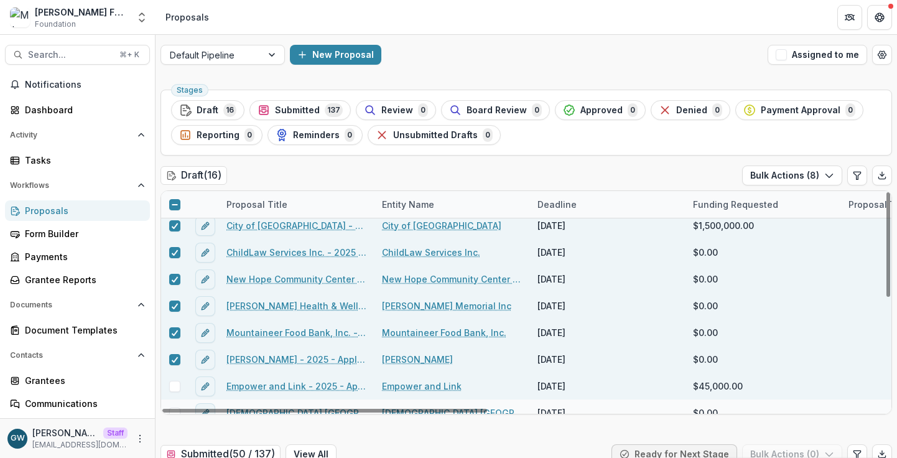
click at [173, 383] on span at bounding box center [174, 386] width 11 height 11
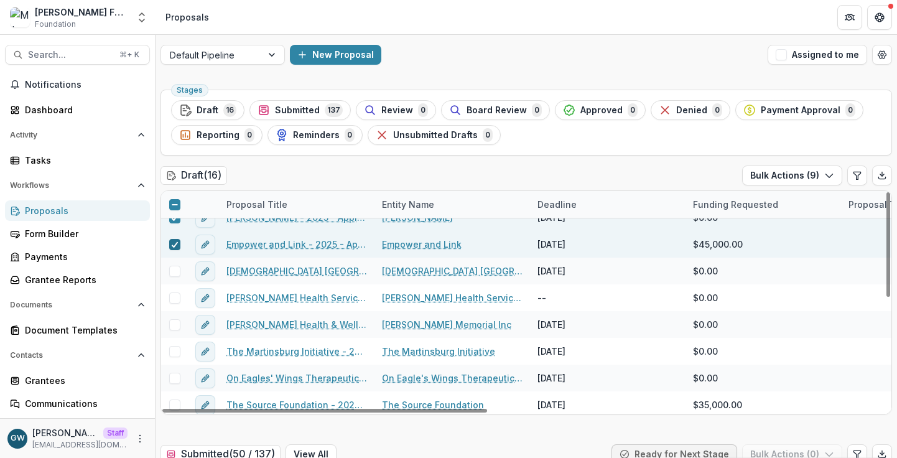
scroll to position [204, 0]
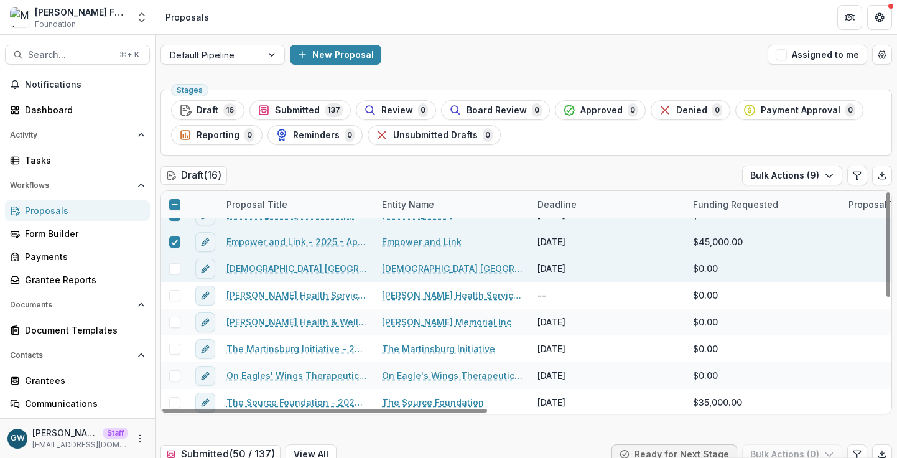
click at [172, 271] on span at bounding box center [174, 268] width 11 height 11
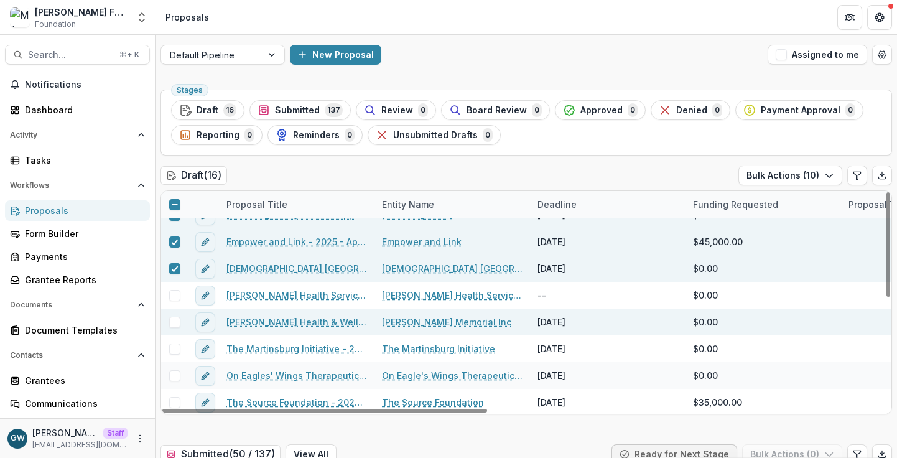
click at [177, 323] on span at bounding box center [174, 322] width 11 height 11
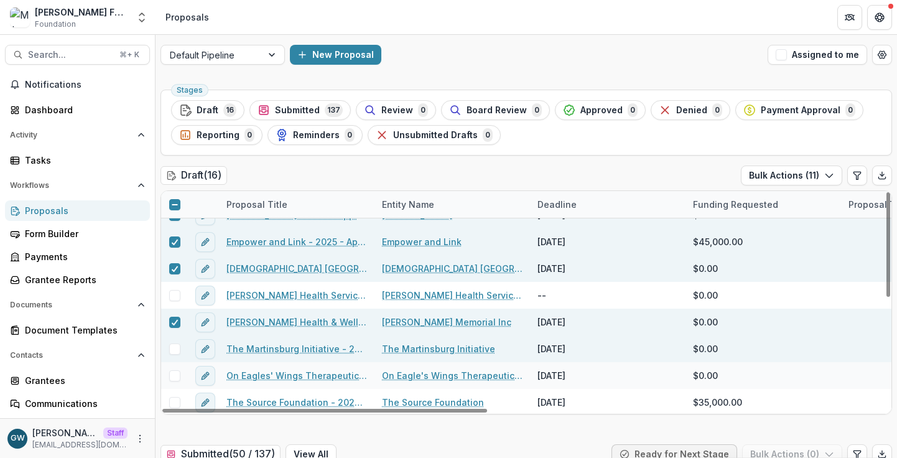
click at [179, 347] on span at bounding box center [174, 348] width 11 height 11
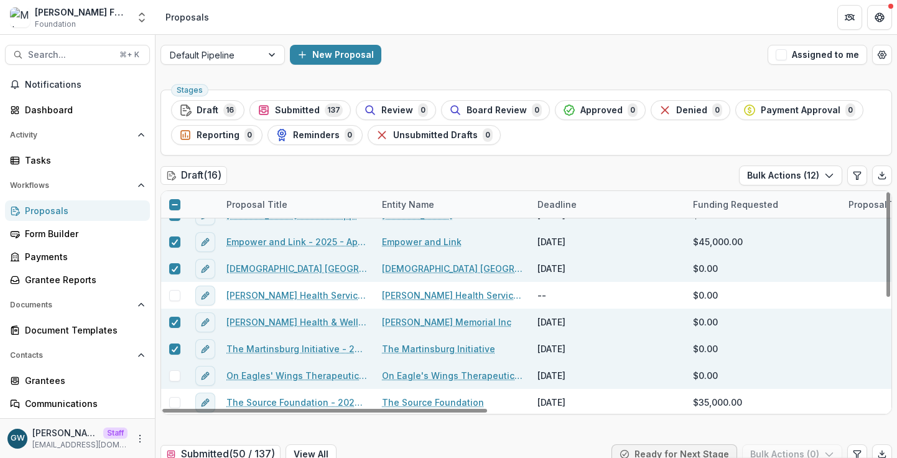
click at [177, 375] on span at bounding box center [174, 375] width 11 height 11
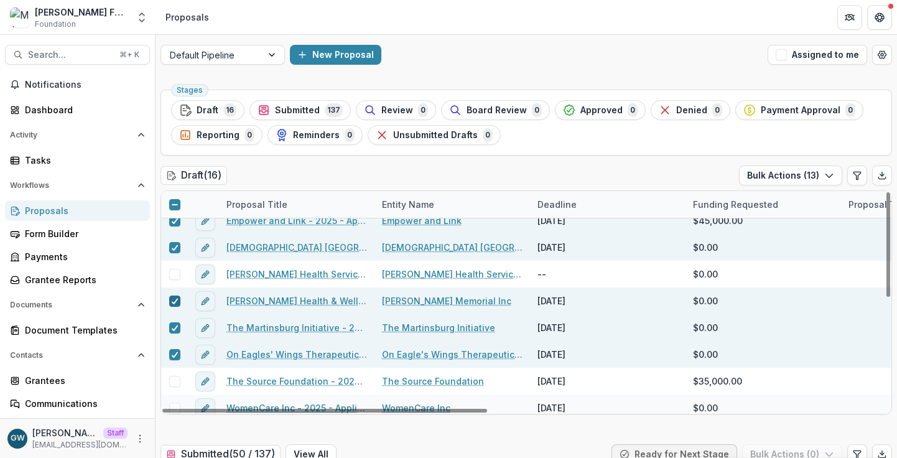
scroll to position [233, 0]
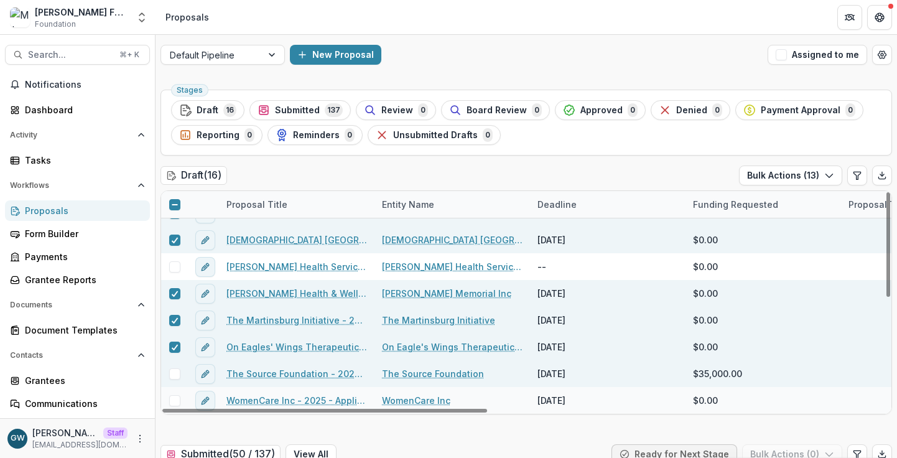
click at [178, 374] on span at bounding box center [174, 373] width 11 height 11
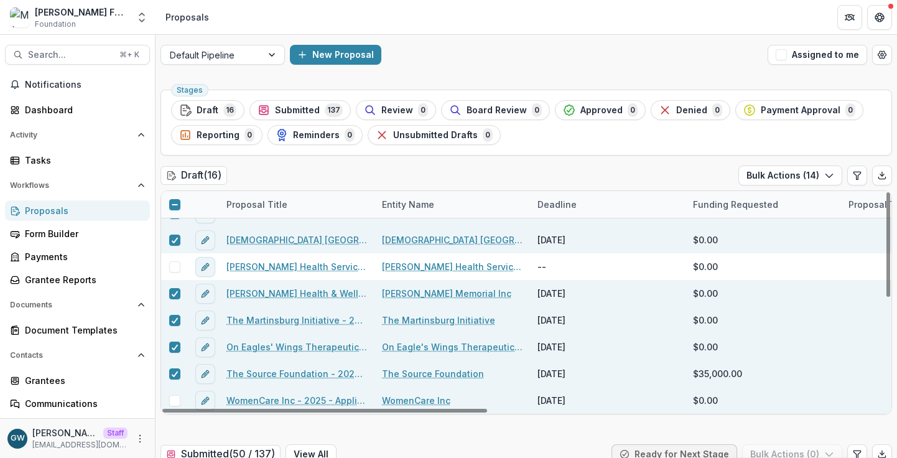
click at [174, 401] on span at bounding box center [174, 400] width 11 height 11
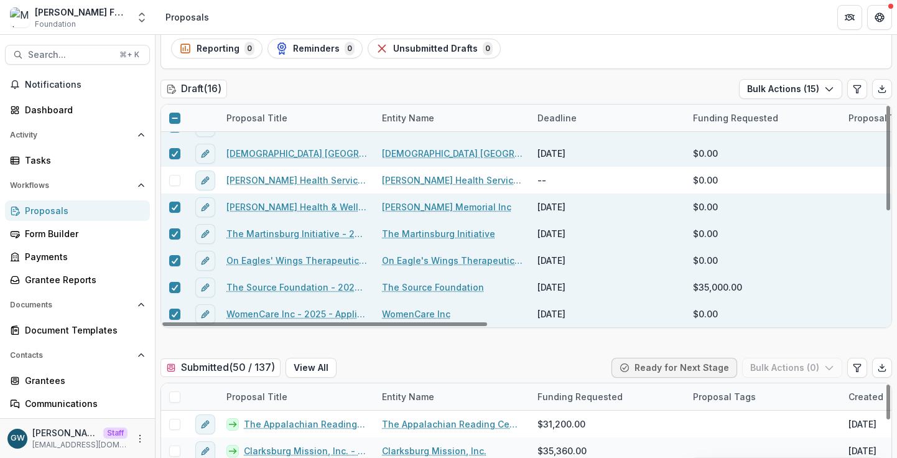
scroll to position [0, 0]
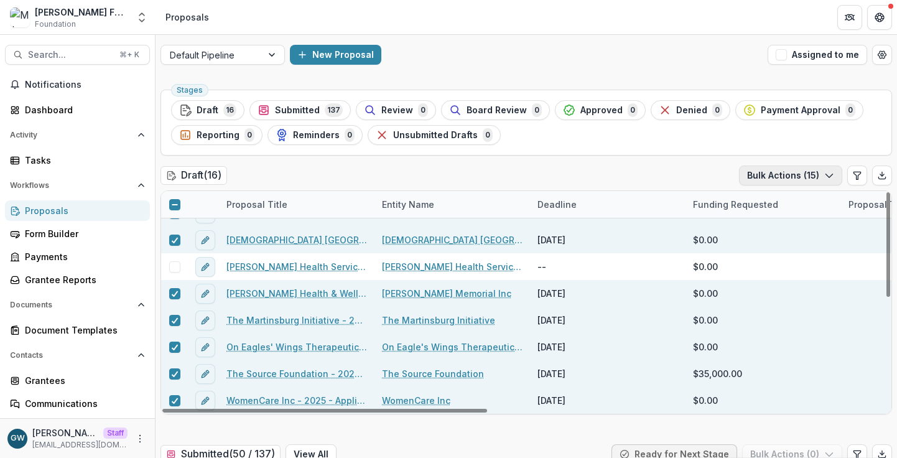
click at [817, 175] on button "Bulk Actions ( 15 )" at bounding box center [790, 176] width 103 height 20
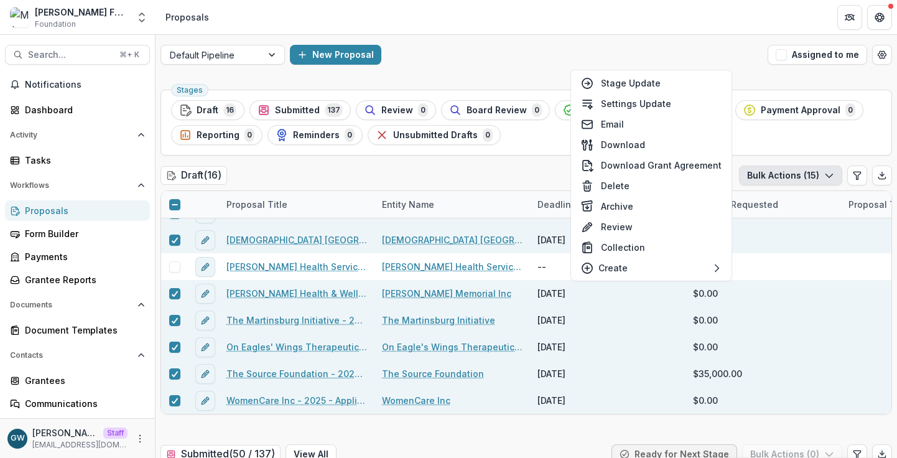
click at [490, 172] on div "Draft ( 16 ) Bulk Actions ( 15 )" at bounding box center [527, 178] width 732 height 25
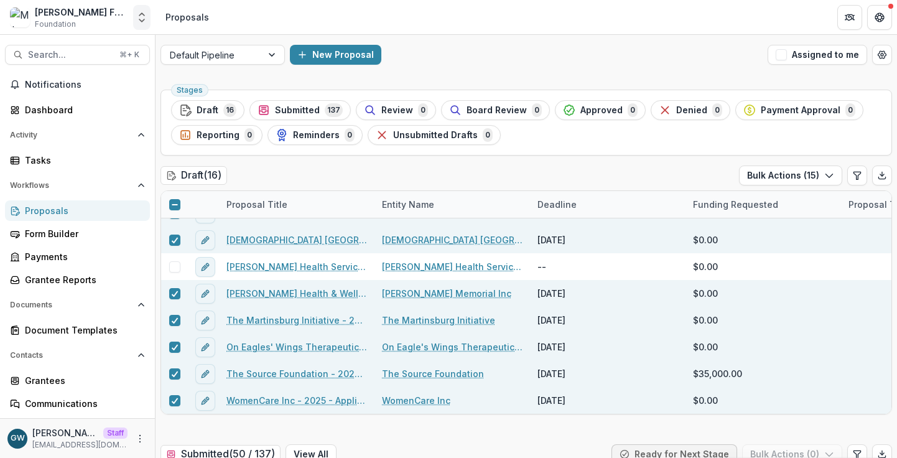
click at [139, 11] on icon "Open entity switcher" at bounding box center [142, 17] width 12 height 12
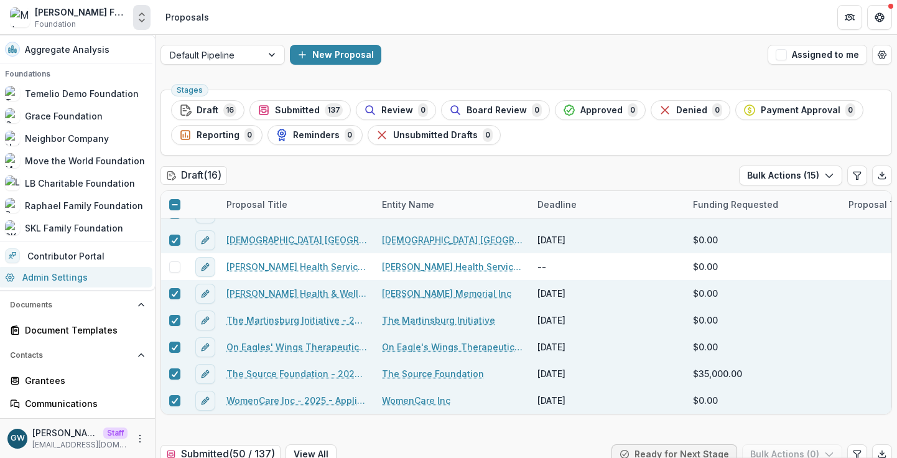
click at [47, 285] on link "Admin Settings" at bounding box center [75, 277] width 155 height 21
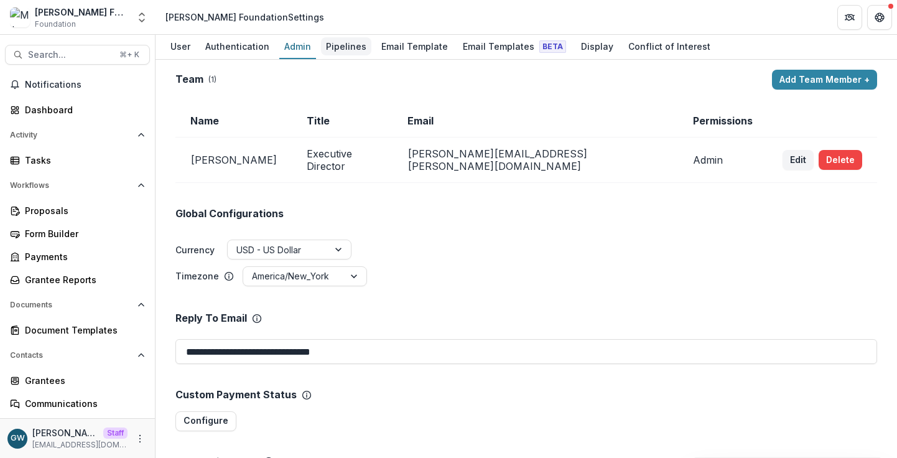
click at [347, 52] on div "Pipelines" at bounding box center [346, 46] width 50 height 18
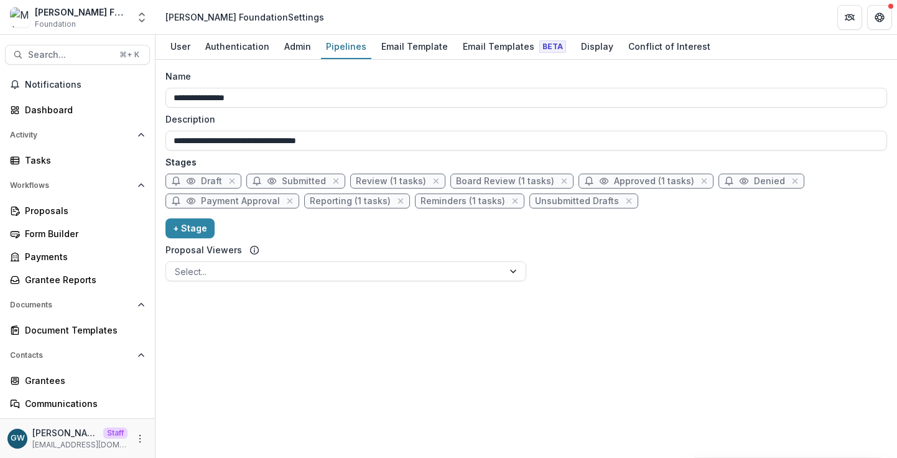
click at [557, 205] on span "Unsubmitted Drafts" at bounding box center [577, 201] width 84 height 11
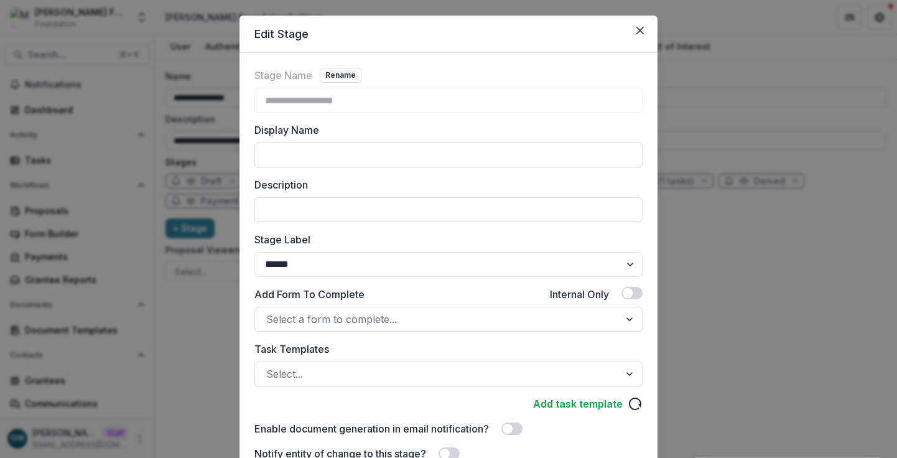
scroll to position [26, 0]
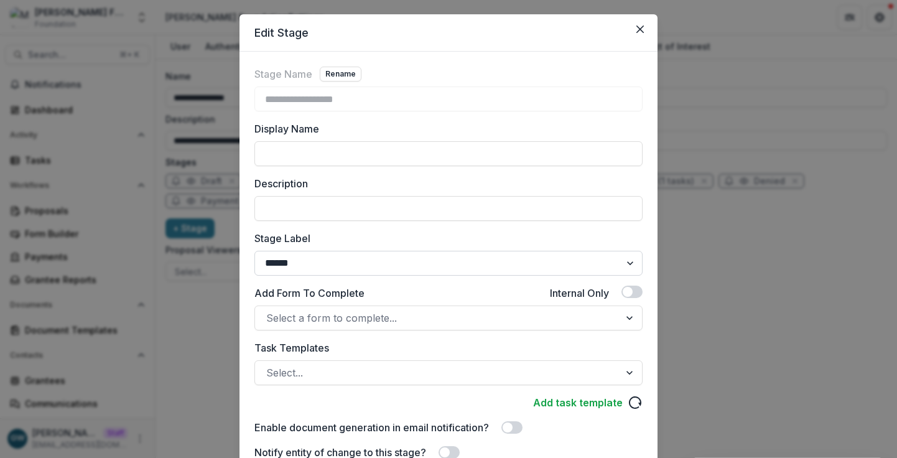
click at [444, 259] on select "******* ***** ********* ****** ******* ******** ******** ******* ********* ****…" at bounding box center [448, 263] width 388 height 25
select select "*******"
click at [254, 251] on select "******* ***** ********* ****** ******* ******** ******** ******* ********* ****…" at bounding box center [448, 263] width 388 height 25
click at [426, 240] on label "Stage Label" at bounding box center [444, 238] width 381 height 15
click at [426, 251] on select "******* ***** ********* ****** ******* ******** ******** ******* ********* ****…" at bounding box center [448, 263] width 388 height 25
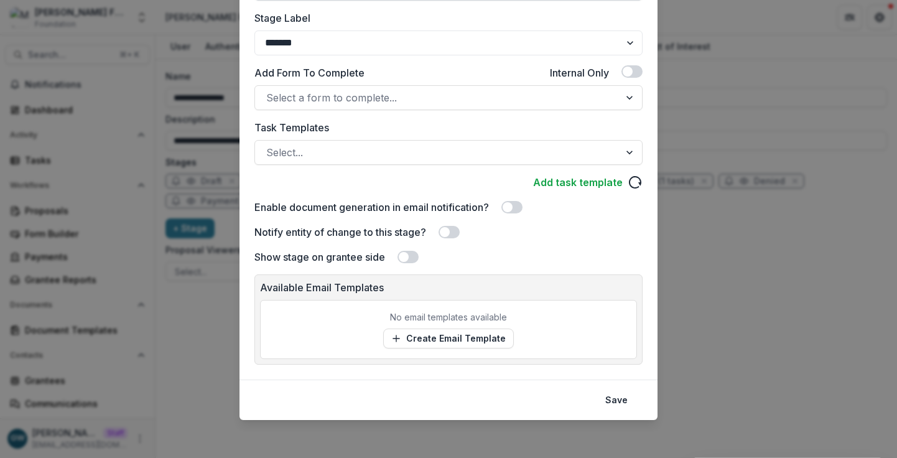
scroll to position [248, 0]
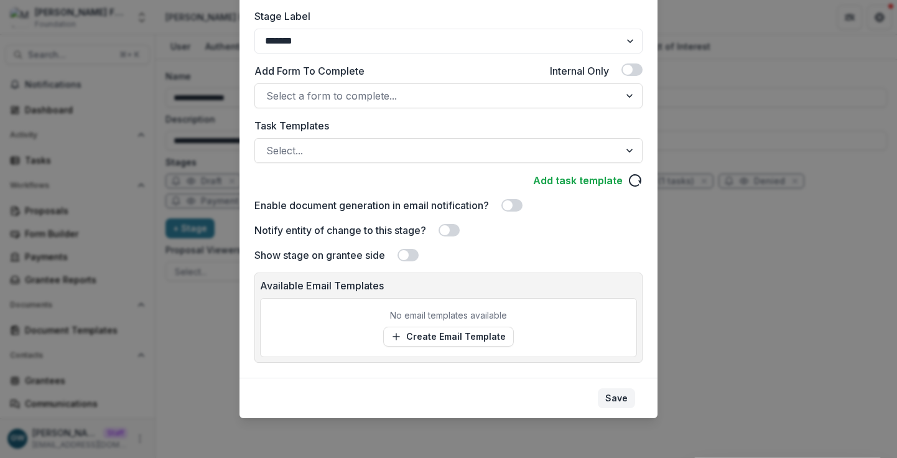
click at [617, 396] on button "Save" at bounding box center [616, 398] width 37 height 20
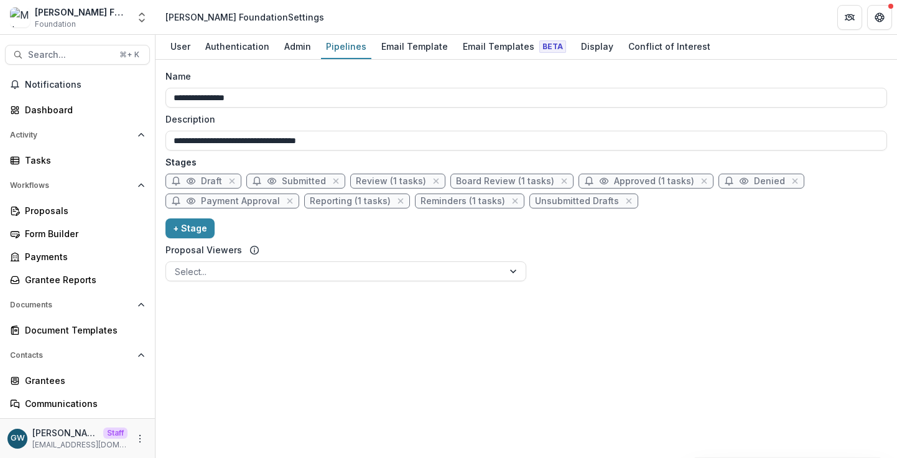
click at [559, 205] on span "Unsubmitted Drafts" at bounding box center [577, 201] width 84 height 11
select select "*******"
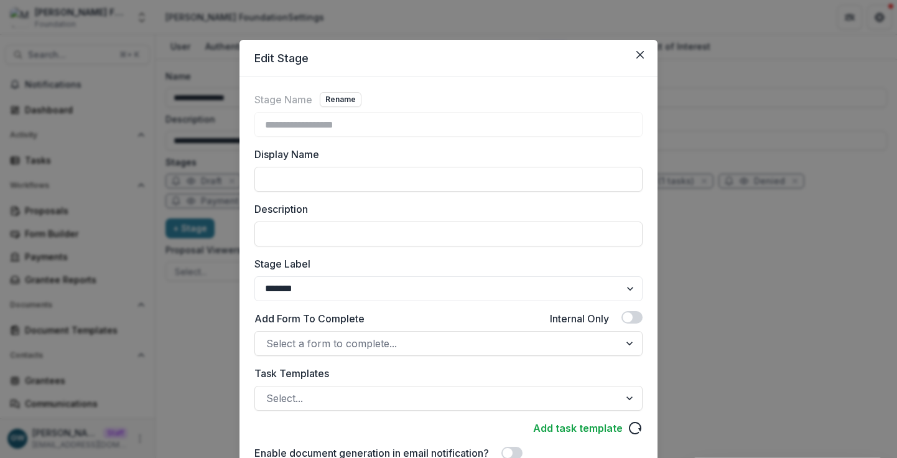
click at [712, 256] on div "**********" at bounding box center [448, 229] width 897 height 458
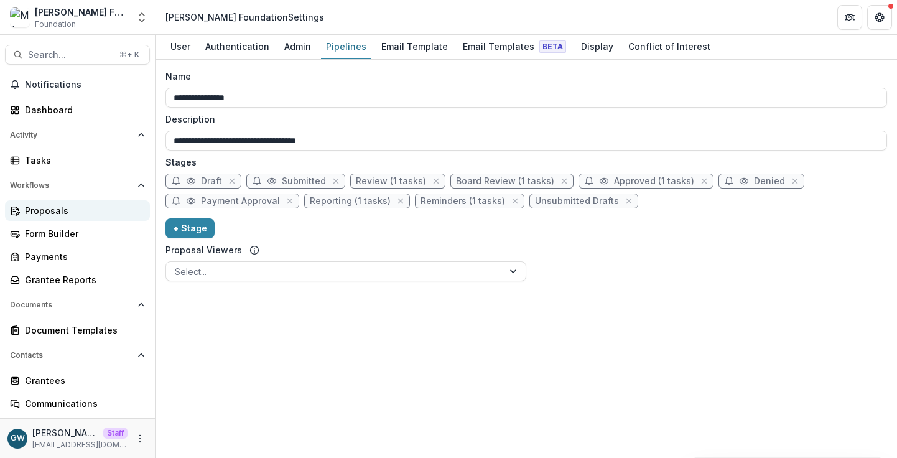
click at [55, 208] on div "Proposals" at bounding box center [82, 210] width 115 height 13
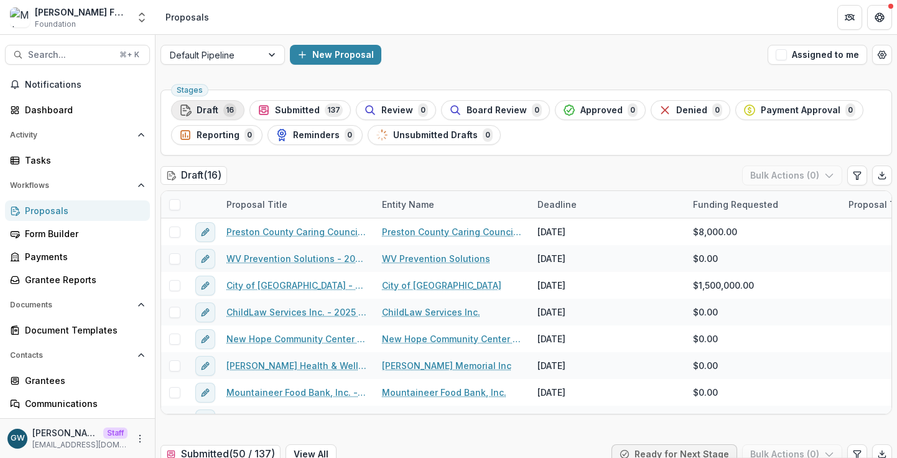
click at [215, 111] on span "Draft" at bounding box center [208, 110] width 22 height 11
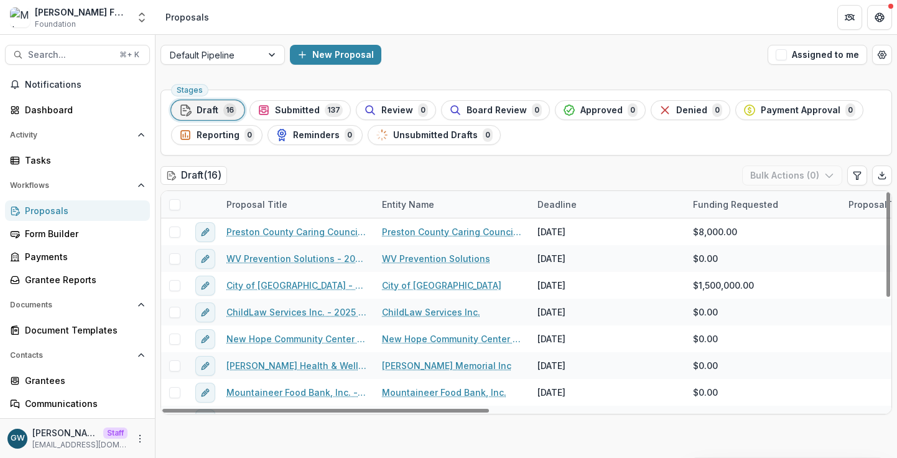
click at [173, 200] on span at bounding box center [174, 204] width 11 height 11
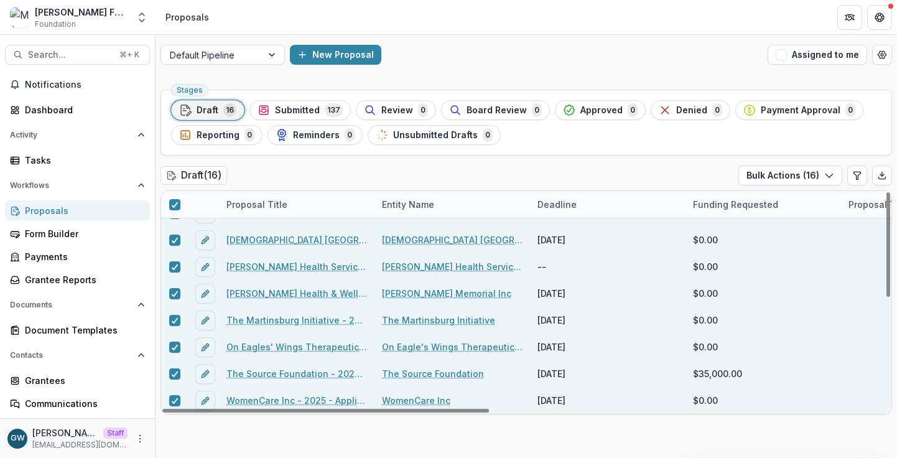
scroll to position [230, 0]
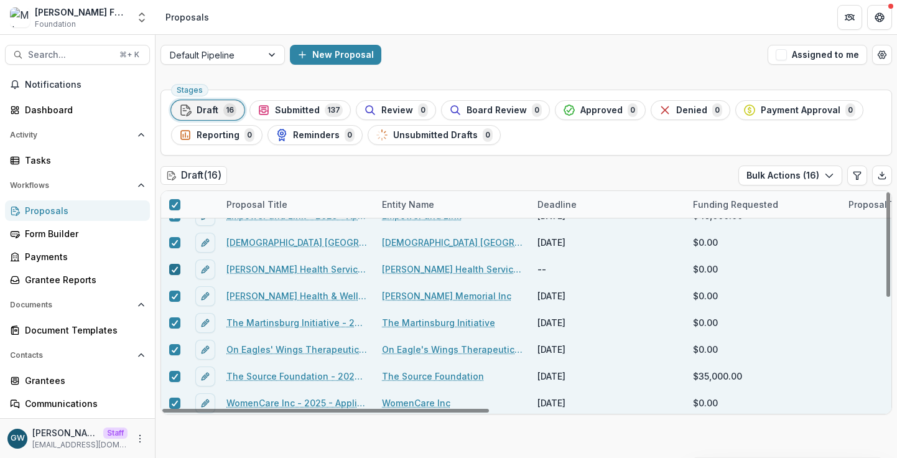
click at [176, 268] on polyline at bounding box center [175, 269] width 6 height 5
click at [792, 172] on button "Bulk Actions ( 15 )" at bounding box center [790, 176] width 103 height 20
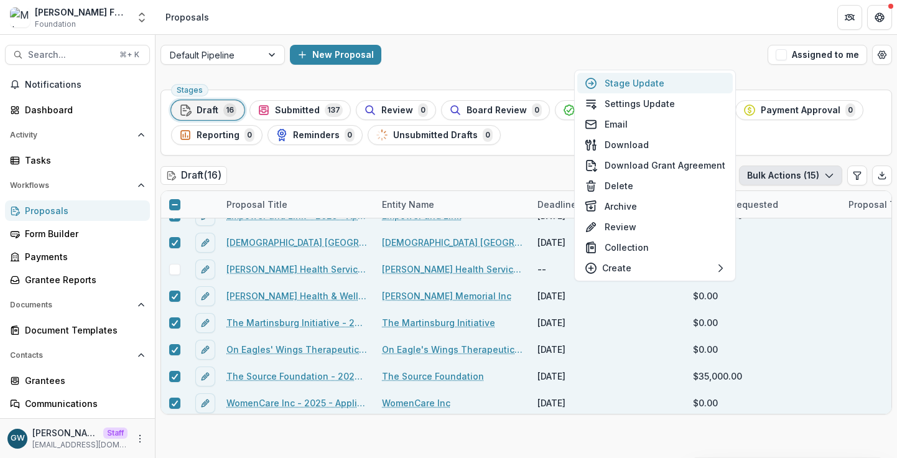
click at [668, 82] on button "Stage Update" at bounding box center [655, 83] width 156 height 21
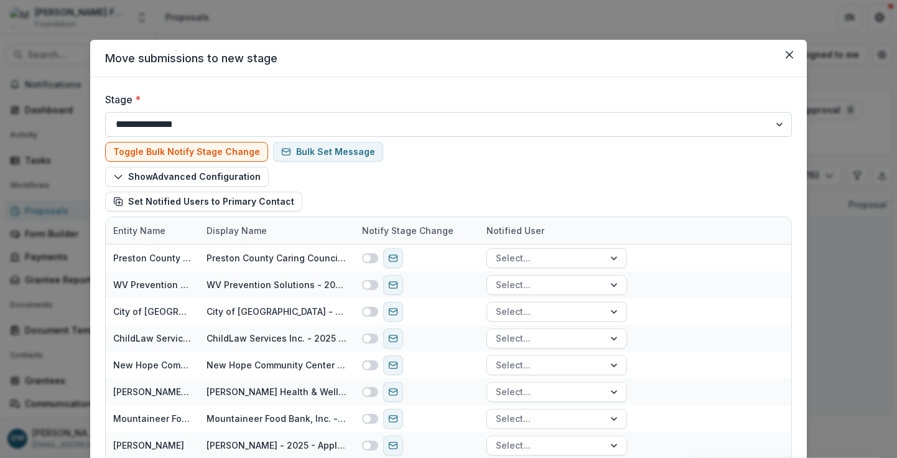
click at [188, 129] on select "**********" at bounding box center [448, 124] width 687 height 25
select select "**********"
click at [105, 112] on select "**********" at bounding box center [448, 124] width 687 height 25
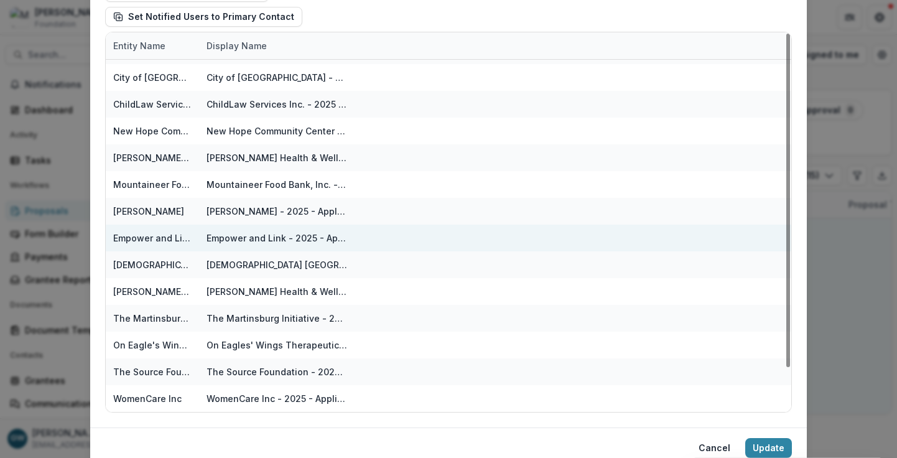
scroll to position [210, 0]
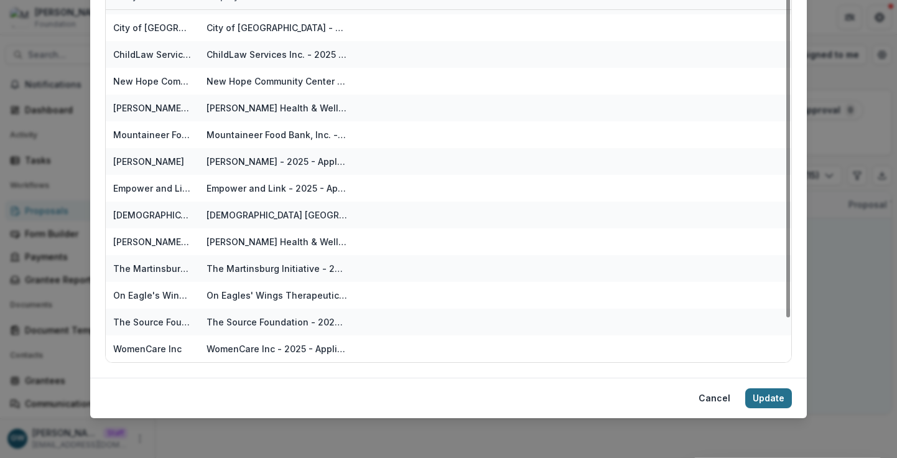
click at [761, 402] on button "Update" at bounding box center [768, 398] width 47 height 20
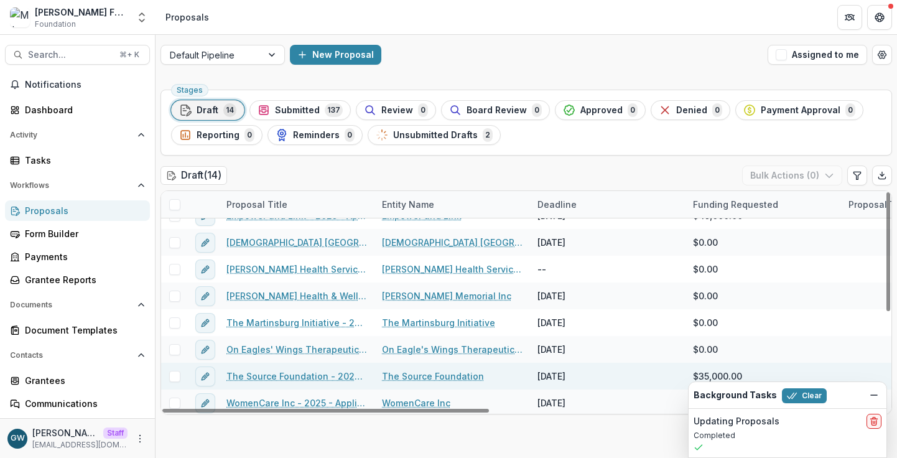
scroll to position [179, 0]
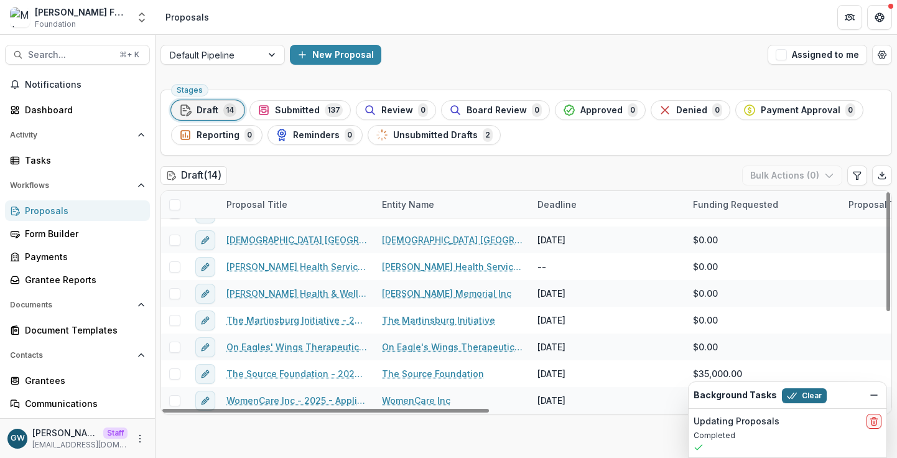
click at [800, 395] on button "Clear" at bounding box center [804, 395] width 45 height 15
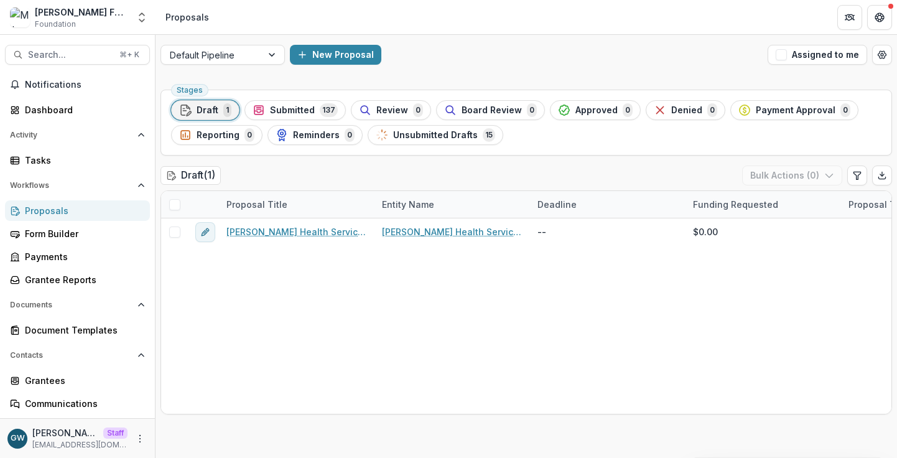
click at [467, 134] on span "Unsubmitted Drafts" at bounding box center [435, 135] width 85 height 11
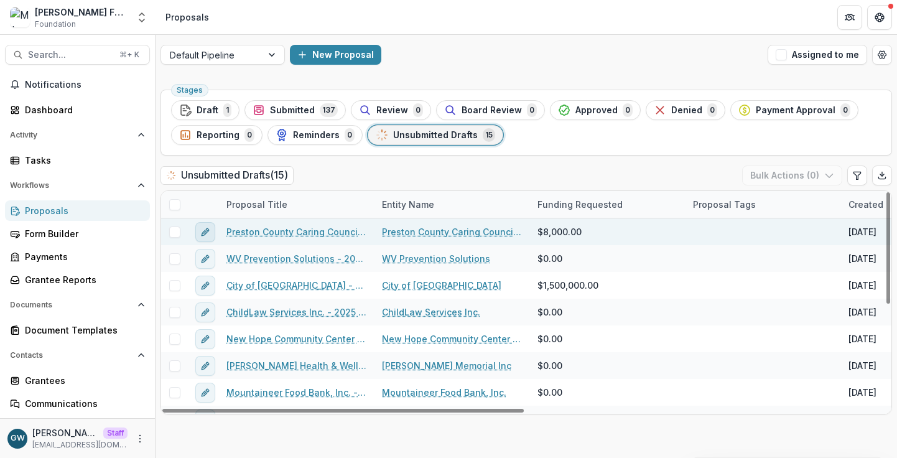
click at [211, 230] on button "edit" at bounding box center [205, 232] width 20 height 20
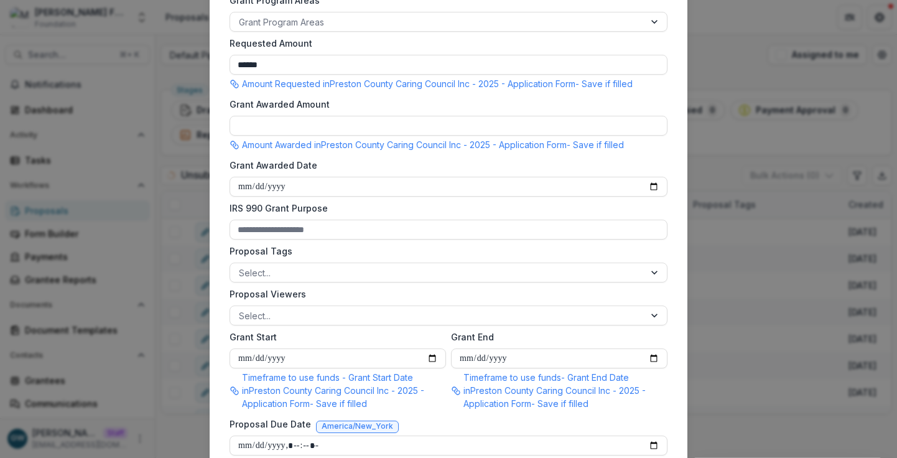
scroll to position [428, 0]
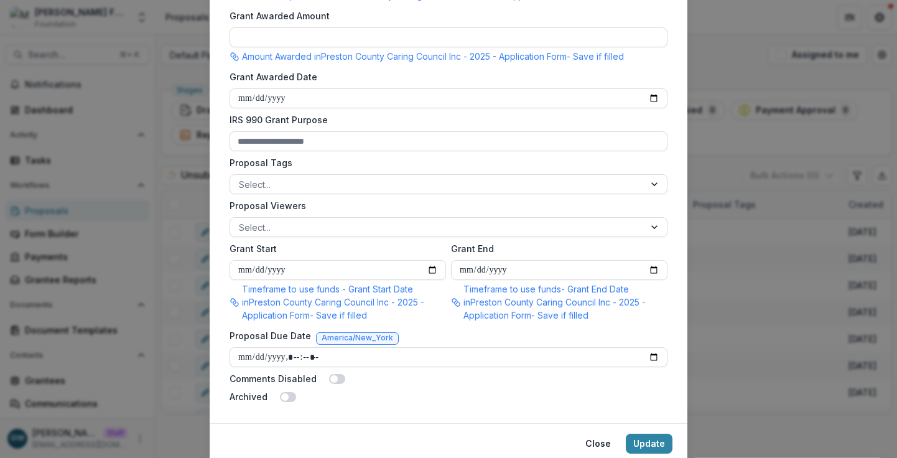
click at [778, 277] on div "**********" at bounding box center [448, 229] width 897 height 458
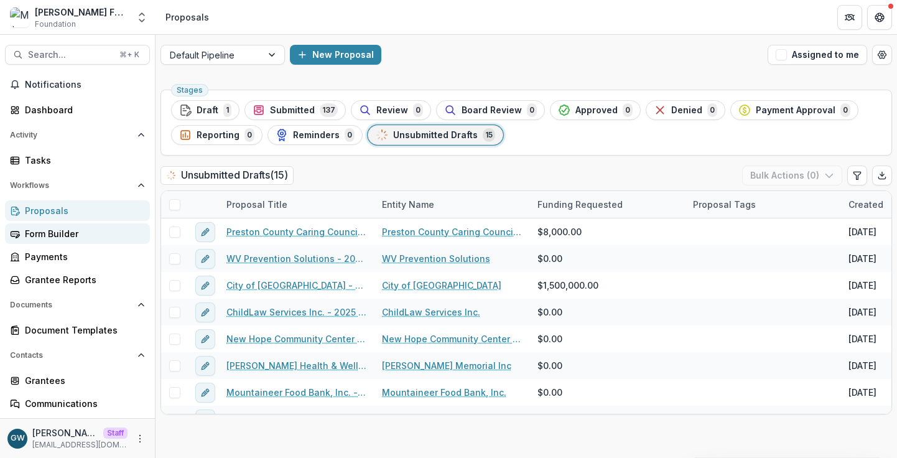
click at [75, 238] on div "Form Builder" at bounding box center [82, 233] width 115 height 13
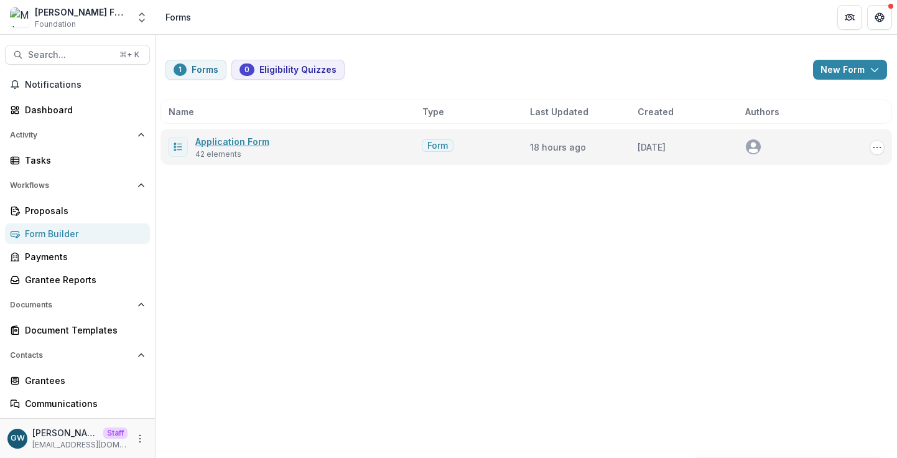
click at [226, 141] on link "Application Form" at bounding box center [232, 141] width 74 height 11
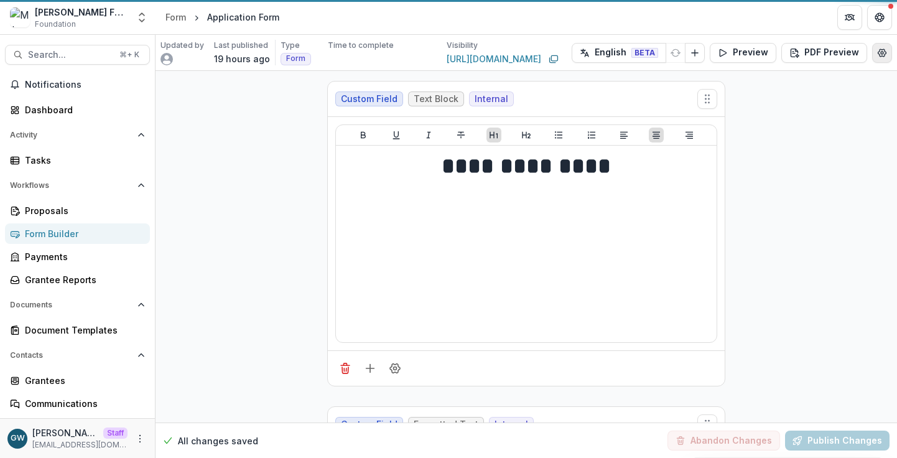
click at [881, 52] on circle "Edit Form Settings" at bounding box center [882, 52] width 2 height 2
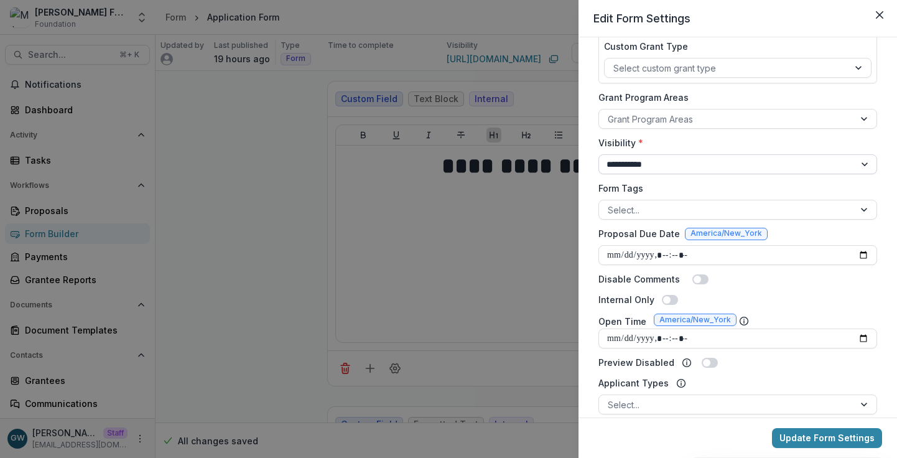
scroll to position [204, 0]
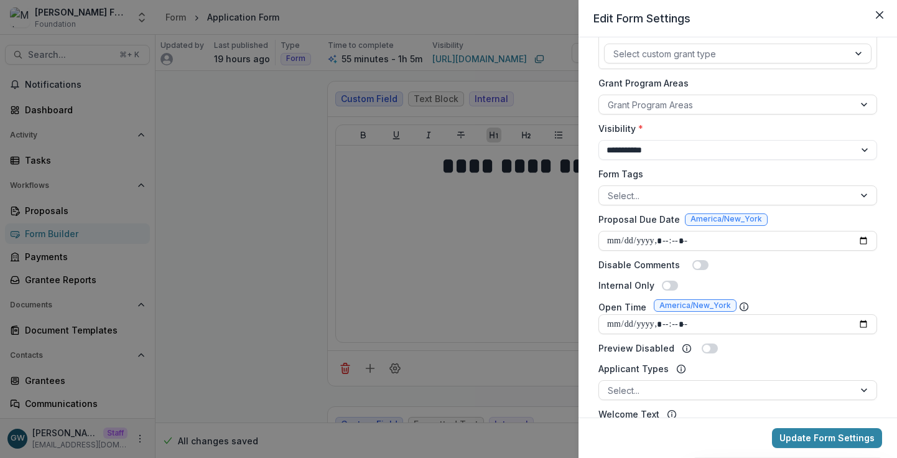
click at [272, 238] on div "**********" at bounding box center [448, 229] width 897 height 458
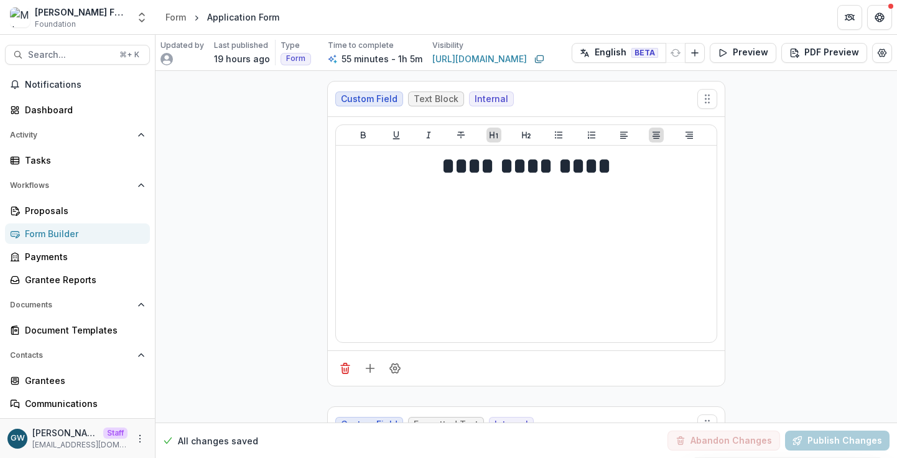
click at [70, 236] on div "Form Builder" at bounding box center [82, 233] width 115 height 13
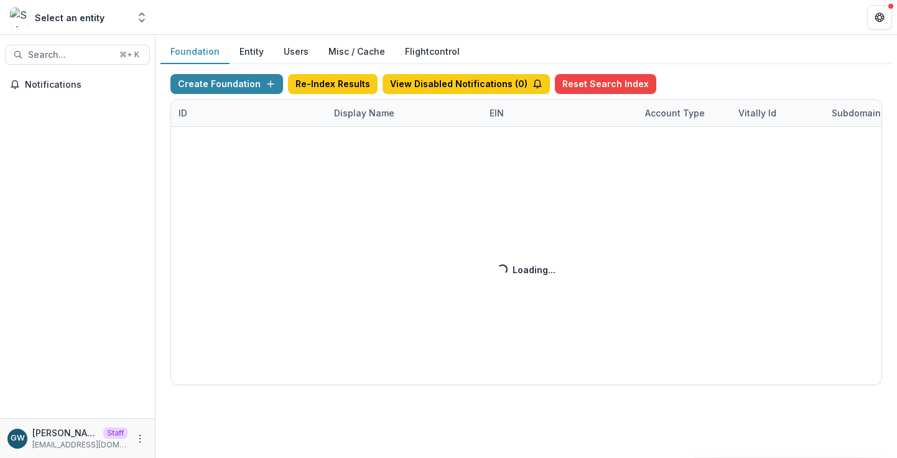
click at [358, 115] on div "Create Foundation Re-Index Results View Disabled Notifications ( 0 ) Reset Sear…" at bounding box center [526, 229] width 712 height 311
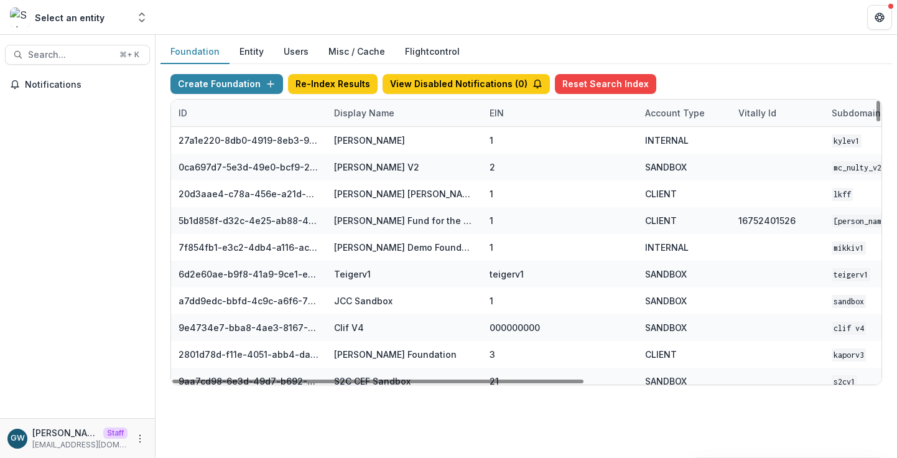
click at [357, 115] on div "Display Name" at bounding box center [364, 112] width 75 height 13
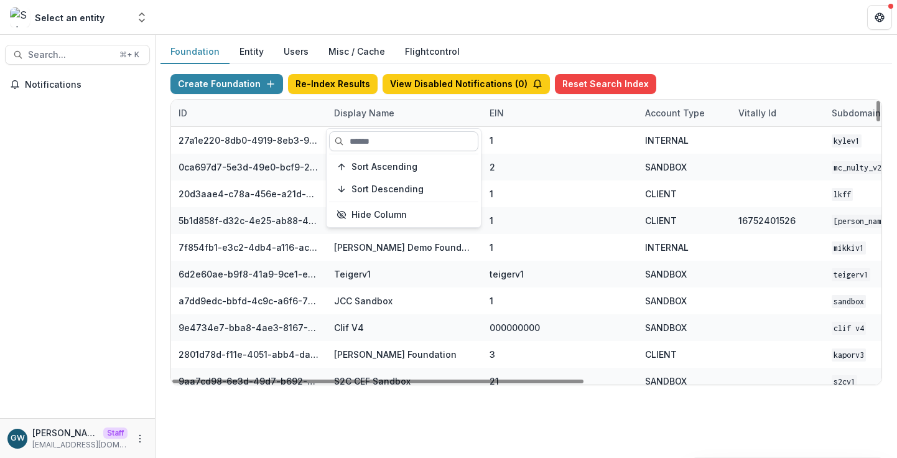
click at [363, 141] on input at bounding box center [403, 141] width 149 height 20
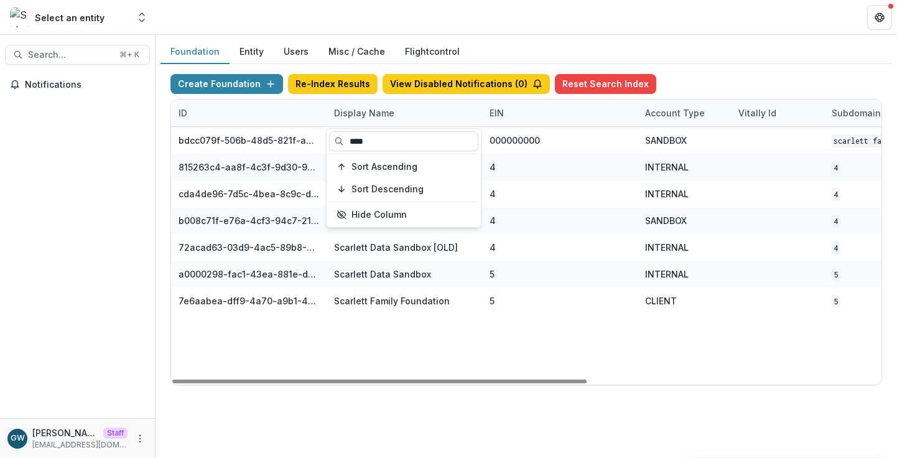
type input "****"
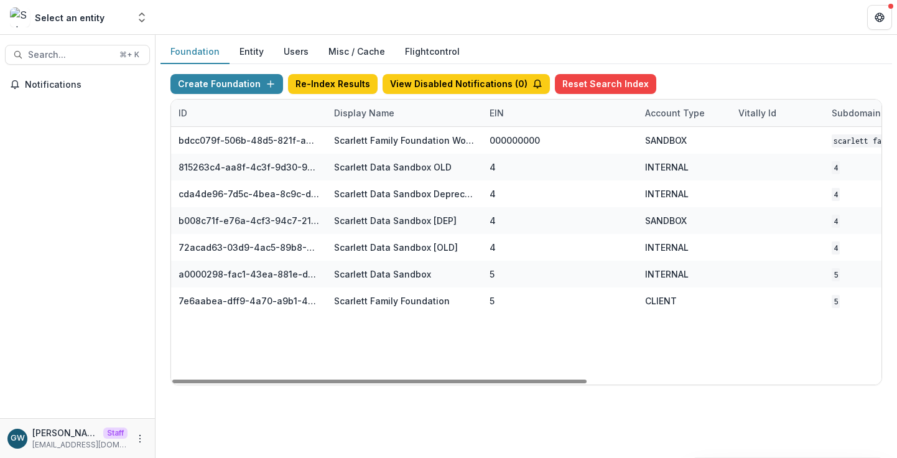
click at [731, 58] on div "Foundation Entity Users Misc / Cache Flightcontrol" at bounding box center [527, 52] width 732 height 24
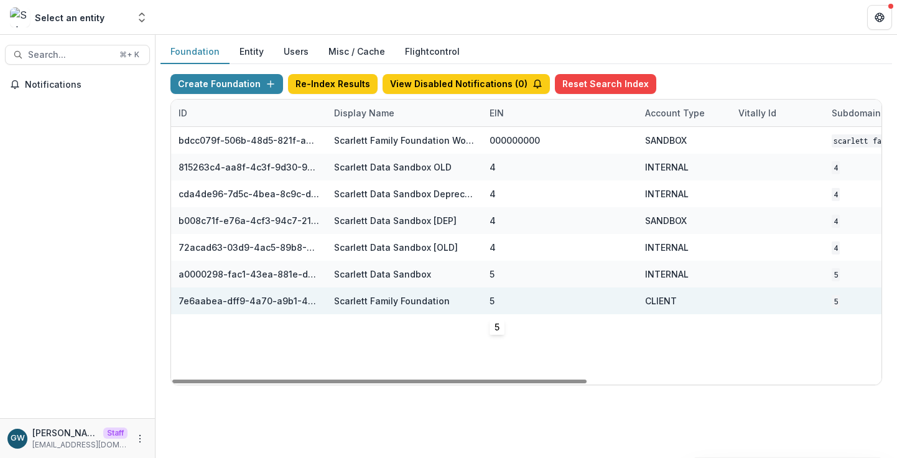
scroll to position [0, 503]
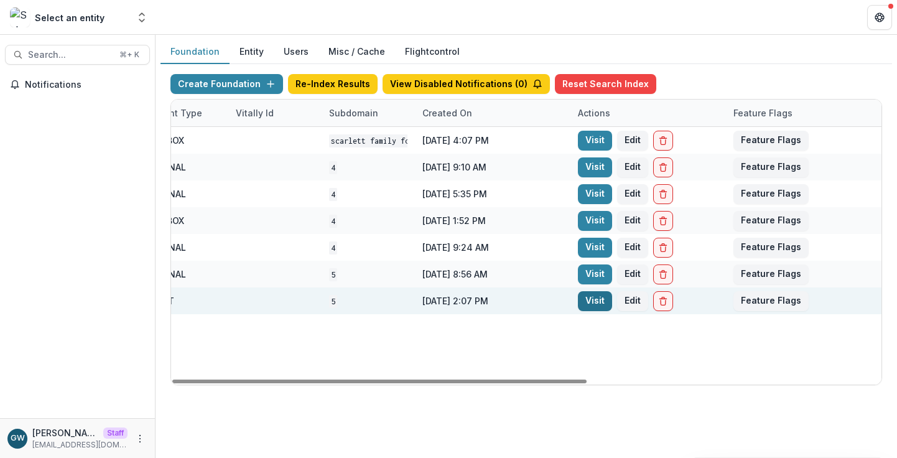
click at [596, 301] on link "Visit" at bounding box center [595, 301] width 34 height 20
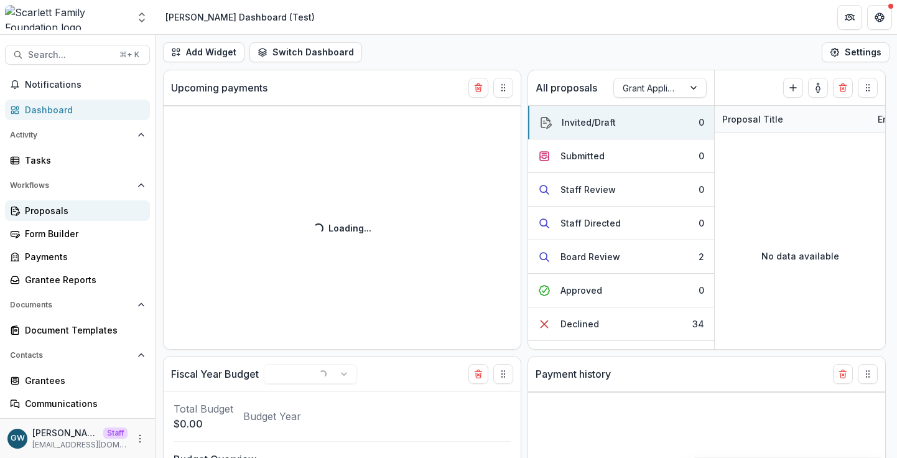
select select "**********"
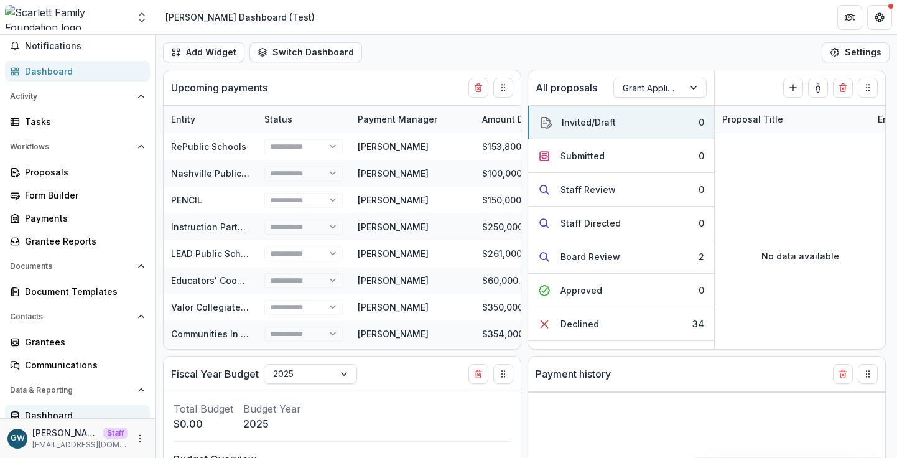
scroll to position [69, 0]
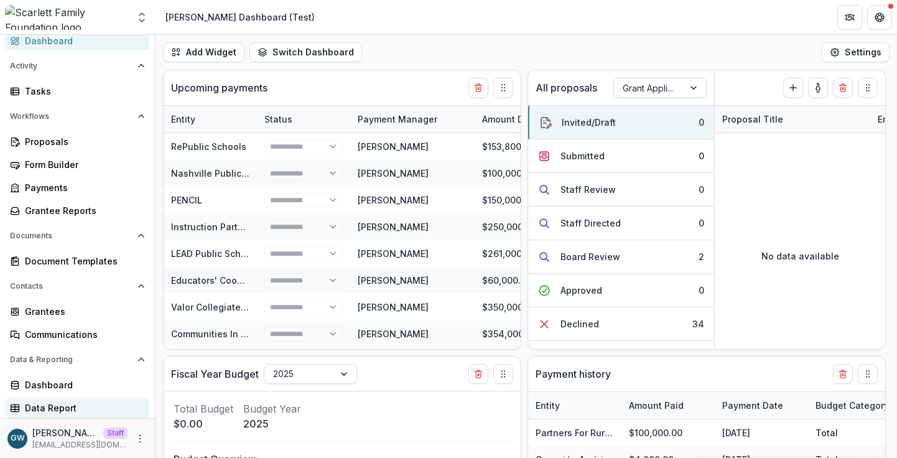
click at [58, 410] on div "Data Report" at bounding box center [82, 407] width 115 height 13
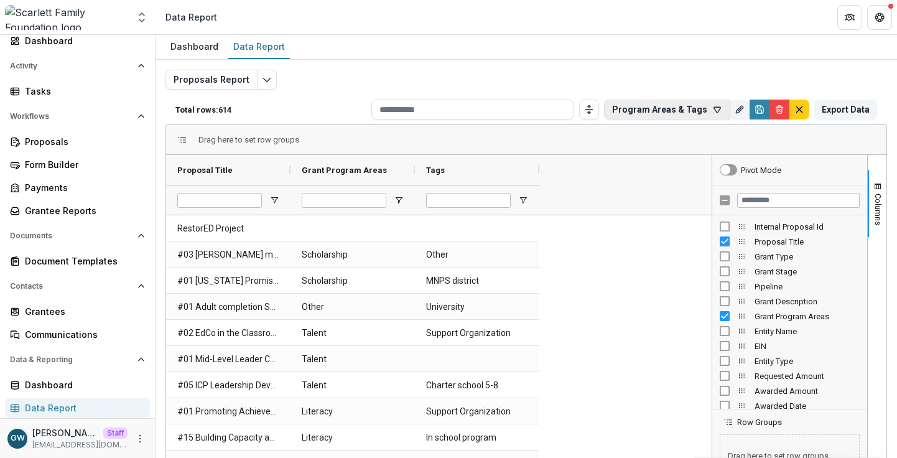
click at [702, 111] on button "Program Areas & Tags" at bounding box center [667, 110] width 126 height 20
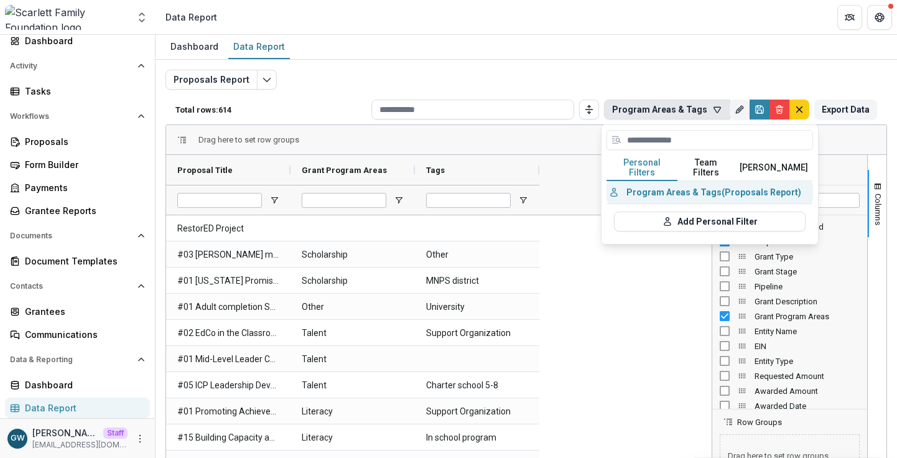
click at [696, 185] on button "Program Areas & Tags (Proposals Report)" at bounding box center [710, 192] width 207 height 22
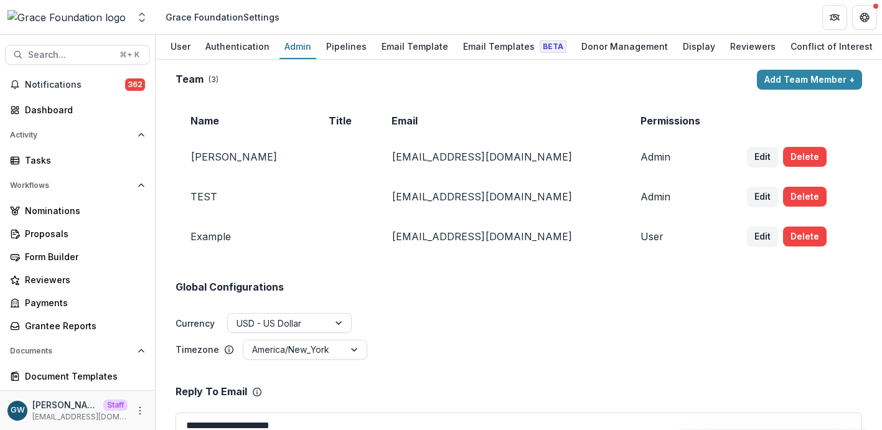
scroll to position [1805, 0]
